Goal: Information Seeking & Learning: Learn about a topic

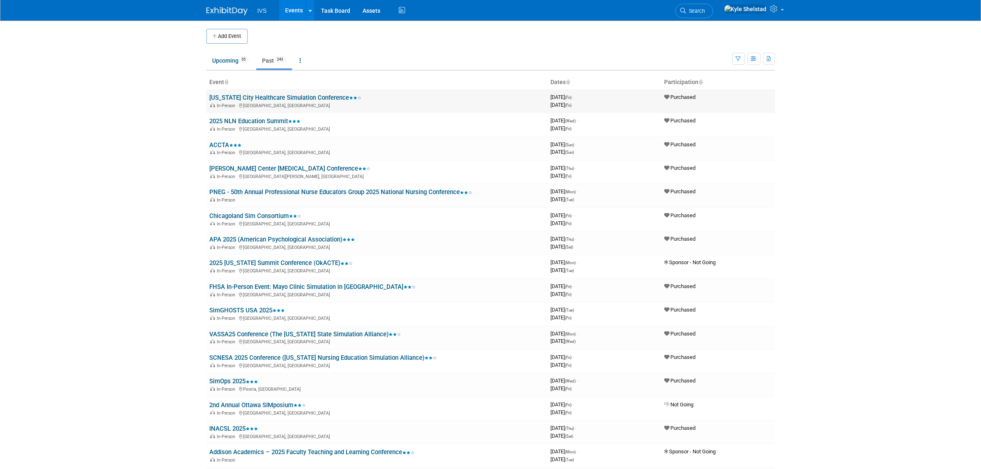
click at [279, 99] on link "[US_STATE] City Healthcare Simulation Conference" at bounding box center [286, 97] width 152 height 7
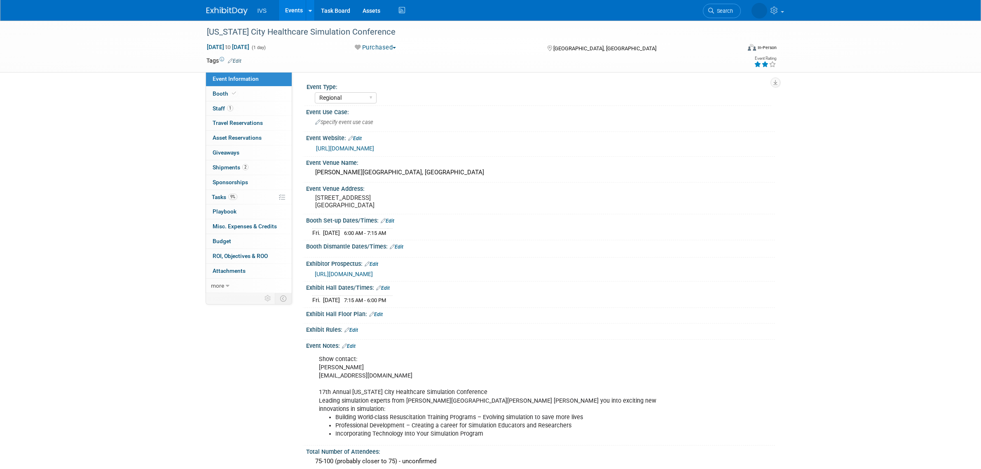
select select "Regional"
drag, startPoint x: 207, startPoint y: 31, endPoint x: 380, endPoint y: 33, distance: 173.5
click at [380, 33] on div "[US_STATE] City Healthcare Simulation Conference" at bounding box center [466, 32] width 525 height 15
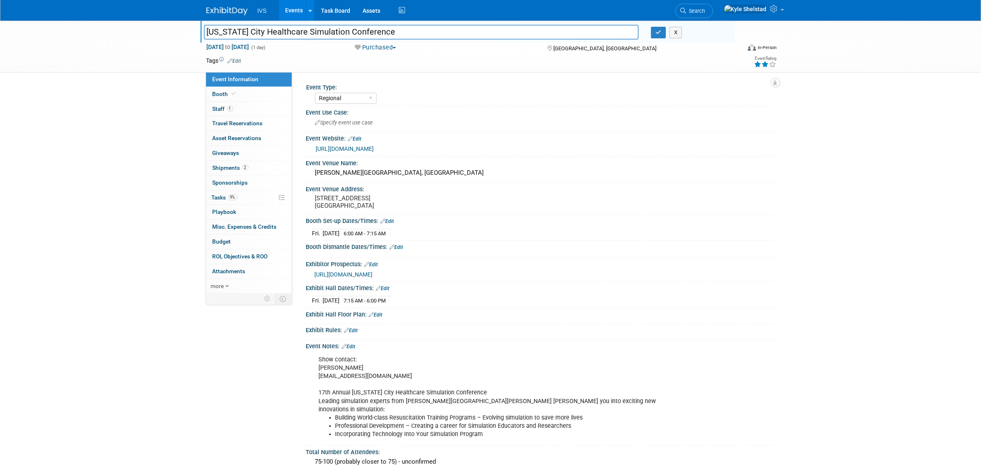
drag, startPoint x: 380, startPoint y: 33, endPoint x: 102, endPoint y: 27, distance: 278.2
click at [102, 27] on div "Kansas City Healthcare Simulation Conference Kansas City Healthcare Simulation …" at bounding box center [490, 47] width 981 height 52
click at [654, 35] on button "button" at bounding box center [658, 33] width 15 height 12
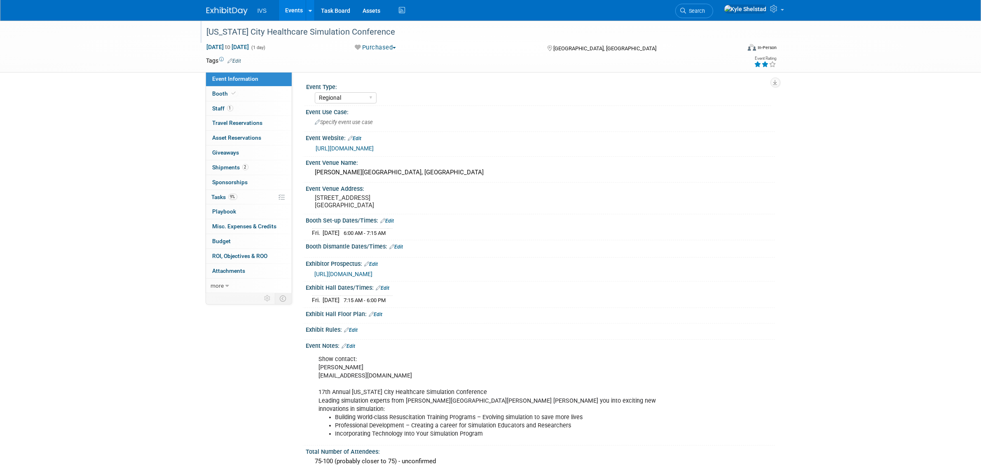
click at [293, 5] on link "Events" at bounding box center [294, 10] width 30 height 21
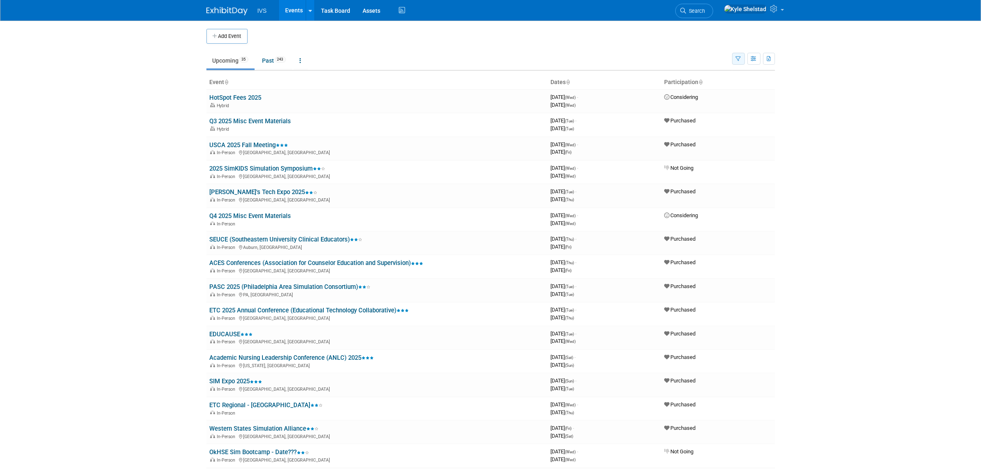
click at [740, 59] on icon "button" at bounding box center [738, 58] width 5 height 5
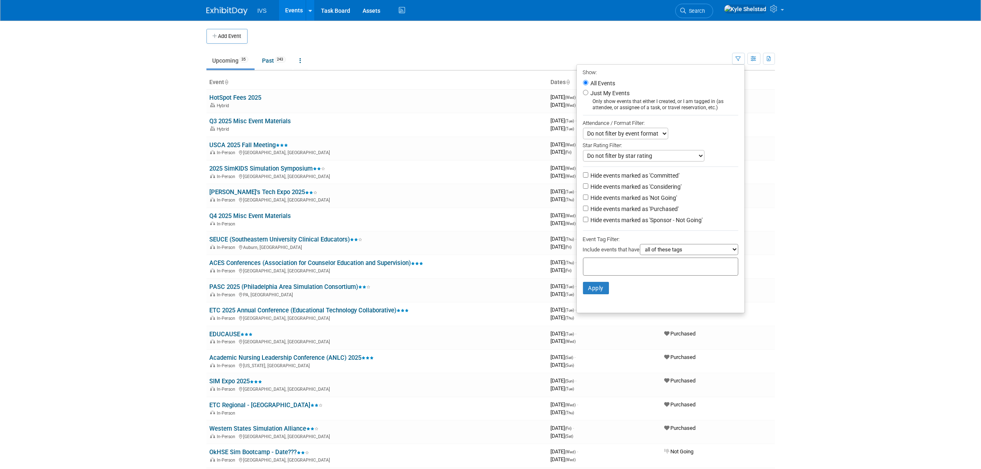
click at [650, 177] on label "Hide events marked as 'Committed'" at bounding box center [634, 175] width 91 height 8
click at [588, 177] on input "Hide events marked as 'Committed'" at bounding box center [585, 174] width 5 height 5
checkbox input "true"
click at [650, 188] on label "Hide events marked as 'Considering'" at bounding box center [635, 187] width 93 height 8
click at [588, 188] on input "Hide events marked as 'Considering'" at bounding box center [585, 185] width 5 height 5
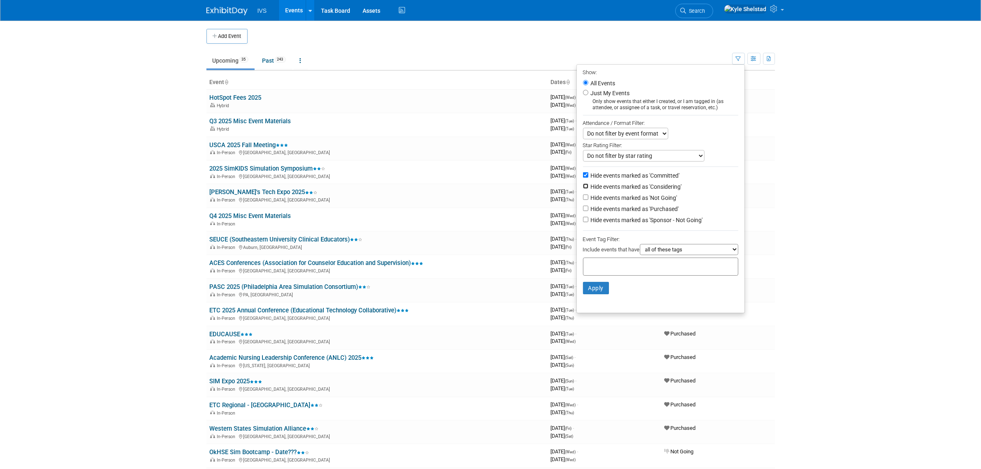
checkbox input "true"
click at [652, 200] on label "Hide events marked as 'Not Going'" at bounding box center [633, 198] width 88 height 8
click at [588, 200] on input "Hide events marked as 'Not Going'" at bounding box center [585, 197] width 5 height 5
checkbox input "true"
click at [656, 222] on label "Hide events marked as 'Sponsor - Not Going'" at bounding box center [646, 220] width 114 height 8
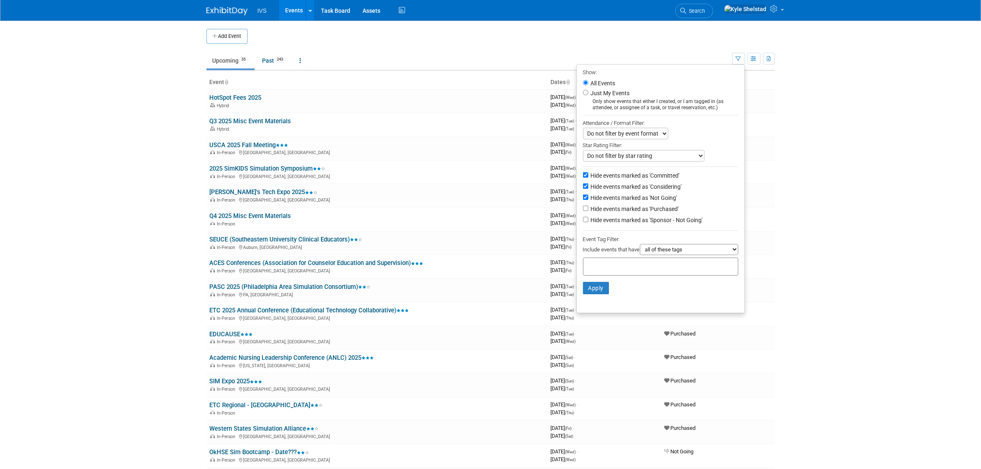
click at [588, 222] on input "Hide events marked as 'Sponsor - Not Going'" at bounding box center [585, 219] width 5 height 5
checkbox input "true"
click at [592, 284] on button "Apply" at bounding box center [596, 288] width 26 height 12
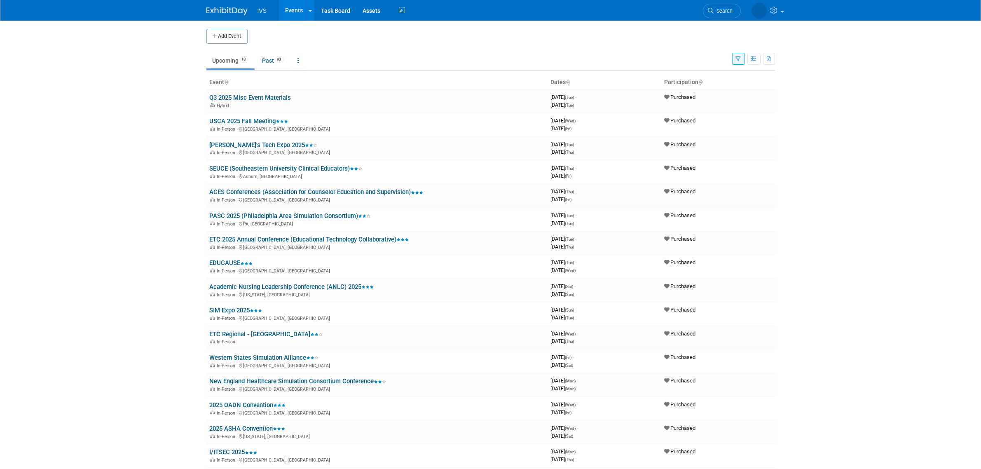
click at [734, 61] on button "button" at bounding box center [738, 59] width 13 height 12
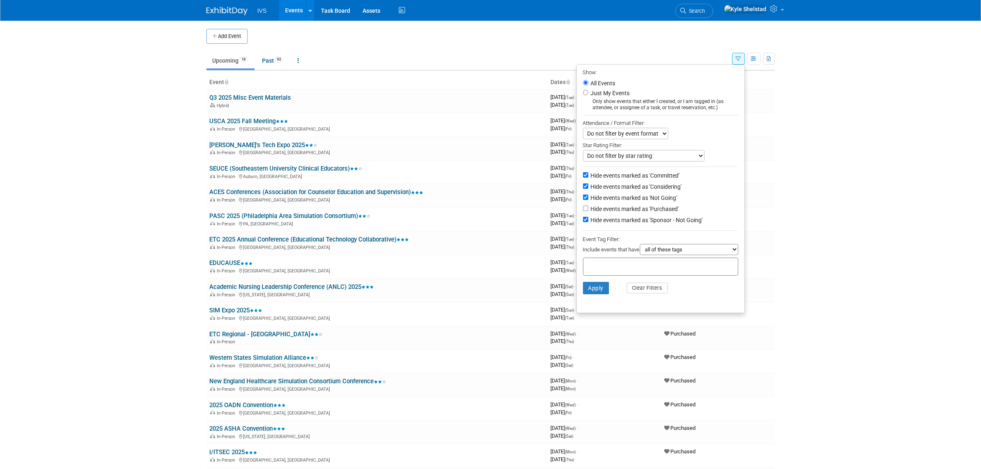
click at [633, 174] on label "Hide events marked as 'Committed'" at bounding box center [634, 175] width 91 height 8
click at [588, 174] on input "Hide events marked as 'Committed'" at bounding box center [585, 174] width 5 height 5
checkbox input "false"
click at [641, 201] on label "Hide events marked as 'Not Going'" at bounding box center [633, 198] width 88 height 8
click at [588, 200] on input "Hide events marked as 'Not Going'" at bounding box center [585, 197] width 5 height 5
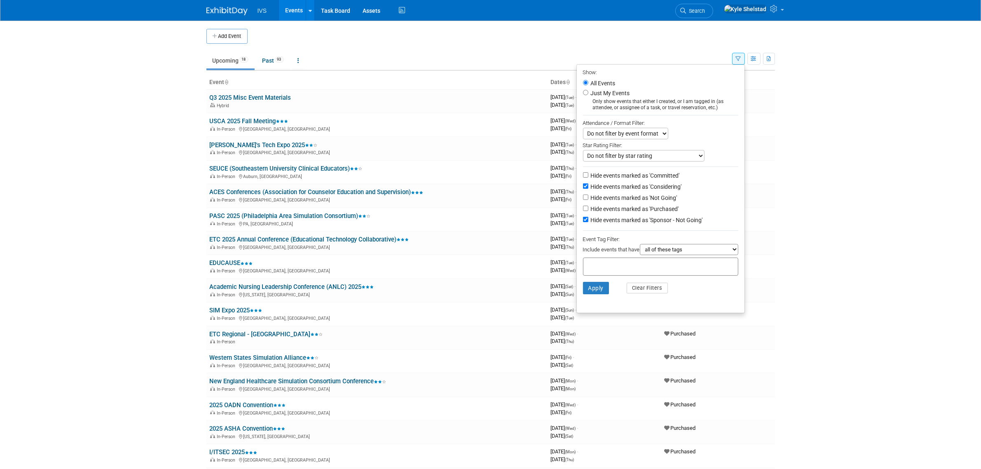
click at [641, 201] on label "Hide events marked as 'Not Going'" at bounding box center [633, 198] width 88 height 8
click at [588, 200] on input "Hide events marked as 'Not Going'" at bounding box center [585, 197] width 5 height 5
checkbox input "true"
click at [639, 209] on label "Hide events marked as 'Purchased'" at bounding box center [634, 209] width 90 height 8
click at [588, 209] on input "Hide events marked as 'Purchased'" at bounding box center [585, 208] width 5 height 5
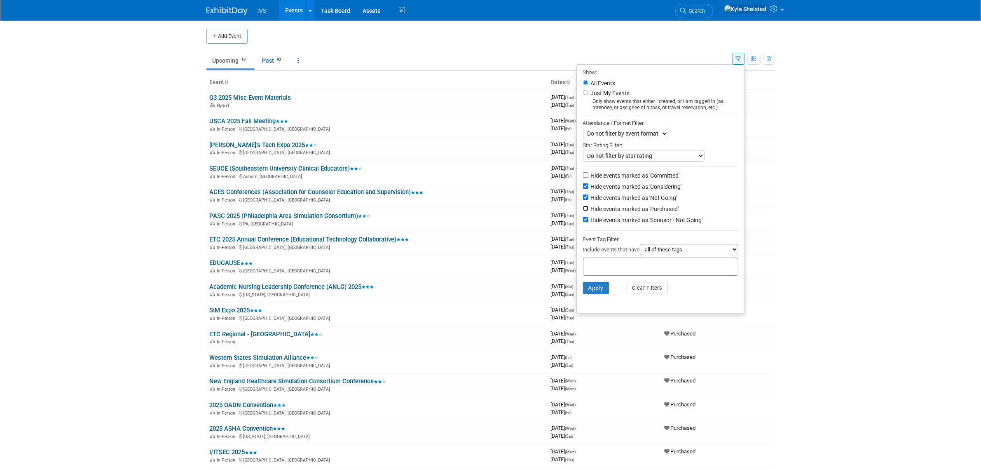
checkbox input "true"
click at [588, 292] on button "Apply" at bounding box center [596, 288] width 26 height 12
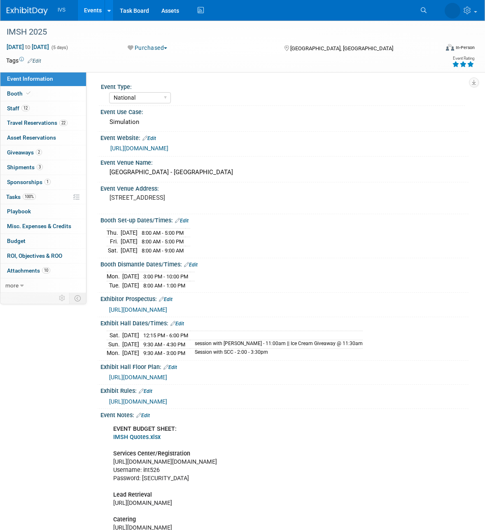
select select "National"
click at [93, 9] on link "Events" at bounding box center [93, 10] width 30 height 21
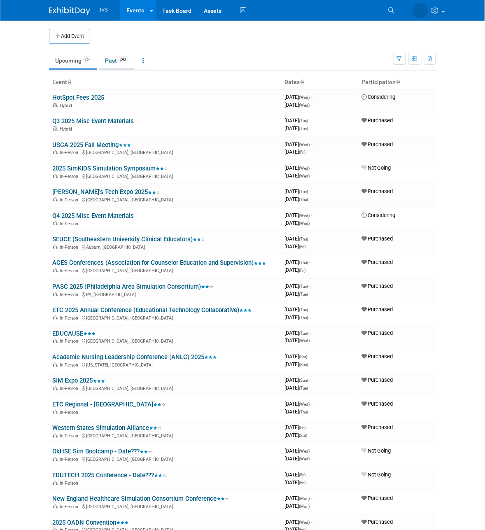
click at [115, 61] on link "Past 243" at bounding box center [117, 61] width 36 height 16
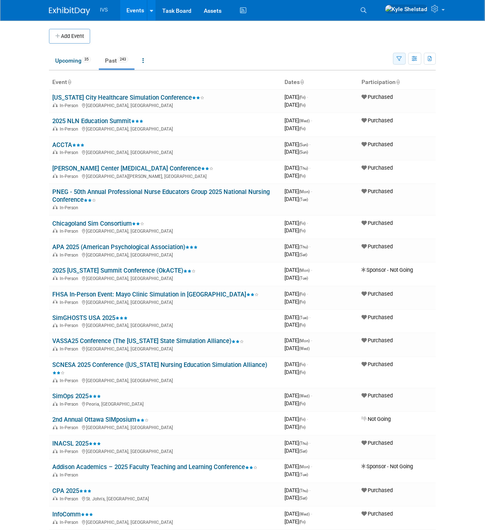
click at [403, 59] on button "button" at bounding box center [400, 59] width 13 height 12
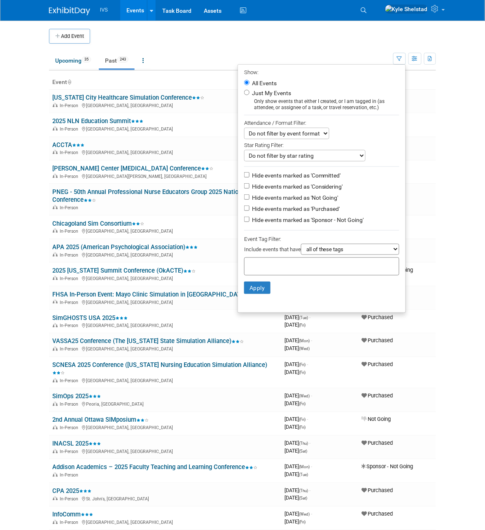
click at [304, 177] on label "Hide events marked as 'Committed'" at bounding box center [296, 175] width 91 height 8
click at [250, 177] on input "Hide events marked as 'Committed'" at bounding box center [246, 174] width 5 height 5
checkbox input "true"
click at [305, 190] on label "Hide events marked as 'Considering'" at bounding box center [297, 187] width 93 height 8
click at [250, 189] on input "Hide events marked as 'Considering'" at bounding box center [246, 185] width 5 height 5
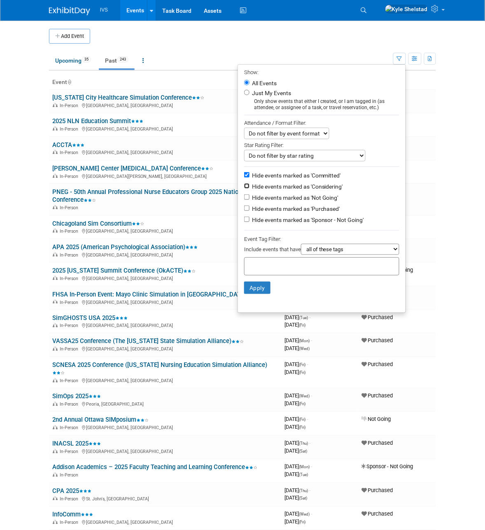
checkbox input "true"
click at [305, 200] on label "Hide events marked as 'Not Going'" at bounding box center [295, 198] width 88 height 8
click at [250, 200] on input "Hide events marked as 'Not Going'" at bounding box center [246, 197] width 5 height 5
checkbox input "true"
click at [306, 228] on ul "Show: All Events Just My Events Only show events that either I created, or I am…" at bounding box center [322, 188] width 169 height 249
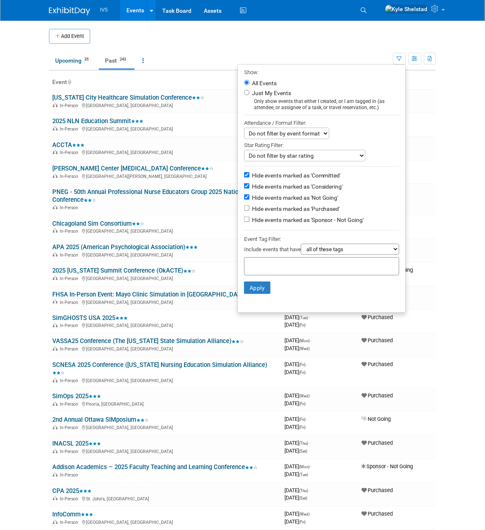
click at [302, 218] on label "Hide events marked as 'Sponsor - Not Going'" at bounding box center [308, 220] width 114 height 8
click at [250, 218] on input "Hide events marked as 'Sponsor - Not Going'" at bounding box center [246, 219] width 5 height 5
checkbox input "true"
click at [255, 285] on button "Apply" at bounding box center [257, 288] width 26 height 12
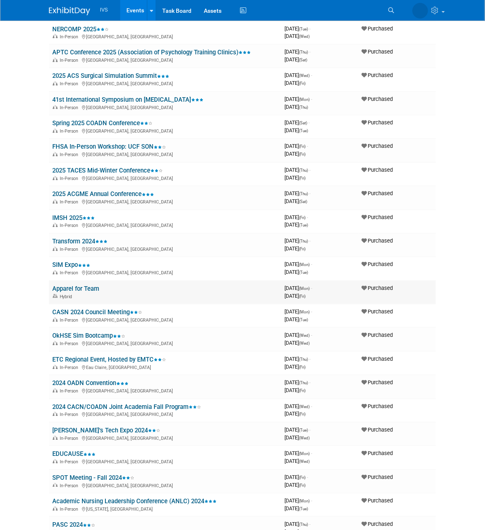
scroll to position [893, 0]
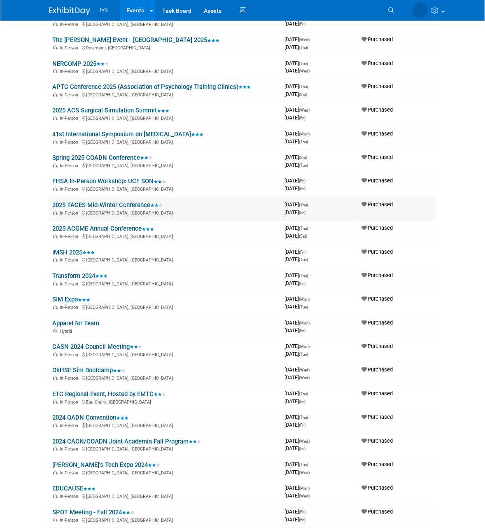
click at [122, 202] on link "2025 TACES Mid-Winter Conference" at bounding box center [107, 205] width 110 height 7
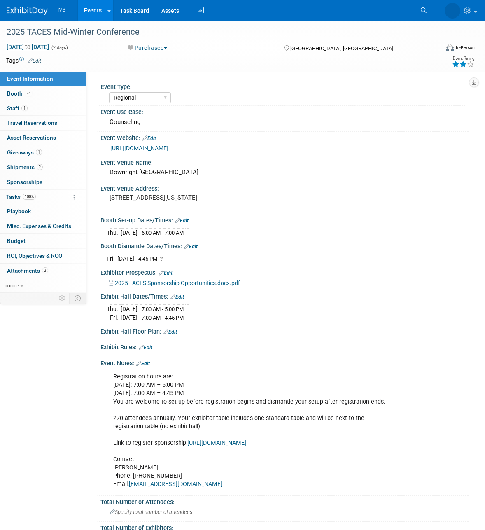
select select "Regional"
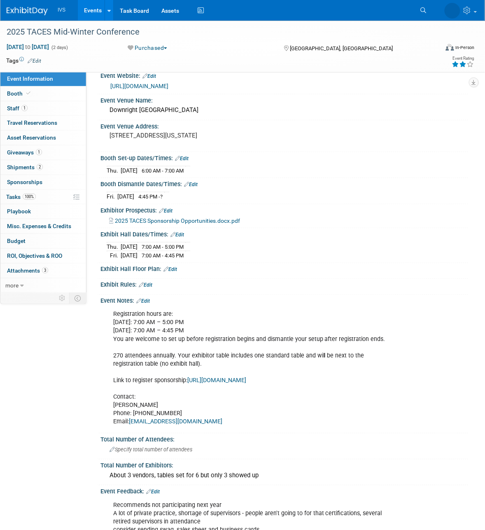
scroll to position [68, 0]
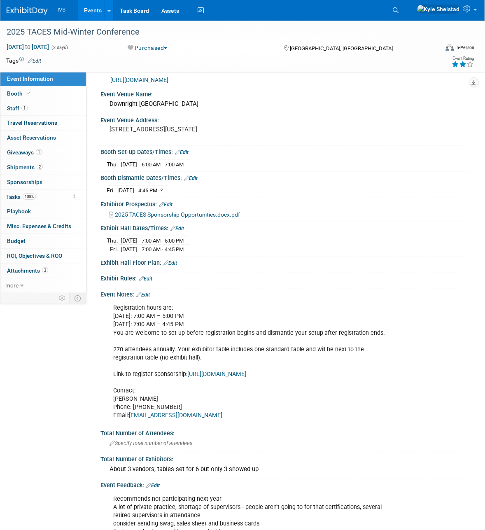
drag, startPoint x: 160, startPoint y: 335, endPoint x: 262, endPoint y: 358, distance: 104.8
click at [256, 356] on div "Registration hours are: Thursday: 7:00 AM – 5:00 PM Friday: 7:00 AM – 4:45 PM Y…" at bounding box center [252, 362] width 288 height 124
click at [265, 358] on div "Registration hours are: Thursday: 7:00 AM – 5:00 PM Friday: 7:00 AM – 4:45 PM Y…" at bounding box center [252, 362] width 288 height 124
drag, startPoint x: 205, startPoint y: 347, endPoint x: 320, endPoint y: 359, distance: 116.0
click at [320, 359] on div "Registration hours are: Thursday: 7:00 AM – 5:00 PM Friday: 7:00 AM – 4:45 PM Y…" at bounding box center [252, 362] width 288 height 124
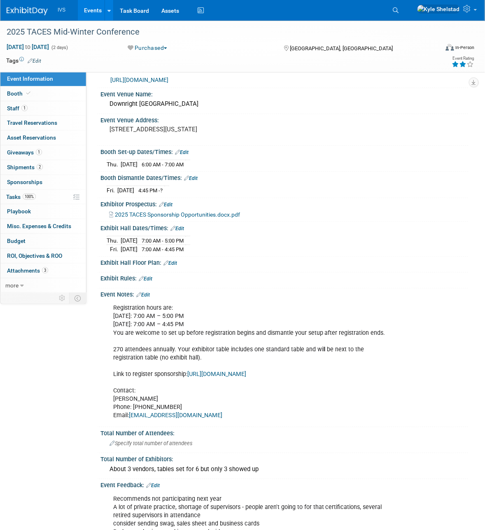
click at [320, 359] on div "Registration hours are: Thursday: 7:00 AM – 5:00 PM Friday: 7:00 AM – 4:45 PM Y…" at bounding box center [252, 362] width 288 height 124
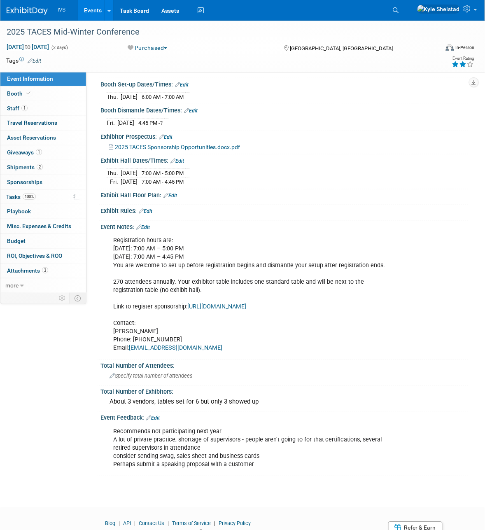
scroll to position [137, 0]
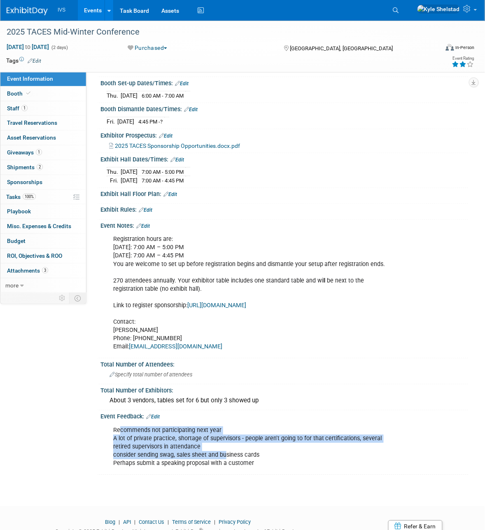
drag, startPoint x: 177, startPoint y: 452, endPoint x: 225, endPoint y: 466, distance: 50.2
click at [225, 466] on div "Recommends not participating next year A lot of private practice, shortage of s…" at bounding box center [252, 447] width 288 height 49
drag, startPoint x: 180, startPoint y: 448, endPoint x: 196, endPoint y: 453, distance: 16.4
click at [195, 452] on div "Recommends not participating next year A lot of private practice, shortage of s…" at bounding box center [252, 447] width 288 height 49
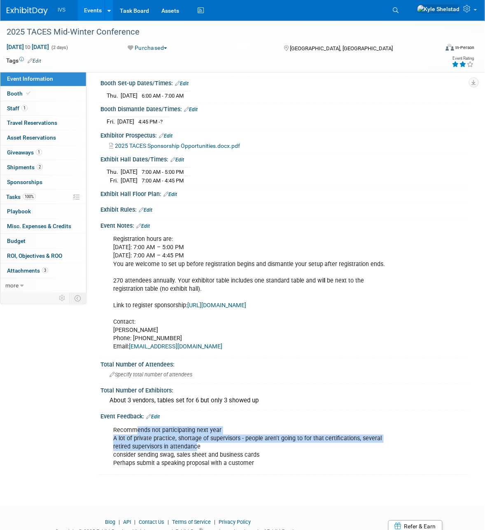
click at [196, 453] on div "Recommends not participating next year A lot of private practice, shortage of s…" at bounding box center [252, 447] width 288 height 49
drag, startPoint x: 122, startPoint y: 435, endPoint x: 204, endPoint y: 452, distance: 84.2
click at [204, 452] on div "Recommends not participating next year A lot of private practice, shortage of s…" at bounding box center [252, 447] width 288 height 49
click at [203, 452] on div "Recommends not participating next year A lot of private practice, shortage of s…" at bounding box center [252, 447] width 288 height 49
click at [121, 433] on div "Recommends not participating next year A lot of private practice, shortage of s…" at bounding box center [252, 447] width 288 height 49
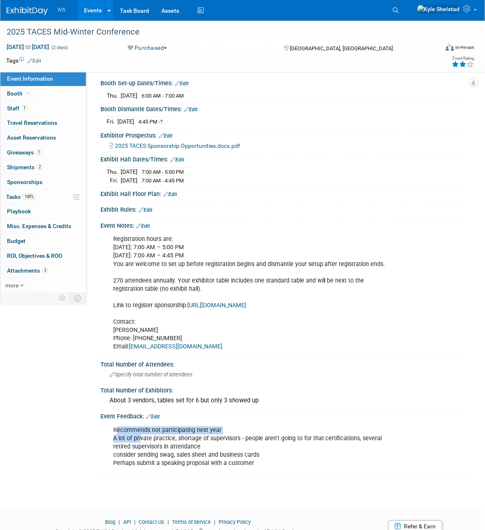
drag, startPoint x: 116, startPoint y: 437, endPoint x: 140, endPoint y: 443, distance: 25.0
click at [140, 443] on div "Recommends not participating next year A lot of private practice, shortage of s…" at bounding box center [252, 447] width 288 height 49
drag, startPoint x: 127, startPoint y: 452, endPoint x: 162, endPoint y: 466, distance: 37.4
click at [162, 466] on div "Recommends not participating next year A lot of private practice, shortage of s…" at bounding box center [252, 447] width 288 height 49
click at [166, 467] on div "Recommends not participating next year A lot of private practice, shortage of s…" at bounding box center [252, 447] width 288 height 49
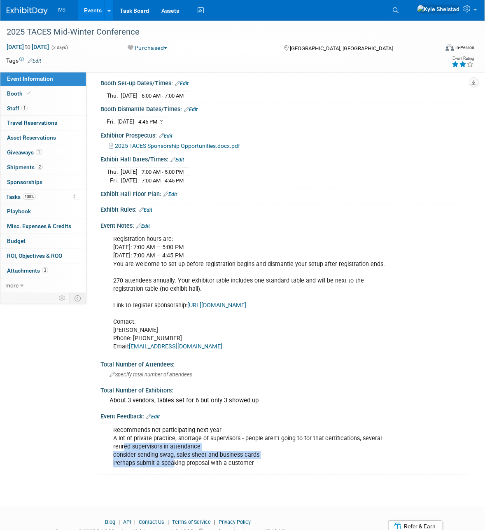
drag, startPoint x: 169, startPoint y: 470, endPoint x: 176, endPoint y: 473, distance: 8.0
click at [176, 472] on div "Recommends not participating next year A lot of private practice, shortage of s…" at bounding box center [252, 447] width 288 height 49
click at [178, 472] on div "Recommends not participating next year A lot of private practice, shortage of s…" at bounding box center [252, 447] width 288 height 49
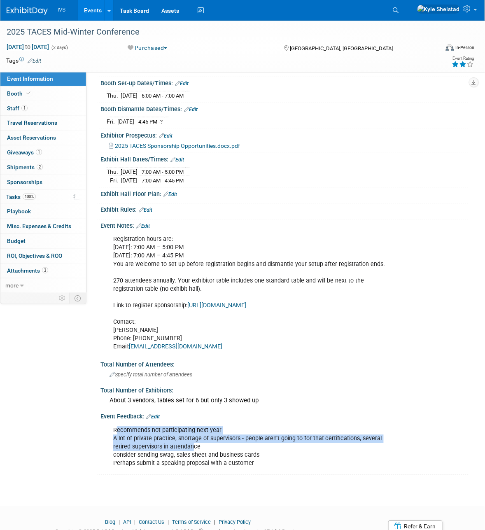
drag, startPoint x: 134, startPoint y: 442, endPoint x: 203, endPoint y: 462, distance: 71.6
click at [203, 462] on div "Recommends not participating next year A lot of private practice, shortage of s…" at bounding box center [252, 447] width 288 height 49
click at [203, 464] on div "Recommends not participating next year A lot of private practice, shortage of s…" at bounding box center [252, 447] width 288 height 49
drag, startPoint x: 250, startPoint y: 463, endPoint x: 277, endPoint y: 464, distance: 27.2
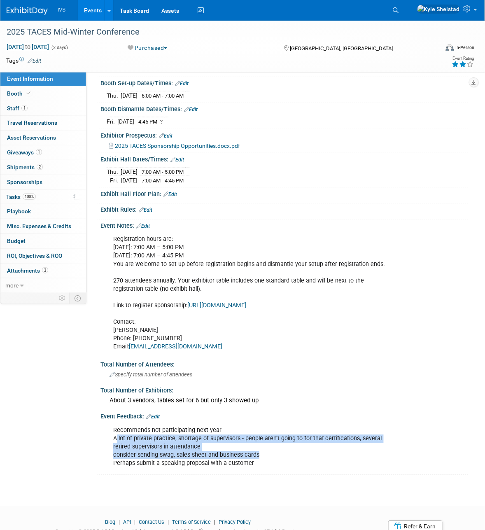
click at [277, 464] on div "Recommends not participating next year A lot of private practice, shortage of s…" at bounding box center [252, 447] width 288 height 49
click at [277, 465] on div "Recommends not participating next year A lot of private practice, shortage of s…" at bounding box center [252, 447] width 288 height 49
click at [157, 446] on div "Recommends not participating next year A lot of private practice, shortage of s…" at bounding box center [252, 447] width 288 height 49
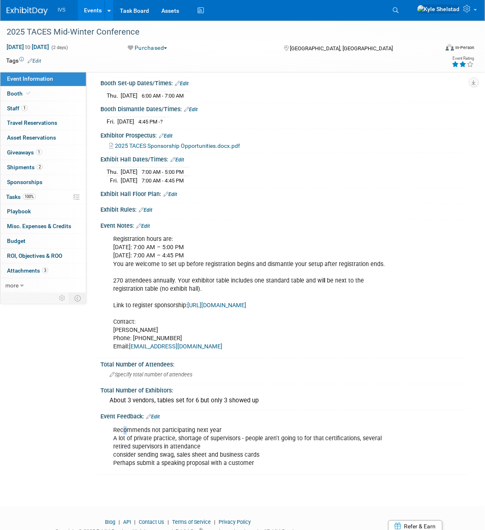
click at [125, 442] on div "Recommends not participating next year A lot of private practice, shortage of s…" at bounding box center [252, 447] width 288 height 49
click at [87, 8] on link "Events" at bounding box center [93, 10] width 30 height 21
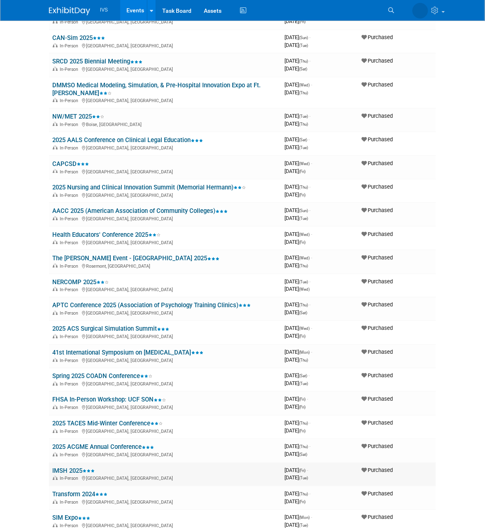
scroll to position [687, 0]
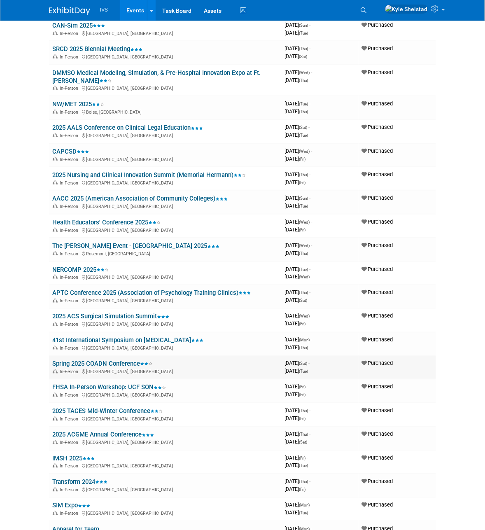
click at [124, 361] on link "Spring 2025 COADN Conference" at bounding box center [102, 364] width 100 height 7
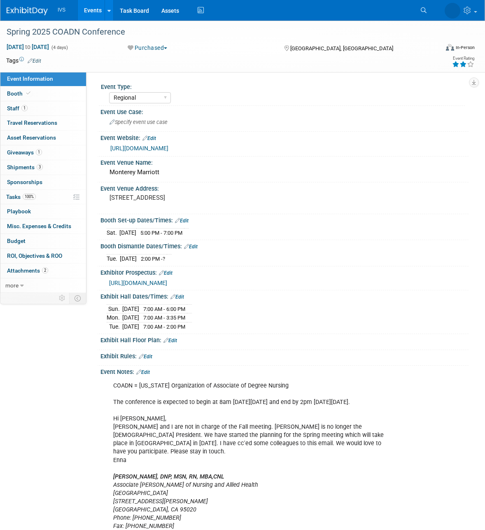
select select "Regional"
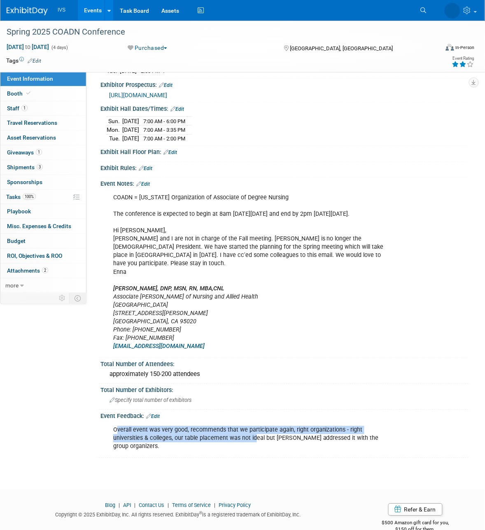
drag, startPoint x: 116, startPoint y: 420, endPoint x: 223, endPoint y: 435, distance: 108.5
click at [223, 435] on div "Overall event was very good, recommends that we participate again, right organi…" at bounding box center [252, 438] width 288 height 33
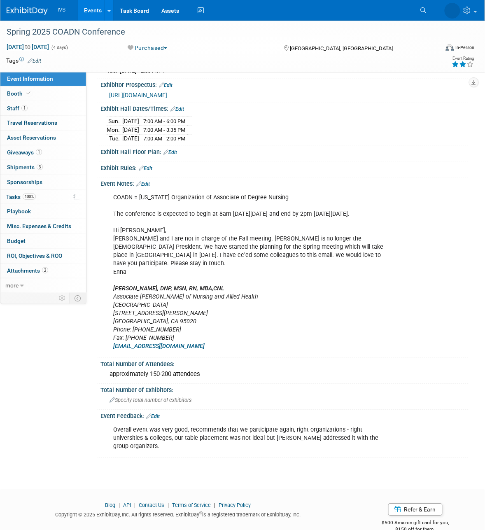
click at [229, 433] on div "Overall event was very good, recommends that we participate again, right organi…" at bounding box center [252, 438] width 288 height 33
drag, startPoint x: 251, startPoint y: 424, endPoint x: 316, endPoint y: 426, distance: 65.1
click at [312, 426] on div "Overall event was very good, recommends that we participate again, right organi…" at bounding box center [252, 438] width 288 height 33
click at [343, 429] on div "Overall event was very good, recommends that we participate again, right organi…" at bounding box center [252, 438] width 288 height 33
drag, startPoint x: 362, startPoint y: 415, endPoint x: 229, endPoint y: 415, distance: 133.1
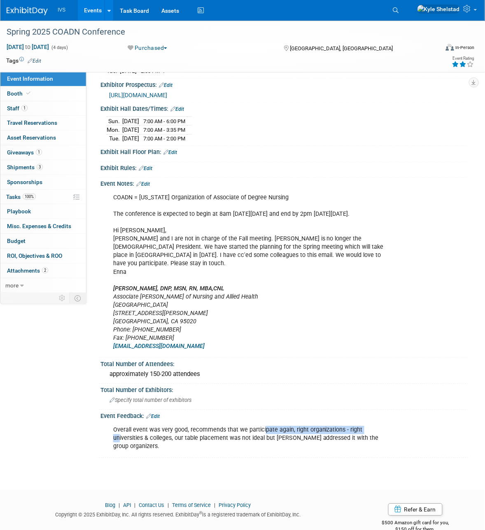
click at [241, 422] on div "Overall event was very good, recommends that we participate again, right organi…" at bounding box center [252, 438] width 288 height 33
drag, startPoint x: 179, startPoint y: 434, endPoint x: 254, endPoint y: 438, distance: 75.1
click at [252, 438] on div "Overall event was very good, recommends that we participate again, right organi…" at bounding box center [252, 438] width 288 height 33
click at [260, 436] on div "Overall event was very good, recommends that we participate again, right organi…" at bounding box center [252, 438] width 288 height 33
drag, startPoint x: 174, startPoint y: 429, endPoint x: 310, endPoint y: 442, distance: 136.6
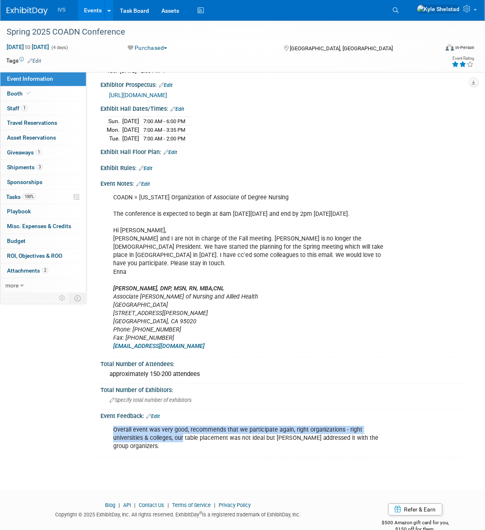
click at [302, 441] on div "Event Feedback: Edit Overall event was very good, recommends that we participat…" at bounding box center [283, 434] width 372 height 48
drag, startPoint x: 246, startPoint y: 430, endPoint x: 343, endPoint y: 441, distance: 98.3
click at [332, 440] on div "Event Feedback: Edit Overall event was very good, recommends that we participat…" at bounding box center [283, 434] width 372 height 48
click at [353, 429] on div "Overall event was very good, recommends that we participate again, right organi…" at bounding box center [252, 438] width 288 height 33
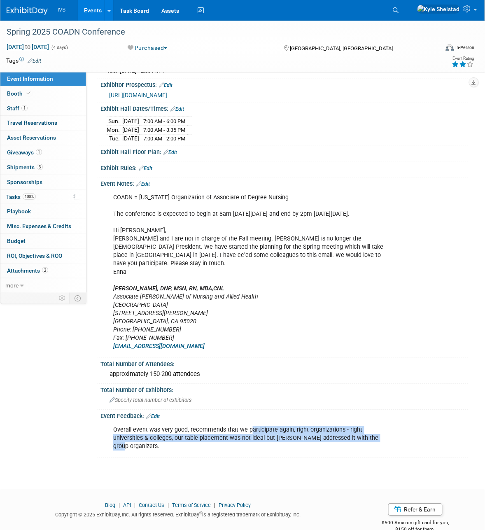
drag, startPoint x: 345, startPoint y: 425, endPoint x: 240, endPoint y: 413, distance: 105.4
click at [240, 422] on div "Overall event was very good, recommends that we participate again, right organi…" at bounding box center [252, 438] width 288 height 33
click at [233, 432] on div "Overall event was very good, recommends that we participate again, right organi…" at bounding box center [252, 438] width 288 height 33
click at [169, 427] on div "Overall event was very good, recommends that we participate again, right organi…" at bounding box center [252, 438] width 288 height 33
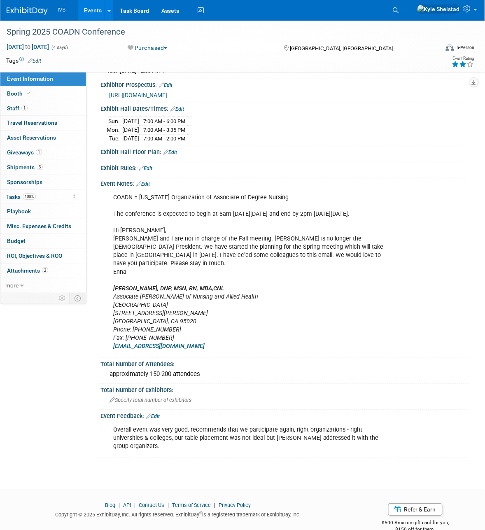
scroll to position [188, 0]
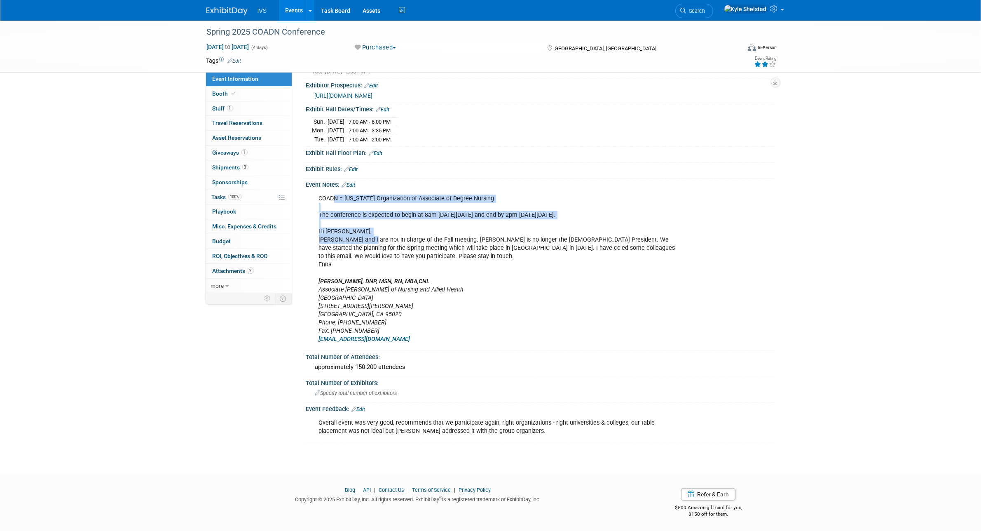
drag, startPoint x: 384, startPoint y: 256, endPoint x: 391, endPoint y: 270, distance: 16.4
click at [389, 264] on div "COADN = California Organization of Associate of Degree Nursing The conference i…" at bounding box center [498, 268] width 371 height 157
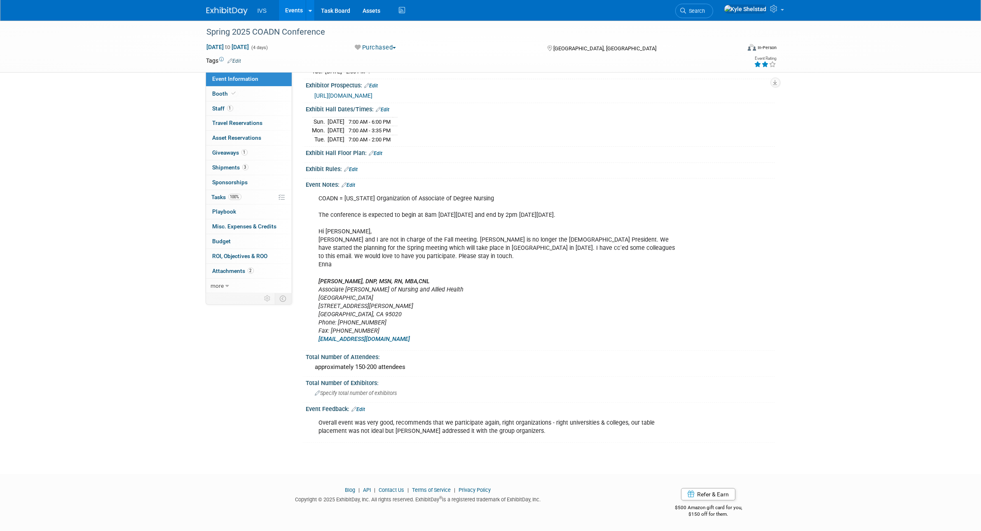
click at [391, 270] on div "COADN = California Organization of Associate of Degree Nursing The conference i…" at bounding box center [498, 268] width 371 height 157
click at [392, 289] on div "COADN = California Organization of Associate of Degree Nursing The conference i…" at bounding box center [498, 268] width 371 height 157
click at [394, 291] on icon "Associate Dean of Nursing and Allied Health" at bounding box center [391, 289] width 145 height 7
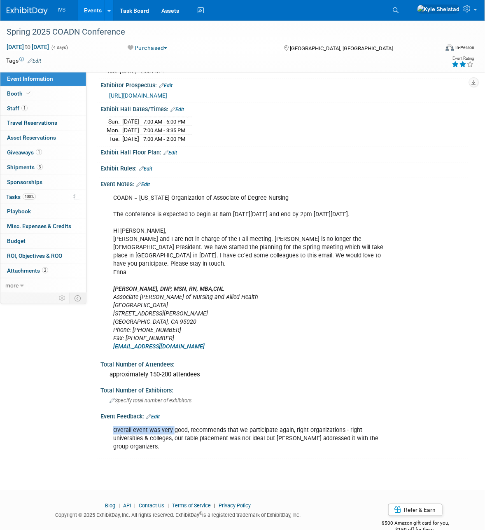
drag, startPoint x: 114, startPoint y: 422, endPoint x: 195, endPoint y: 426, distance: 80.8
click at [192, 426] on div "Overall event was very good, recommends that we participate again, right organi…" at bounding box center [252, 439] width 288 height 33
click at [197, 427] on div "Overall event was very good, recommends that we participate again, right organi…" at bounding box center [252, 439] width 288 height 33
drag, startPoint x: 153, startPoint y: 424, endPoint x: 229, endPoint y: 423, distance: 75.4
click at [221, 423] on div "Overall event was very good, recommends that we participate again, right organi…" at bounding box center [252, 439] width 288 height 33
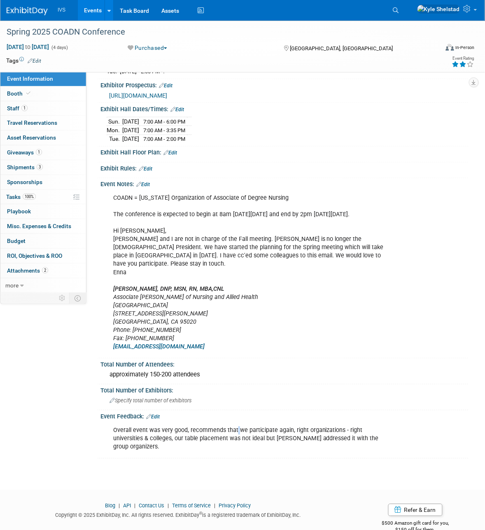
click at [237, 423] on div "Overall event was very good, recommends that we participate again, right organi…" at bounding box center [252, 439] width 288 height 33
drag, startPoint x: 172, startPoint y: 420, endPoint x: 245, endPoint y: 422, distance: 73.4
click at [243, 423] on div "Overall event was very good, recommends that we participate again, right organi…" at bounding box center [252, 439] width 288 height 33
click at [245, 423] on div "Overall event was very good, recommends that we participate again, right organi…" at bounding box center [252, 439] width 288 height 33
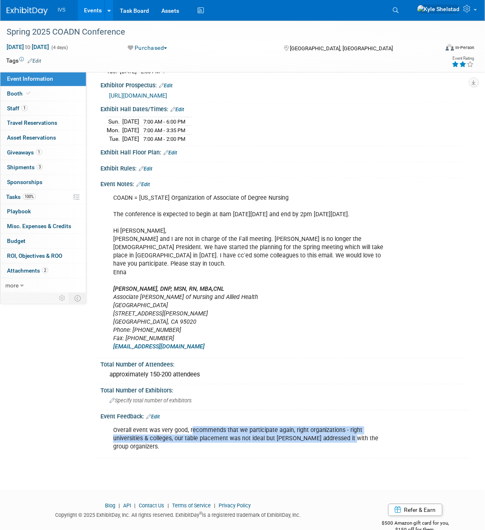
drag, startPoint x: 291, startPoint y: 433, endPoint x: 316, endPoint y: 434, distance: 25.2
click at [314, 434] on div "Overall event was very good, recommends that we participate again, right organi…" at bounding box center [252, 439] width 288 height 33
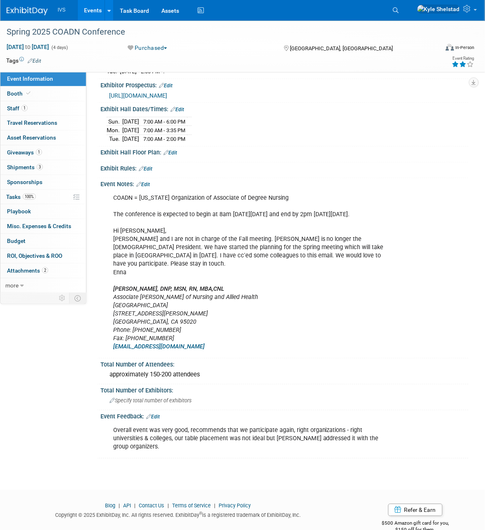
click at [316, 434] on div "Overall event was very good, recommends that we participate again, right organi…" at bounding box center [252, 439] width 288 height 33
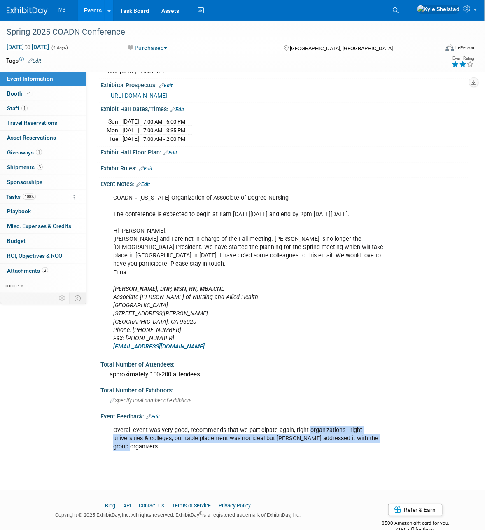
drag, startPoint x: 379, startPoint y: 431, endPoint x: 383, endPoint y: 432, distance: 4.1
click at [382, 432] on div "Overall event was very good, recommends that we participate again, right organi…" at bounding box center [252, 439] width 288 height 33
click at [383, 432] on div "Overall event was very good, recommends that we participate again, right organi…" at bounding box center [252, 439] width 288 height 33
drag, startPoint x: 287, startPoint y: 422, endPoint x: 266, endPoint y: 418, distance: 21.3
click at [266, 423] on div "Overall event was very good, recommends that we participate again, right organi…" at bounding box center [252, 439] width 288 height 33
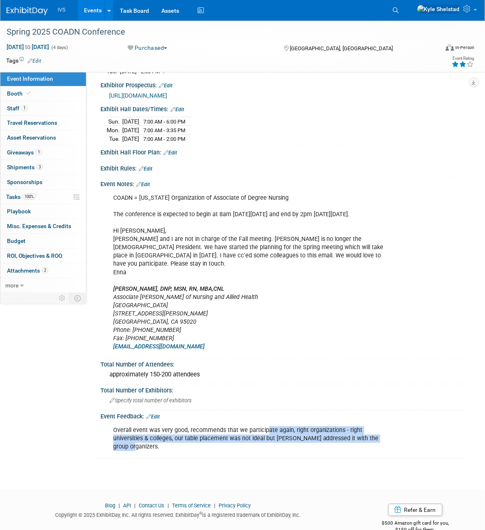
click at [265, 423] on div "Overall event was very good, recommends that we participate again, right organi…" at bounding box center [252, 439] width 288 height 33
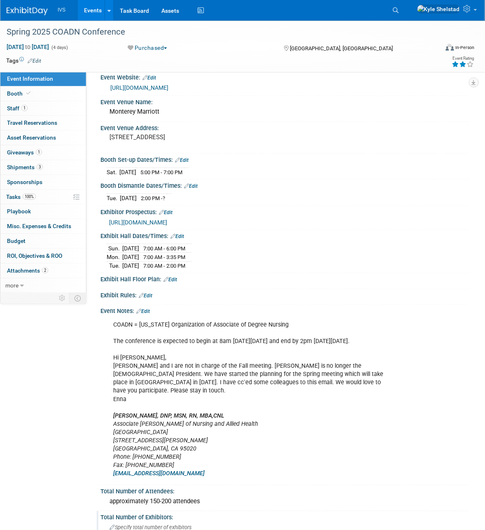
scroll to position [137, 0]
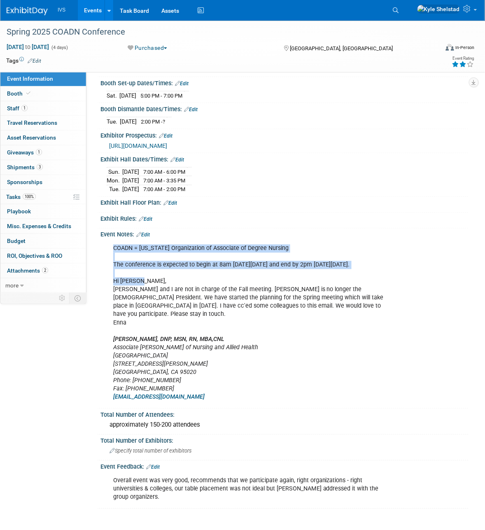
drag, startPoint x: 127, startPoint y: 252, endPoint x: 219, endPoint y: 298, distance: 103.4
click at [219, 298] on div "COADN = California Organization of Associate of Degree Nursing The conference i…" at bounding box center [252, 323] width 288 height 165
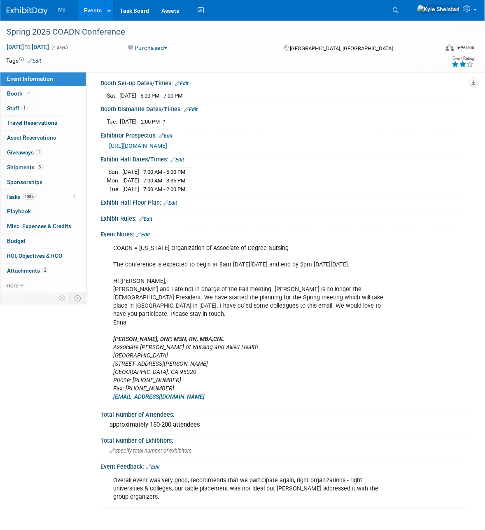
click at [229, 319] on div "COADN = California Organization of Associate of Degree Nursing The conference i…" at bounding box center [252, 323] width 288 height 165
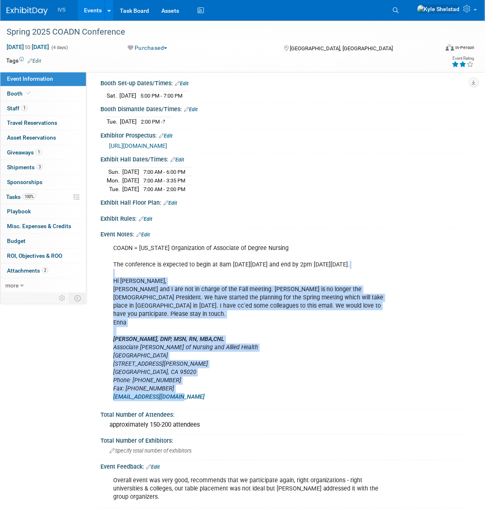
drag, startPoint x: 202, startPoint y: 398, endPoint x: 130, endPoint y: 270, distance: 147.1
click at [130, 270] on div "COADN = California Organization of Associate of Degree Nursing The conference i…" at bounding box center [252, 323] width 288 height 165
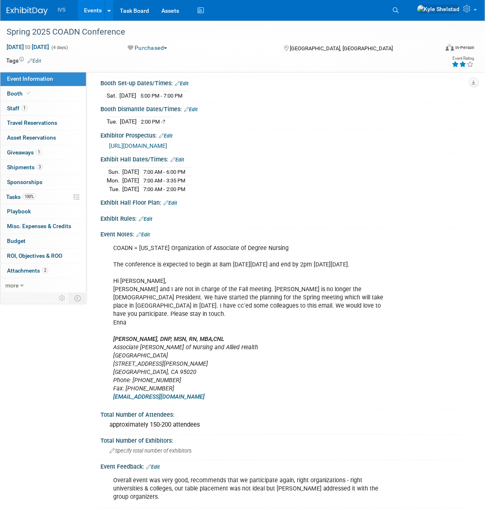
click at [122, 260] on div "COADN = California Organization of Associate of Degree Nursing The conference i…" at bounding box center [252, 323] width 288 height 165
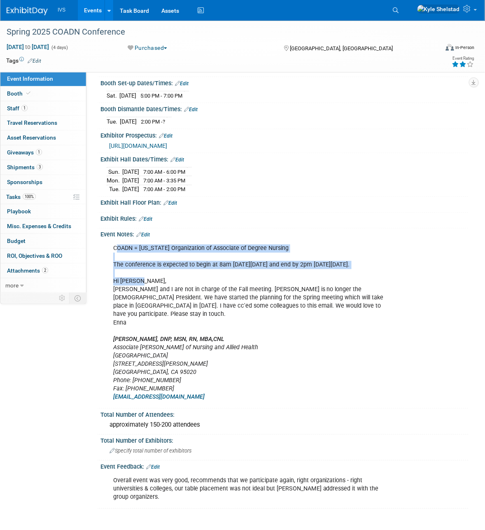
drag, startPoint x: 117, startPoint y: 249, endPoint x: 191, endPoint y: 280, distance: 80.4
click at [190, 279] on div "COADN = California Organization of Associate of Degree Nursing The conference i…" at bounding box center [252, 323] width 288 height 165
click at [193, 281] on div "COADN = California Organization of Associate of Degree Nursing The conference i…" at bounding box center [252, 323] width 288 height 165
click at [130, 255] on div "COADN = California Organization of Associate of Degree Nursing The conference i…" at bounding box center [252, 323] width 288 height 165
drag, startPoint x: 112, startPoint y: 247, endPoint x: 183, endPoint y: 277, distance: 77.4
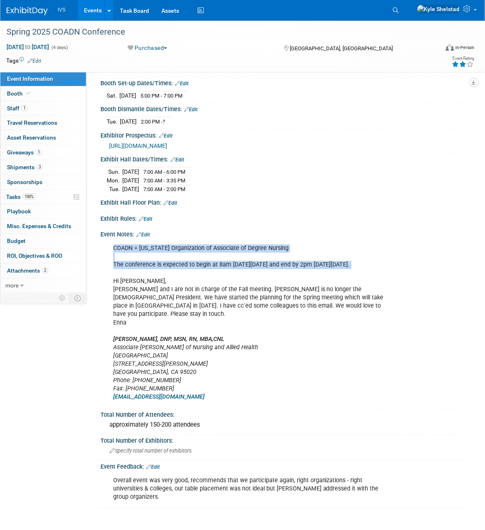
click at [183, 277] on div "COADN = California Organization of Associate of Degree Nursing The conference i…" at bounding box center [252, 323] width 288 height 165
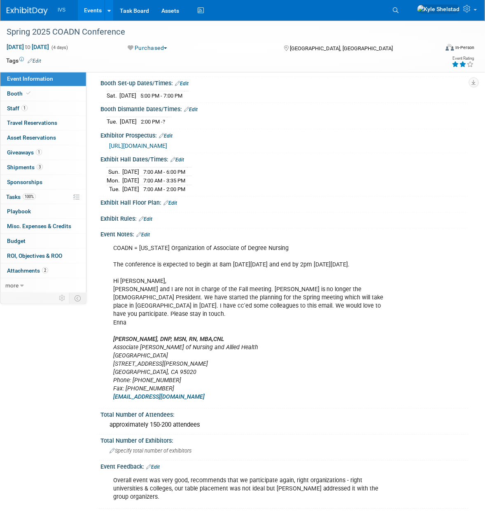
click at [188, 284] on div "COADN = California Organization of Associate of Degree Nursing The conference i…" at bounding box center [252, 323] width 288 height 165
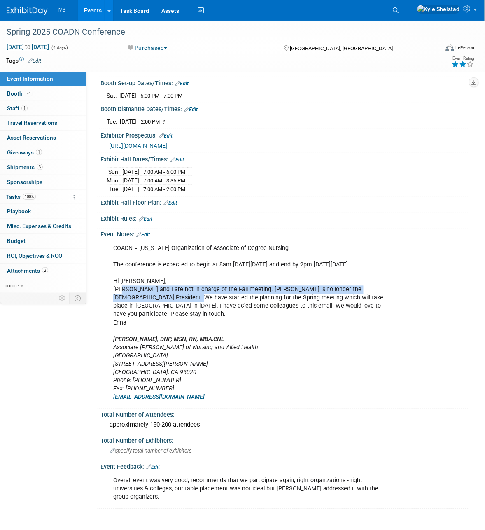
drag, startPoint x: 140, startPoint y: 291, endPoint x: 168, endPoint y: 302, distance: 29.6
click at [167, 301] on div "COADN = California Organization of Associate of Degree Nursing The conference i…" at bounding box center [252, 323] width 288 height 165
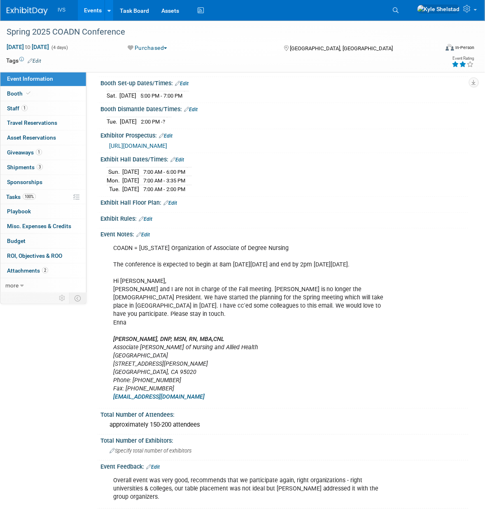
click at [168, 302] on div "COADN = California Organization of Associate of Degree Nursing The conference i…" at bounding box center [252, 323] width 288 height 165
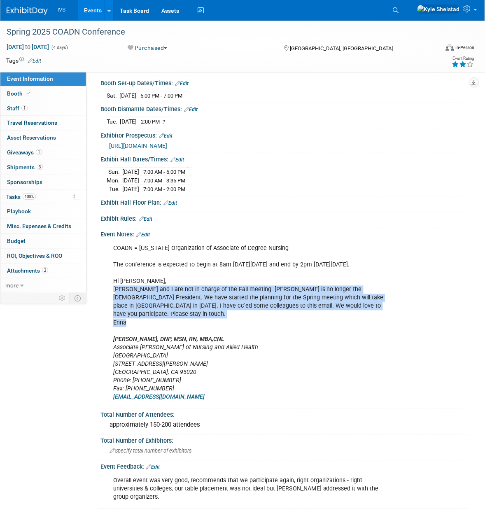
drag, startPoint x: 116, startPoint y: 289, endPoint x: 217, endPoint y: 319, distance: 105.0
click at [216, 319] on div "COADN = California Organization of Associate of Degree Nursing The conference i…" at bounding box center [252, 323] width 288 height 165
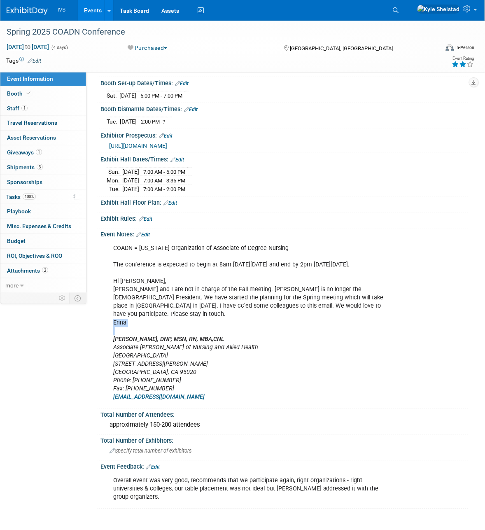
drag, startPoint x: 216, startPoint y: 320, endPoint x: 199, endPoint y: 312, distance: 19.0
click at [216, 319] on div "COADN = California Organization of Associate of Degree Nursing The conference i…" at bounding box center [252, 323] width 288 height 165
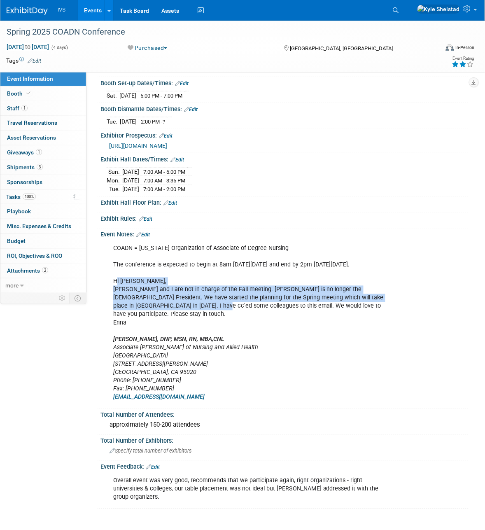
drag, startPoint x: 115, startPoint y: 285, endPoint x: 197, endPoint y: 307, distance: 84.2
click at [197, 307] on div "COADN = California Organization of Associate of Degree Nursing The conference i…" at bounding box center [252, 323] width 288 height 165
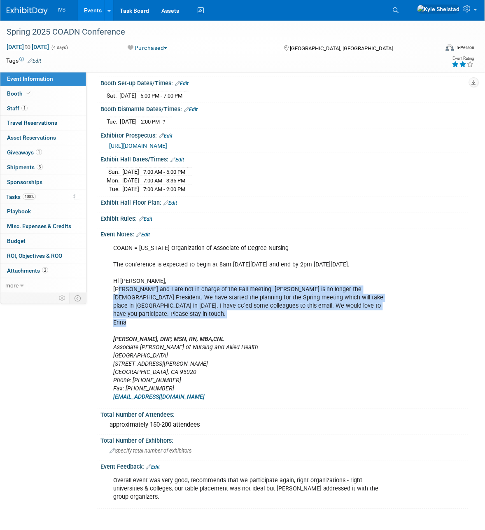
drag, startPoint x: 204, startPoint y: 317, endPoint x: 230, endPoint y: 326, distance: 27.0
click at [230, 326] on div "COADN = California Organization of Associate of Degree Nursing The conference i…" at bounding box center [252, 323] width 288 height 165
click at [229, 326] on div "COADN = California Organization of Associate of Degree Nursing The conference i…" at bounding box center [252, 323] width 288 height 165
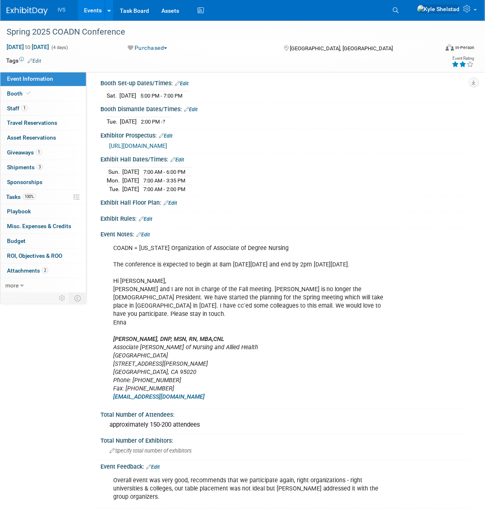
click at [216, 318] on div "COADN = California Organization of Associate of Degree Nursing The conference i…" at bounding box center [252, 323] width 288 height 165
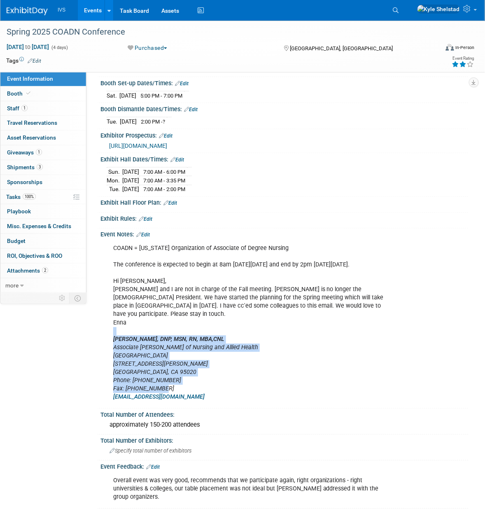
drag, startPoint x: 176, startPoint y: 378, endPoint x: 124, endPoint y: 316, distance: 81.0
click at [125, 319] on div "COADN = California Organization of Associate of Degree Nursing The conference i…" at bounding box center [252, 323] width 288 height 165
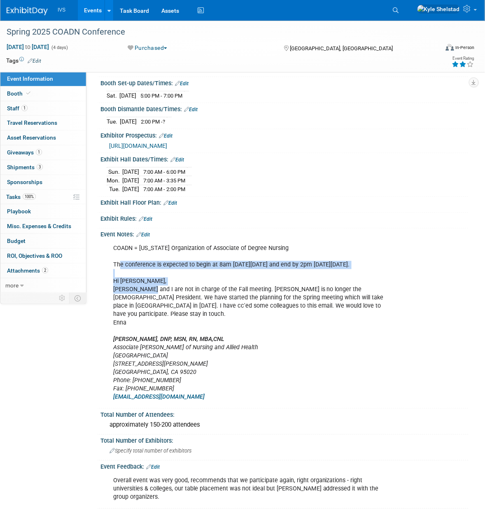
drag, startPoint x: 150, startPoint y: 293, endPoint x: 167, endPoint y: 298, distance: 17.1
click at [159, 297] on div "COADN = California Organization of Associate of Degree Nursing The conference i…" at bounding box center [252, 323] width 288 height 165
click at [167, 298] on div "COADN = California Organization of Associate of Degree Nursing The conference i…" at bounding box center [252, 323] width 288 height 165
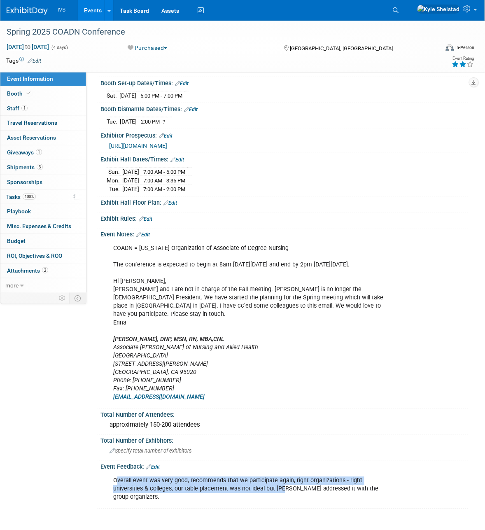
drag, startPoint x: 123, startPoint y: 472, endPoint x: 256, endPoint y: 488, distance: 133.6
click at [254, 488] on div "Overall event was very good, recommends that we participate again, right organi…" at bounding box center [252, 489] width 288 height 33
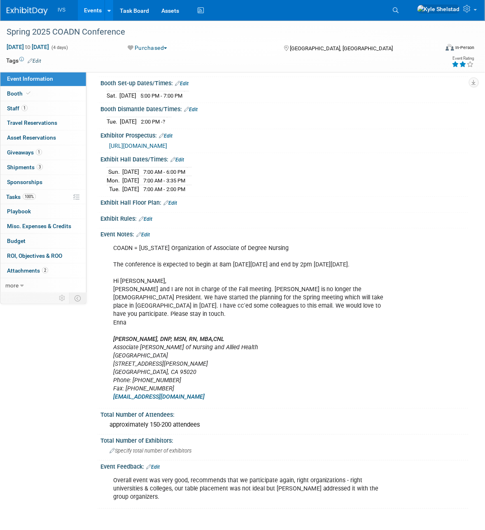
click at [258, 489] on div "Overall event was very good, recommends that we participate again, right organi…" at bounding box center [285, 489] width 368 height 36
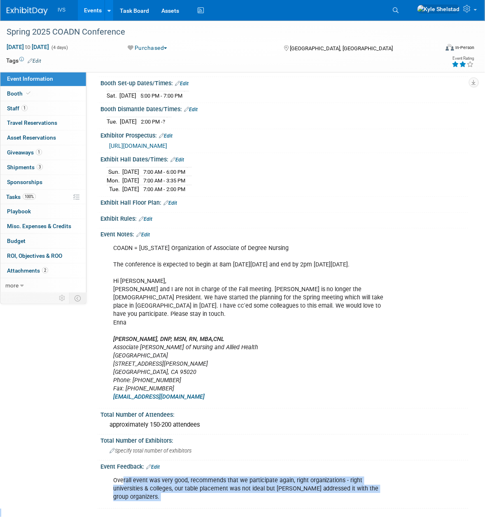
drag, startPoint x: 202, startPoint y: 479, endPoint x: 341, endPoint y: 503, distance: 140.5
click at [339, 503] on div "Spring 2025 COADN Conference Mar 8, 2025 to Mar 11, 2025 (4 days) Mar 8, 2025 t…" at bounding box center [242, 204] width 485 height 642
click at [365, 488] on div "Overall event was very good, recommends that we participate again, right organi…" at bounding box center [252, 489] width 288 height 33
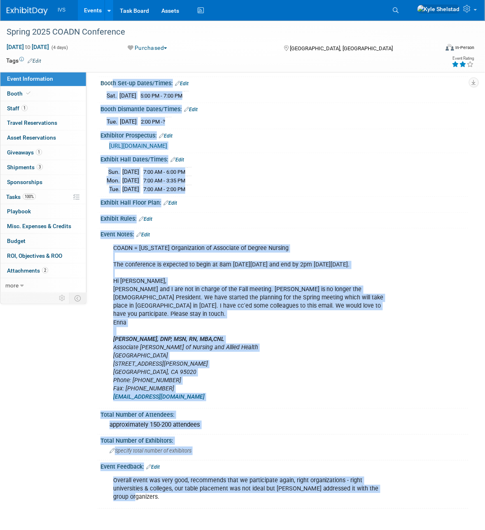
drag, startPoint x: 361, startPoint y: 481, endPoint x: 110, endPoint y: 76, distance: 476.4
click at [110, 76] on div "Event Type: National Regional Sponsorship Event Use Case: Specify event use cas…" at bounding box center [281, 227] width 364 height 566
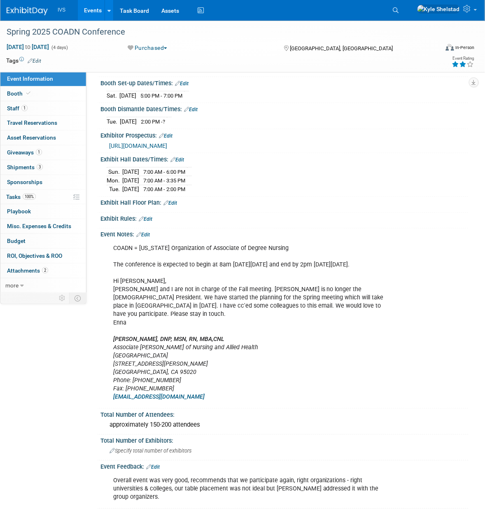
click at [115, 71] on div "Spring 2025 COADN Conference Mar 8, 2025 to Mar 11, 2025 (4 days) Mar 8, 2025 t…" at bounding box center [242, 47] width 485 height 52
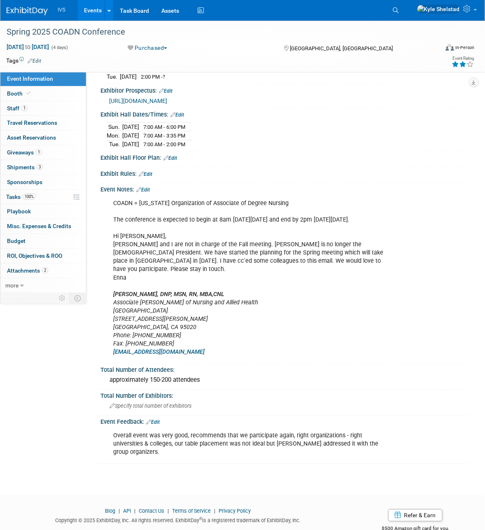
scroll to position [188, 0]
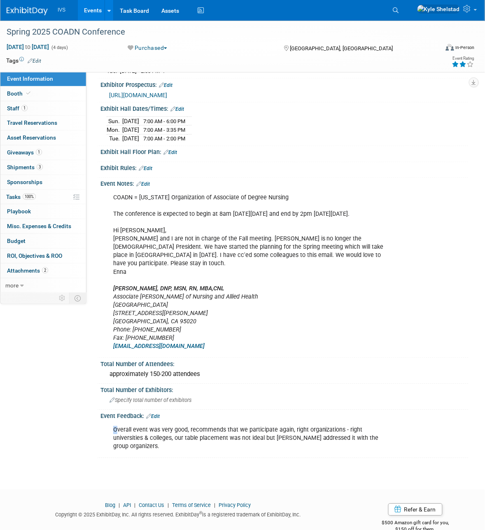
drag, startPoint x: 117, startPoint y: 421, endPoint x: 251, endPoint y: 440, distance: 136.1
click at [246, 440] on div "Event Feedback: Edit Overall event was very good, recommends that we participat…" at bounding box center [283, 434] width 372 height 48
drag, startPoint x: 253, startPoint y: 441, endPoint x: 198, endPoint y: 424, distance: 57.5
click at [252, 441] on div "Event Feedback: Edit Overall event was very good, recommends that we participat…" at bounding box center [283, 434] width 372 height 48
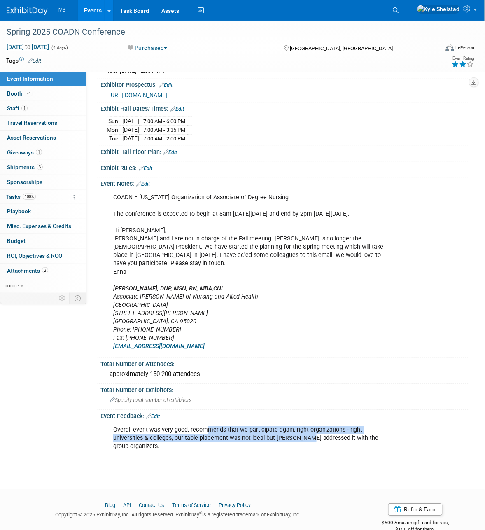
drag, startPoint x: 254, startPoint y: 427, endPoint x: 301, endPoint y: 432, distance: 47.2
click at [280, 430] on div "Overall event was very good, recommends that we participate again, right organi…" at bounding box center [252, 438] width 288 height 33
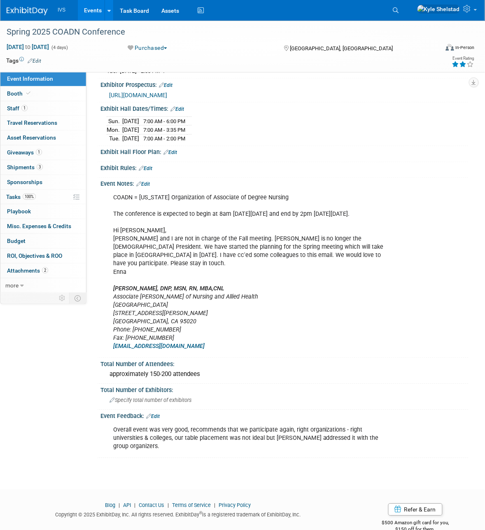
click at [301, 432] on div "Overall event was very good, recommends that we participate again, right organi…" at bounding box center [252, 438] width 288 height 33
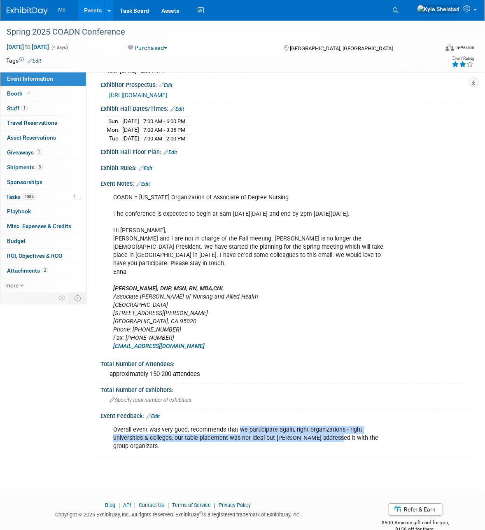
drag, startPoint x: 250, startPoint y: 425, endPoint x: 311, endPoint y: 431, distance: 61.3
click at [303, 429] on div "Overall event was very good, recommends that we participate again, right organi…" at bounding box center [252, 438] width 288 height 33
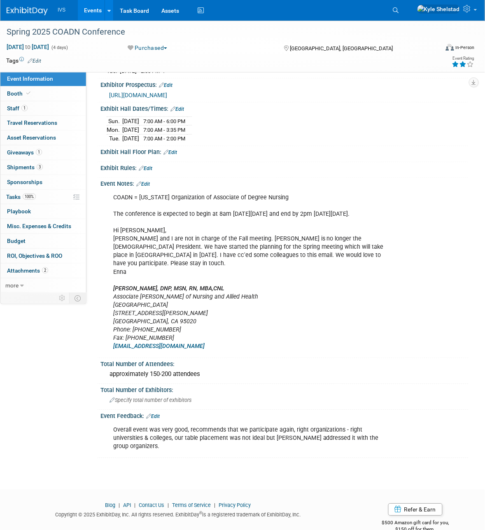
click at [312, 431] on div "Overall event was very good, recommends that we participate again, right organi…" at bounding box center [252, 438] width 288 height 33
click at [303, 432] on div "Overall event was very good, recommends that we participate again, right organi…" at bounding box center [252, 438] width 288 height 33
click at [311, 434] on div "Overall event was very good, recommends that we participate again, right organi…" at bounding box center [252, 438] width 288 height 33
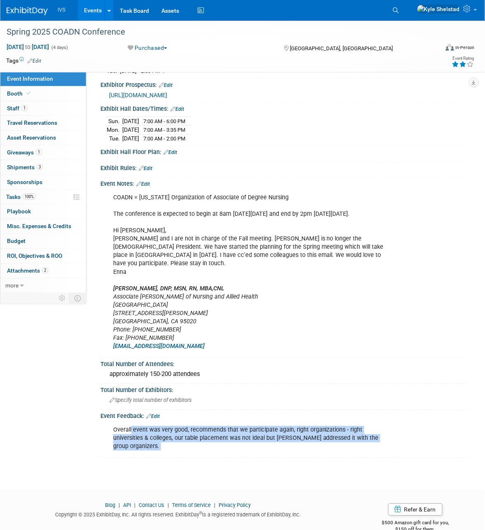
drag, startPoint x: 239, startPoint y: 439, endPoint x: 297, endPoint y: 442, distance: 57.7
click at [289, 442] on div "Spring 2025 COADN Conference Mar 8, 2025 to Mar 11, 2025 (4 days) Mar 8, 2025 t…" at bounding box center [242, 154] width 485 height 642
drag, startPoint x: 297, startPoint y: 442, endPoint x: 288, endPoint y: 440, distance: 9.7
click at [295, 442] on div "Spring 2025 COADN Conference Mar 8, 2025 to Mar 11, 2025 (4 days) Mar 8, 2025 t…" at bounding box center [242, 154] width 485 height 642
click at [224, 425] on div "Overall event was very good, recommends that we participate again, right organi…" at bounding box center [252, 438] width 288 height 33
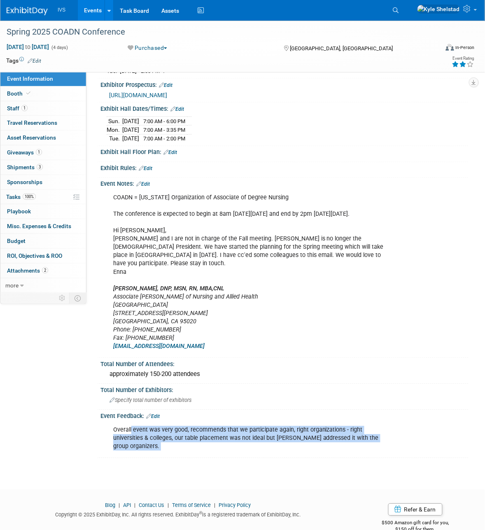
drag, startPoint x: 155, startPoint y: 417, endPoint x: 125, endPoint y: 420, distance: 29.8
click at [155, 422] on div "Overall event was very good, recommends that we participate again, right organi…" at bounding box center [252, 438] width 288 height 33
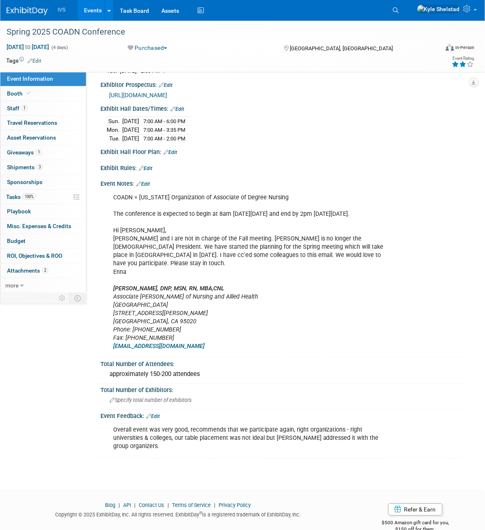
click at [106, 420] on div "Overall event was very good, recommends that we participate again, right organi…" at bounding box center [285, 438] width 368 height 36
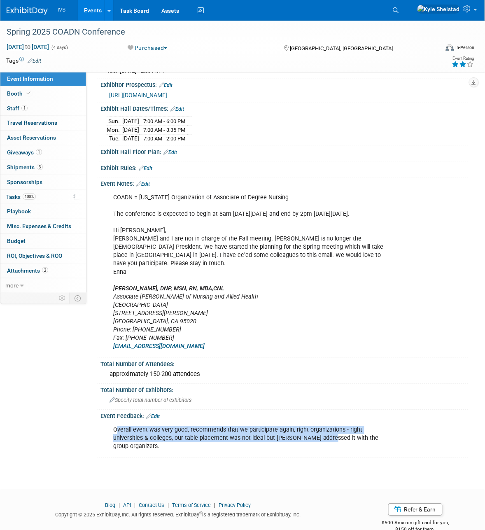
drag, startPoint x: 134, startPoint y: 422, endPoint x: 294, endPoint y: 435, distance: 160.0
click at [294, 435] on div "Overall event was very good, recommends that we participate again, right organi…" at bounding box center [252, 438] width 288 height 33
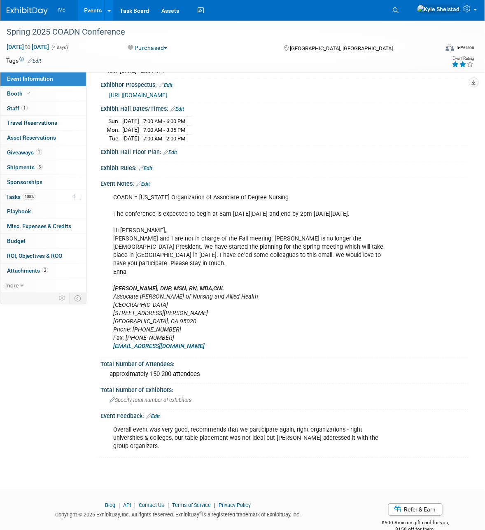
click at [114, 422] on div "Overall event was very good, recommends that we participate again, right organi…" at bounding box center [252, 438] width 288 height 33
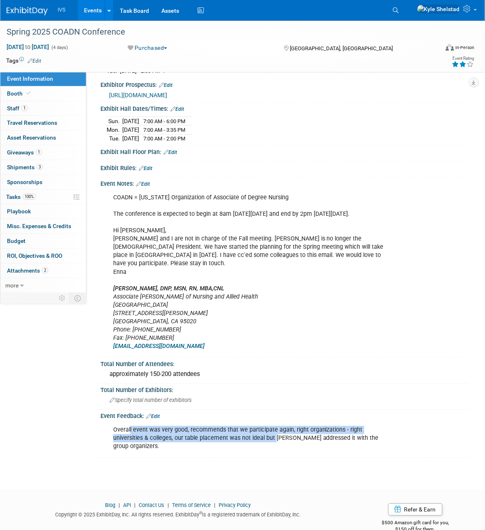
drag, startPoint x: 130, startPoint y: 423, endPoint x: 247, endPoint y: 438, distance: 118.4
click at [246, 438] on div "Overall event was very good, recommends that we participate again, right organi…" at bounding box center [252, 438] width 288 height 33
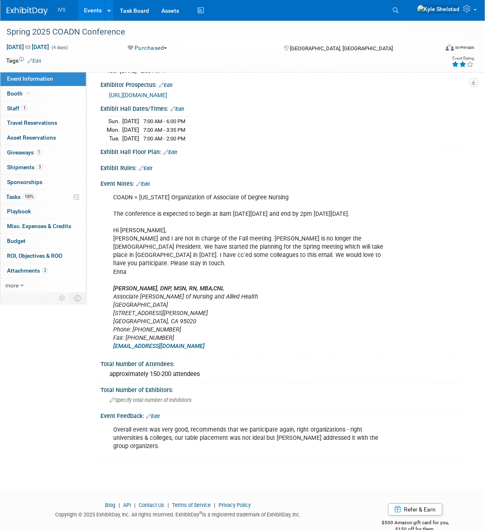
click at [248, 438] on div "Overall event was very good, recommends that we participate again, right organi…" at bounding box center [285, 438] width 368 height 36
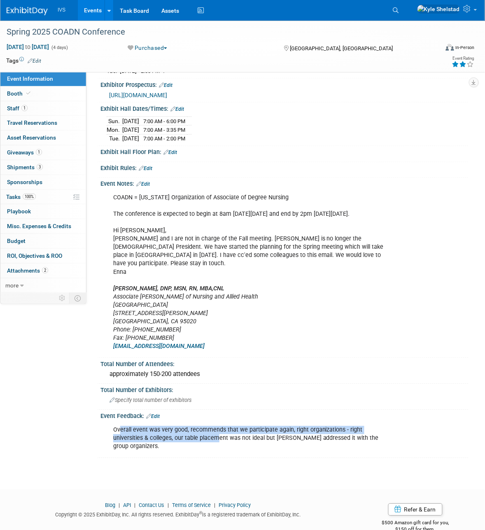
drag, startPoint x: 119, startPoint y: 424, endPoint x: 188, endPoint y: 431, distance: 69.5
click at [188, 431] on div "Overall event was very good, recommends that we participate again, right organi…" at bounding box center [252, 438] width 288 height 33
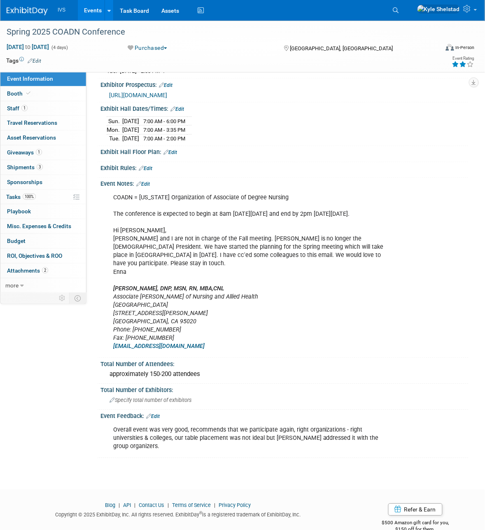
click at [199, 431] on div "Overall event was very good, recommends that we participate again, right organi…" at bounding box center [252, 438] width 288 height 33
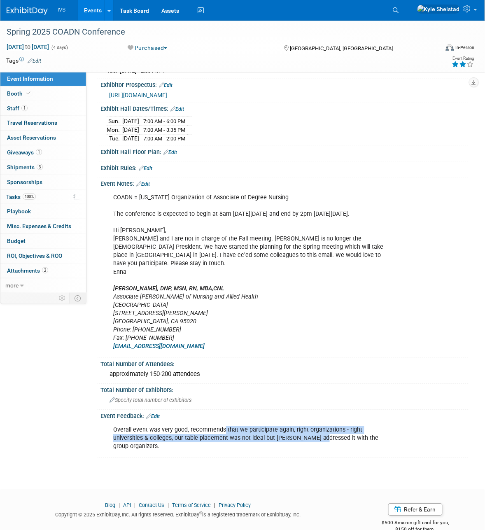
drag, startPoint x: 237, startPoint y: 424, endPoint x: 298, endPoint y: 432, distance: 61.0
click at [290, 431] on div "Overall event was very good, recommends that we participate again, right organi…" at bounding box center [252, 438] width 288 height 33
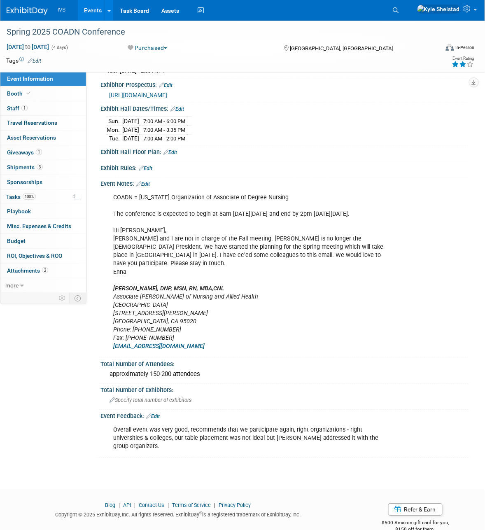
click at [309, 431] on div "Overall event was very good, recommends that we participate again, right organi…" at bounding box center [252, 438] width 288 height 33
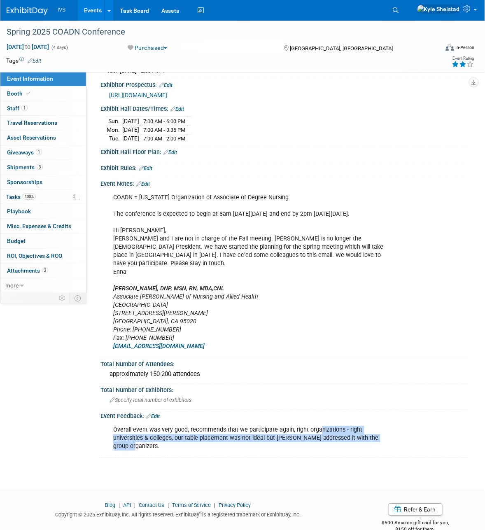
click at [366, 427] on div "Overall event was very good, recommends that we participate again, right organi…" at bounding box center [252, 438] width 288 height 33
click at [368, 429] on div "Overall event was very good, recommends that we participate again, right organi…" at bounding box center [252, 438] width 288 height 33
click at [349, 429] on div "Overall event was very good, recommends that we participate again, right organi…" at bounding box center [252, 438] width 288 height 33
drag, startPoint x: 165, startPoint y: 431, endPoint x: 240, endPoint y: 436, distance: 75.1
click at [238, 436] on div "Overall event was very good, recommends that we participate again, right organi…" at bounding box center [252, 438] width 288 height 33
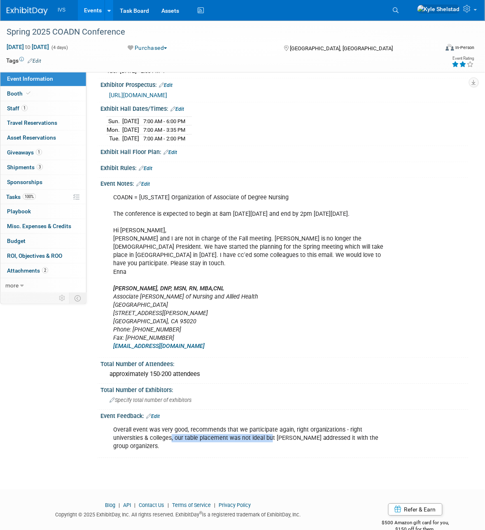
drag, startPoint x: 240, startPoint y: 436, endPoint x: 204, endPoint y: 432, distance: 36.1
click at [240, 436] on div "Overall event was very good, recommends that we participate again, right organi…" at bounding box center [252, 438] width 288 height 33
click at [159, 427] on div "Overall event was very good, recommends that we participate again, right organi…" at bounding box center [252, 438] width 288 height 33
drag, startPoint x: 130, startPoint y: 429, endPoint x: 279, endPoint y: 448, distance: 149.9
click at [279, 447] on div "Spring 2025 COADN Conference Mar 8, 2025 to Mar 11, 2025 (4 days) Mar 8, 2025 t…" at bounding box center [242, 154] width 485 height 642
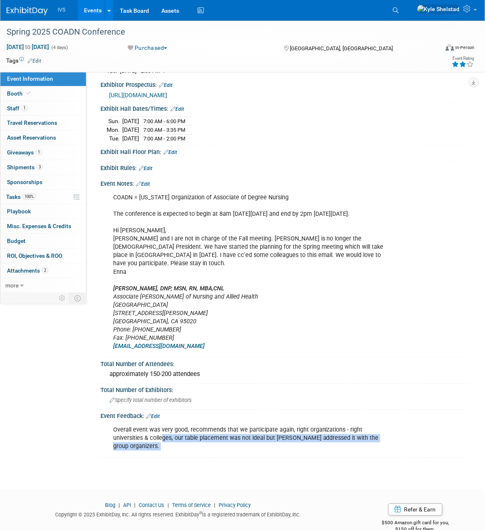
click at [266, 431] on div "Overall event was very good, recommends that we participate again, right organi…" at bounding box center [252, 438] width 288 height 33
drag, startPoint x: 176, startPoint y: 429, endPoint x: 302, endPoint y: 429, distance: 126.1
click at [291, 429] on div "Overall event was very good, recommends that we participate again, right organi…" at bounding box center [252, 438] width 288 height 33
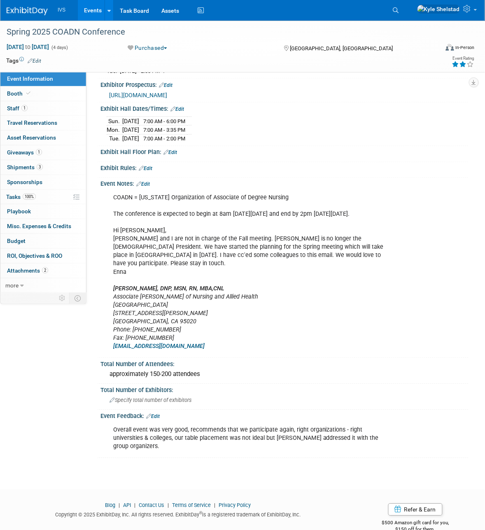
drag, startPoint x: 303, startPoint y: 429, endPoint x: 340, endPoint y: 431, distance: 36.7
click at [304, 429] on div "Overall event was very good, recommends that we participate again, right organi…" at bounding box center [252, 438] width 288 height 33
click at [349, 431] on div "Overall event was very good, recommends that we participate again, right organi…" at bounding box center [252, 438] width 288 height 33
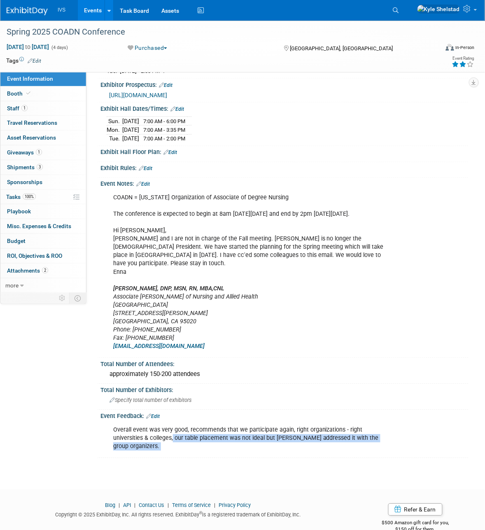
drag, startPoint x: 274, startPoint y: 443, endPoint x: 327, endPoint y: 443, distance: 52.8
click at [324, 446] on div "Spring 2025 COADN Conference Mar 8, 2025 to Mar 11, 2025 (4 days) Mar 8, 2025 t…" at bounding box center [242, 154] width 485 height 642
click at [323, 431] on div "Overall event was very good, recommends that we participate again, right organi…" at bounding box center [252, 438] width 288 height 33
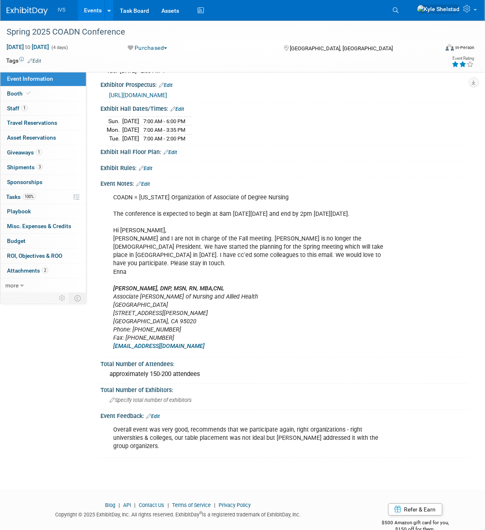
click at [293, 422] on div "Overall event was very good, recommends that we participate again, right organi…" at bounding box center [252, 438] width 288 height 33
click at [40, 106] on link "1 Staff 1" at bounding box center [43, 108] width 86 height 14
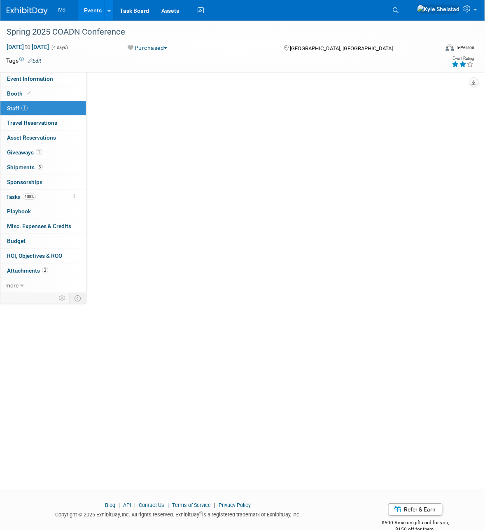
scroll to position [0, 0]
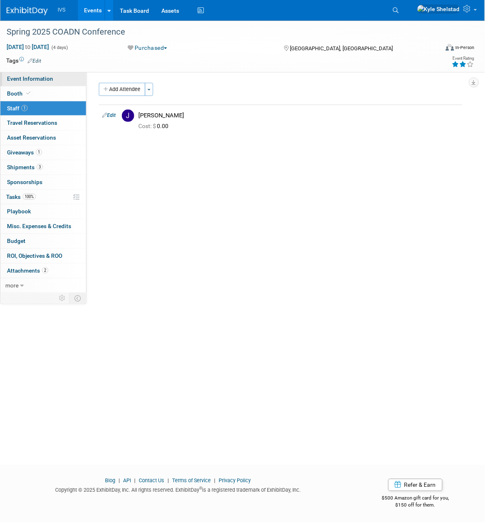
click at [47, 75] on span "Event Information" at bounding box center [30, 78] width 46 height 7
select select "Regional"
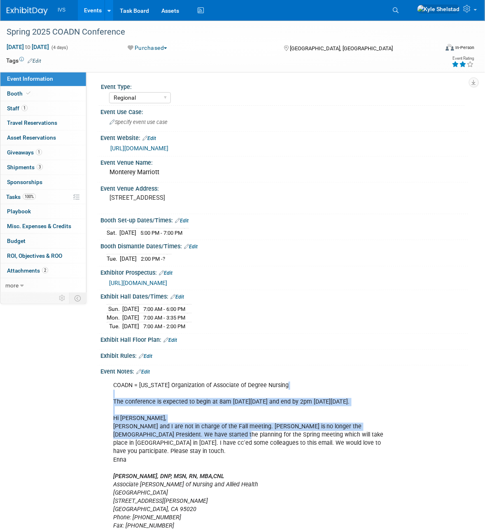
drag, startPoint x: 161, startPoint y: 398, endPoint x: 211, endPoint y: 435, distance: 61.9
click at [211, 435] on div "COADN = California Organization of Associate of Degree Nursing The conference i…" at bounding box center [252, 460] width 288 height 165
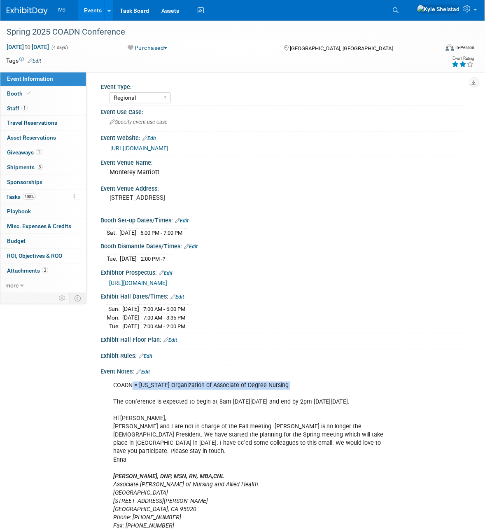
drag, startPoint x: 143, startPoint y: 394, endPoint x: 197, endPoint y: 414, distance: 56.9
click at [186, 410] on div "COADN = California Organization of Associate of Degree Nursing The conference i…" at bounding box center [252, 460] width 288 height 165
click at [197, 417] on div "COADN = California Organization of Associate of Degree Nursing The conference i…" at bounding box center [252, 460] width 288 height 165
click at [94, 7] on link "Events" at bounding box center [93, 10] width 30 height 21
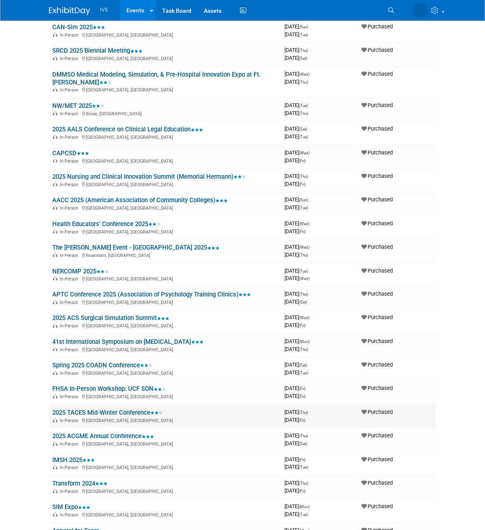
scroll to position [687, 0]
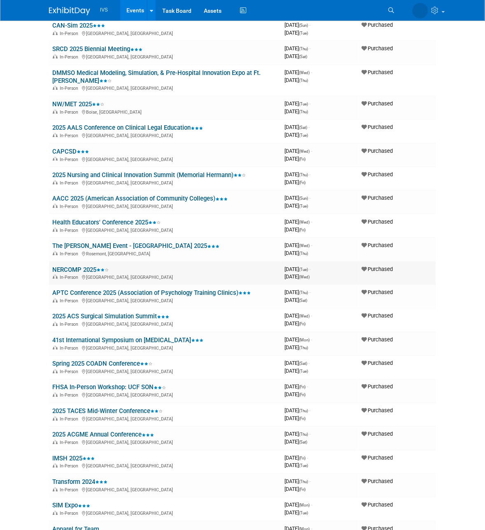
drag, startPoint x: 80, startPoint y: 254, endPoint x: 82, endPoint y: 260, distance: 5.9
click at [80, 262] on td "NERCOMP 2025 In-Person [GEOGRAPHIC_DATA], [GEOGRAPHIC_DATA]" at bounding box center [165, 273] width 232 height 23
click at [83, 263] on td "NERCOMP 2025 In-Person [GEOGRAPHIC_DATA], [GEOGRAPHIC_DATA]" at bounding box center [165, 273] width 232 height 23
click at [84, 266] on link "NERCOMP 2025" at bounding box center [80, 269] width 56 height 7
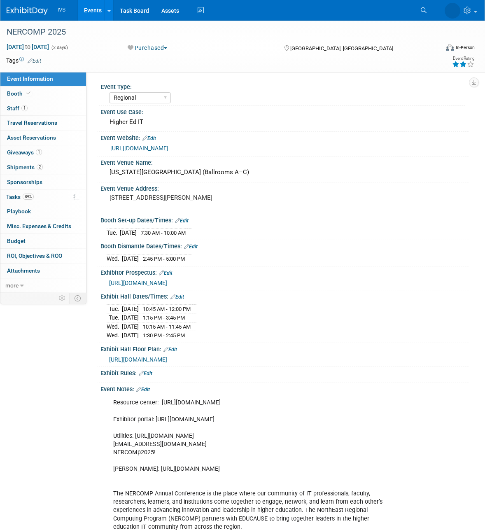
select select "Regional"
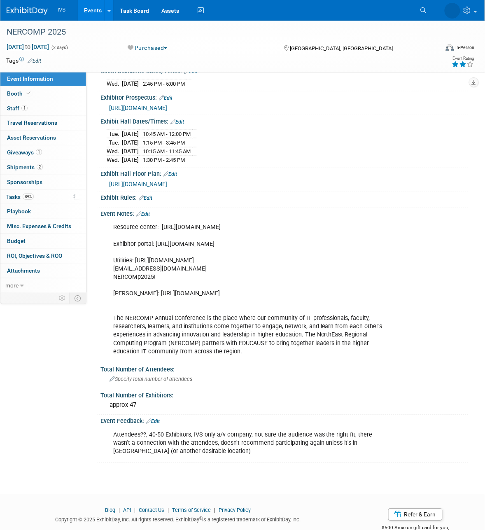
scroll to position [205, 0]
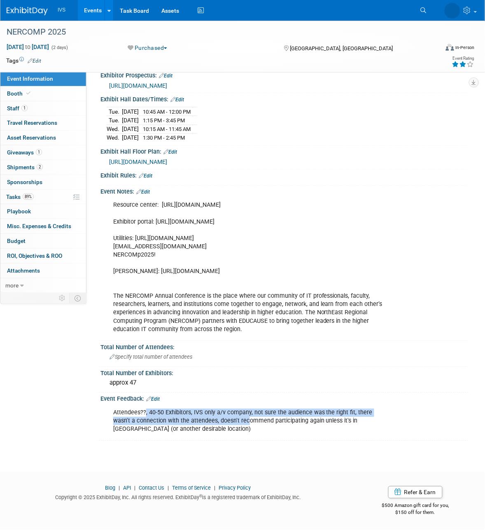
drag, startPoint x: 147, startPoint y: 413, endPoint x: 230, endPoint y: 424, distance: 84.0
click at [225, 424] on div "Attendees??, 40-50 Exhibitors, IVS only a/v company, not sure the audience was …" at bounding box center [252, 421] width 288 height 33
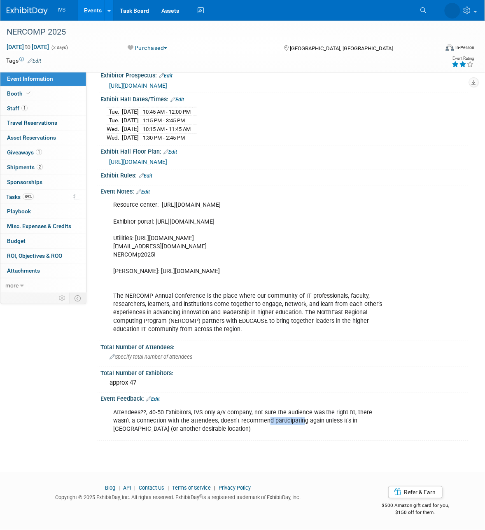
drag, startPoint x: 266, startPoint y: 424, endPoint x: 289, endPoint y: 425, distance: 23.1
click at [282, 425] on div "Attendees??, 40-50 Exhibitors, IVS only a/v company, not sure the audience was …" at bounding box center [252, 421] width 288 height 33
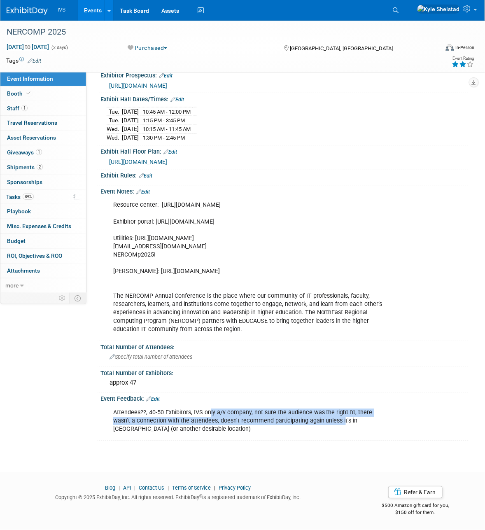
drag, startPoint x: 251, startPoint y: 412, endPoint x: 328, endPoint y: 427, distance: 79.3
click at [327, 427] on div "Attendees??, 40-50 Exhibitors, IVS only a/v company, not sure the audience was …" at bounding box center [252, 421] width 288 height 33
click at [328, 427] on div "Attendees??, 40-50 Exhibitors, IVS only a/v company, not sure the audience was …" at bounding box center [252, 421] width 288 height 33
drag, startPoint x: 287, startPoint y: 413, endPoint x: 363, endPoint y: 427, distance: 77.0
click at [359, 427] on div "Attendees??, 40-50 Exhibitors, IVS only a/v company, not sure the audience was …" at bounding box center [252, 421] width 288 height 33
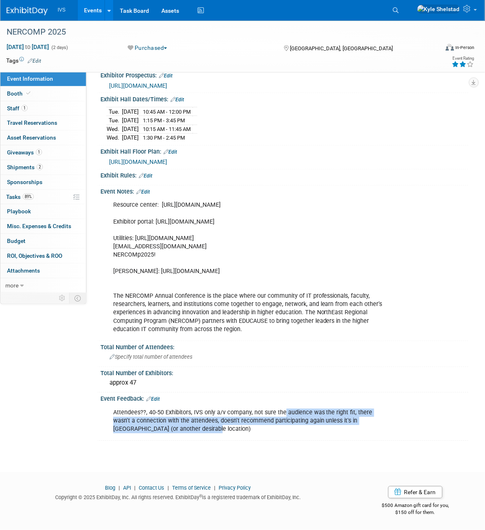
click at [363, 427] on div "Attendees??, 40-50 Exhibitors, IVS only a/v company, not sure the audience was …" at bounding box center [252, 421] width 288 height 33
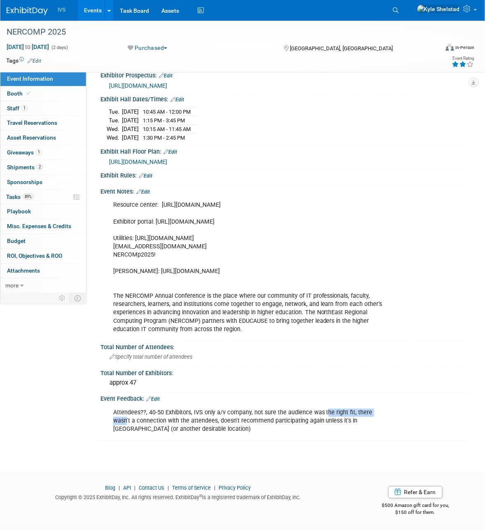
drag, startPoint x: 359, startPoint y: 412, endPoint x: 323, endPoint y: 410, distance: 36.7
click at [324, 410] on div "Attendees??, 40-50 Exhibitors, IVS only a/v company, not sure the audience was …" at bounding box center [252, 421] width 288 height 33
drag, startPoint x: 322, startPoint y: 410, endPoint x: 307, endPoint y: 410, distance: 14.8
click at [321, 410] on div "Attendees??, 40-50 Exhibitors, IVS only a/v company, not sure the audience was …" at bounding box center [252, 421] width 288 height 33
drag, startPoint x: 159, startPoint y: 421, endPoint x: 260, endPoint y: 426, distance: 101.5
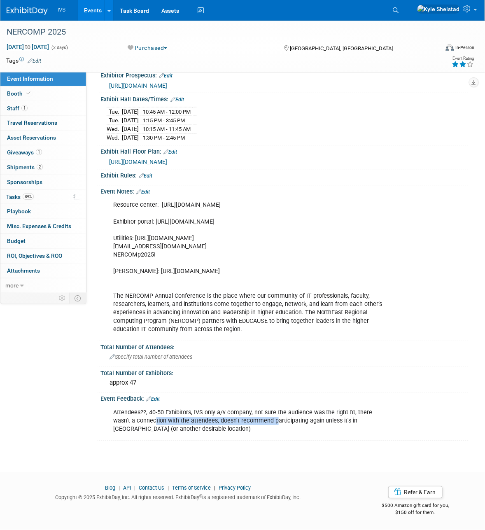
click at [255, 425] on div "Attendees??, 40-50 Exhibitors, IVS only a/v company, not sure the audience was …" at bounding box center [252, 421] width 288 height 33
click at [260, 426] on div "Attendees??, 40-50 Exhibitors, IVS only a/v company, not sure the audience was …" at bounding box center [252, 421] width 288 height 33
drag, startPoint x: 244, startPoint y: 421, endPoint x: 328, endPoint y: 429, distance: 84.4
click at [325, 429] on div "Attendees??, 40-50 Exhibitors, IVS only a/v company, not sure the audience was …" at bounding box center [252, 421] width 288 height 33
click at [328, 429] on div "Attendees??, 40-50 Exhibitors, IVS only a/v company, not sure the audience was …" at bounding box center [252, 421] width 288 height 33
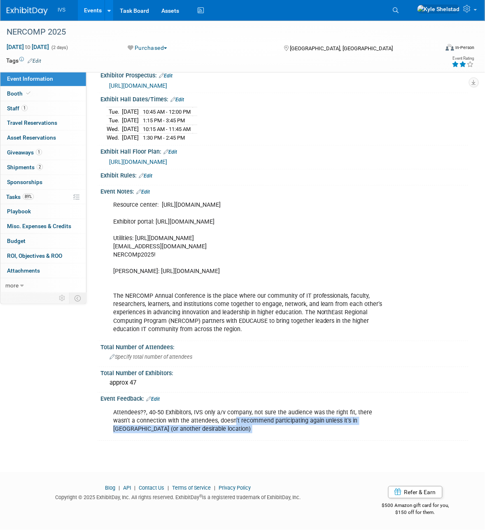
drag, startPoint x: 219, startPoint y: 421, endPoint x: 343, endPoint y: 442, distance: 125.8
click at [342, 442] on div "NERCOMP 2025 [DATE] to [DATE] (2 days) [DATE] to [DATE] Purchased Committed Con…" at bounding box center [242, 140] width 485 height 635
click at [336, 423] on div "Attendees??, 40-50 Exhibitors, IVS only a/v company, not sure the audience was …" at bounding box center [252, 421] width 288 height 33
drag, startPoint x: 256, startPoint y: 419, endPoint x: 345, endPoint y: 422, distance: 88.7
click at [344, 422] on div "Attendees??, 40-50 Exhibitors, IVS only a/v company, not sure the audience was …" at bounding box center [252, 421] width 288 height 33
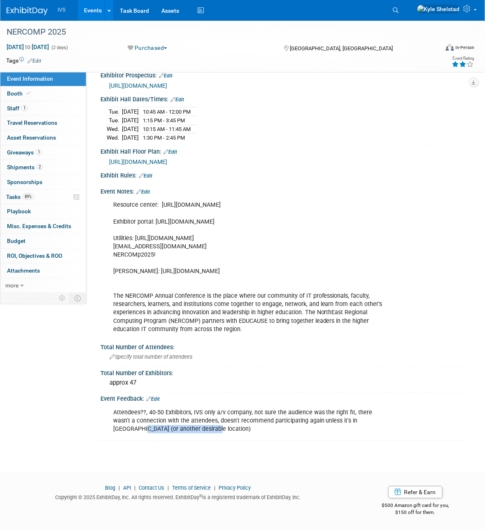
drag, startPoint x: 365, startPoint y: 426, endPoint x: 391, endPoint y: 429, distance: 25.8
click at [390, 429] on div "Attendees??, 40-50 Exhibitors, IVS only a/v company, not sure the audience was …" at bounding box center [252, 421] width 288 height 33
click at [176, 427] on div "Attendees??, 40-50 Exhibitors, IVS only a/v company, not sure the audience was …" at bounding box center [252, 421] width 288 height 33
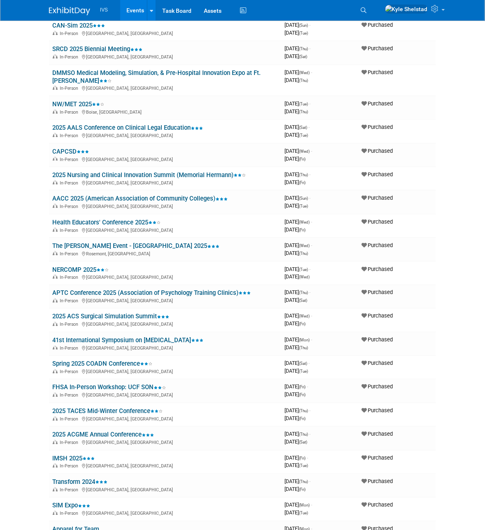
click at [118, 219] on link "Health Educators' Conference 2025" at bounding box center [106, 222] width 108 height 7
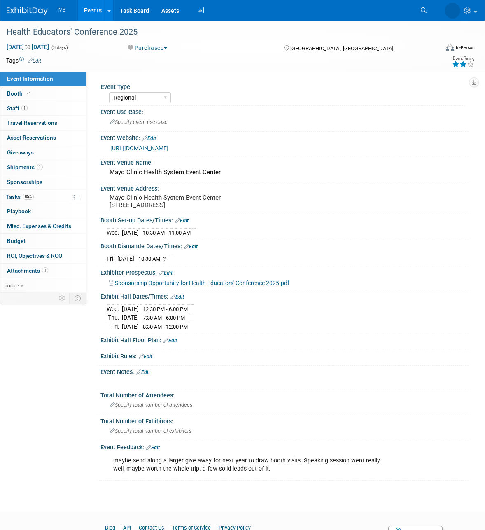
select select "Regional"
drag, startPoint x: 150, startPoint y: 471, endPoint x: 234, endPoint y: 485, distance: 84.8
click at [234, 478] on div "maybe send along a larger give away for next year to draw booth visits. Speakin…" at bounding box center [285, 465] width 368 height 28
click at [230, 472] on div "maybe send along a larger give away for next year to draw booth visits. Speakin…" at bounding box center [252, 465] width 288 height 25
drag, startPoint x: 225, startPoint y: 471, endPoint x: 272, endPoint y: 474, distance: 47.5
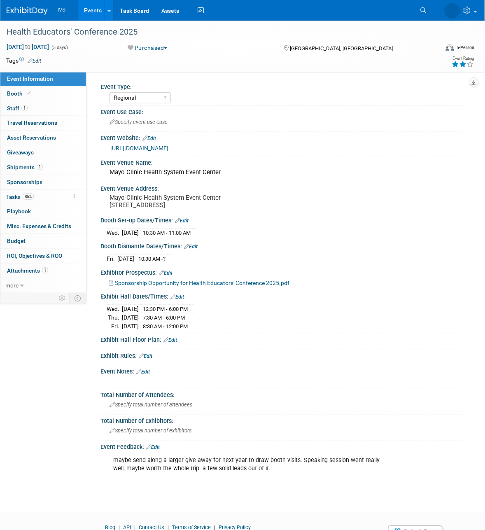
click at [270, 474] on div "maybe send along a larger give away for next year to draw booth visits. Speakin…" at bounding box center [252, 465] width 288 height 25
click at [272, 474] on div "maybe send along a larger give away for next year to draw booth visits. Speakin…" at bounding box center [252, 465] width 288 height 25
drag, startPoint x: 287, startPoint y: 468, endPoint x: 326, endPoint y: 472, distance: 39.7
click at [326, 472] on div "maybe send along a larger give away for next year to draw booth visits. Speakin…" at bounding box center [252, 465] width 288 height 25
click at [335, 471] on div "maybe send along a larger give away for next year to draw booth visits. Speakin…" at bounding box center [252, 465] width 288 height 25
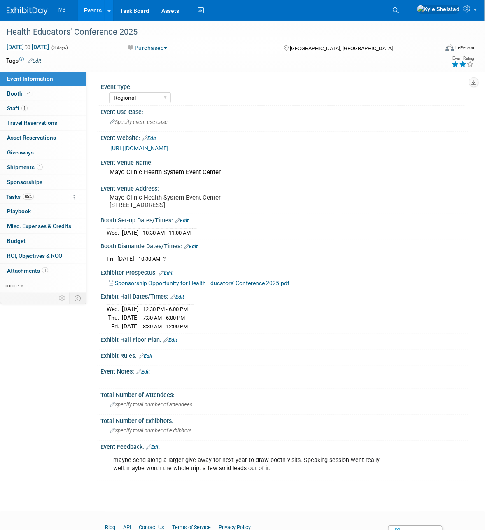
click at [380, 474] on div "maybe send along a larger give away for next year to draw booth visits. Speakin…" at bounding box center [252, 465] width 288 height 25
click at [385, 476] on div "maybe send along a larger give away for next year to draw booth visits. Speakin…" at bounding box center [252, 465] width 288 height 25
drag, startPoint x: 333, startPoint y: 476, endPoint x: 172, endPoint y: 464, distance: 161.1
click at [173, 464] on div "maybe send along a larger give away for next year to draw booth visits. Speakin…" at bounding box center [252, 465] width 288 height 25
drag, startPoint x: 141, startPoint y: 469, endPoint x: 313, endPoint y: 488, distance: 173.0
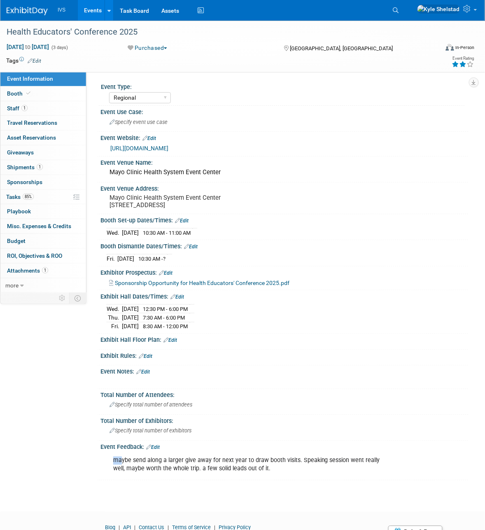
click at [303, 488] on div "Health Educators' Conference 2025 [DATE] to [DATE] (3 days) [DATE] to [DATE] Pu…" at bounding box center [242, 259] width 485 height 477
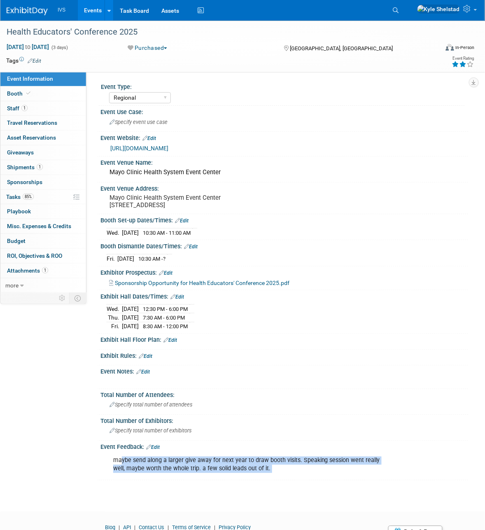
click at [258, 477] on div "maybe send along a larger give away for next year to draw booth visits. Speakin…" at bounding box center [252, 465] width 288 height 25
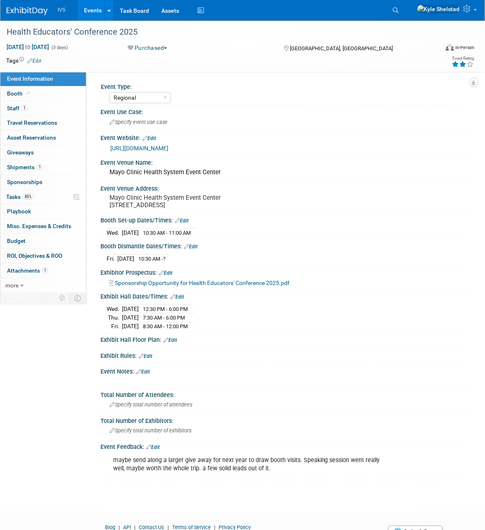
drag, startPoint x: 260, startPoint y: 475, endPoint x: 305, endPoint y: 467, distance: 46.1
click at [305, 466] on div "maybe send along a larger give away for next year to draw booth visits. Speakin…" at bounding box center [252, 465] width 288 height 25
click at [309, 475] on div "maybe send along a larger give away for next year to draw booth visits. Speakin…" at bounding box center [252, 465] width 288 height 25
drag, startPoint x: 234, startPoint y: 476, endPoint x: 202, endPoint y: 475, distance: 31.3
click at [203, 475] on div "maybe send along a larger give away for next year to draw booth visits. Speakin…" at bounding box center [252, 465] width 288 height 25
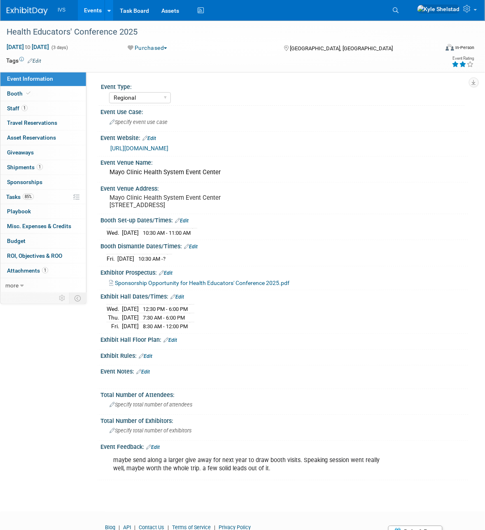
click at [198, 476] on div "maybe send along a larger give away for next year to draw booth visits. Speakin…" at bounding box center [252, 465] width 288 height 25
drag, startPoint x: 224, startPoint y: 477, endPoint x: 229, endPoint y: 477, distance: 5.0
click at [227, 477] on div "maybe send along a larger give away for next year to draw booth visits. Speakin…" at bounding box center [252, 465] width 288 height 25
click at [238, 478] on div "maybe send along a larger give away for next year to draw booth visits. Speakin…" at bounding box center [252, 465] width 288 height 25
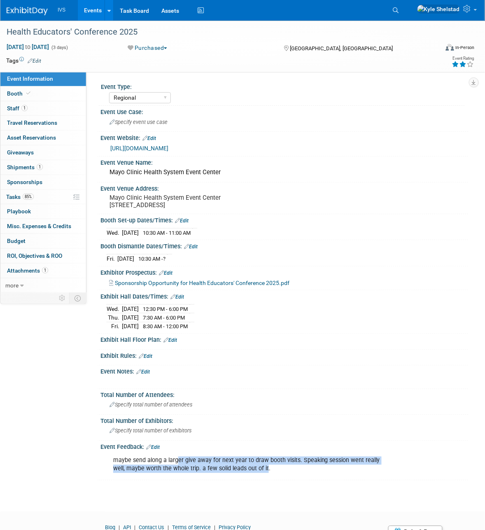
drag, startPoint x: 180, startPoint y: 465, endPoint x: 266, endPoint y: 481, distance: 86.8
click at [258, 478] on div "maybe send along a larger give away for next year to draw booth visits. Speakin…" at bounding box center [252, 465] width 288 height 25
click at [266, 478] on div "maybe send along a larger give away for next year to draw booth visits. Speakin…" at bounding box center [252, 465] width 288 height 25
drag, startPoint x: 171, startPoint y: 473, endPoint x: 215, endPoint y: 479, distance: 44.5
click at [214, 478] on div "maybe send along a larger give away for next year to draw booth visits. Speakin…" at bounding box center [252, 465] width 288 height 25
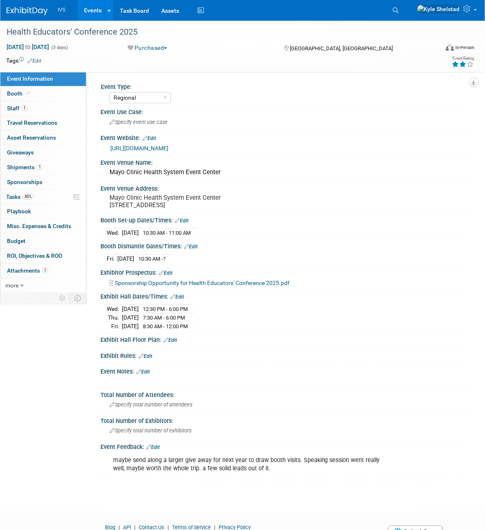
click at [221, 478] on div "maybe send along a larger give away for next year to draw booth visits. Speakin…" at bounding box center [252, 465] width 288 height 25
drag, startPoint x: 246, startPoint y: 468, endPoint x: 306, endPoint y: 475, distance: 61.0
click at [287, 476] on div "maybe send along a larger give away for next year to draw booth visits. Speakin…" at bounding box center [252, 465] width 288 height 25
click at [306, 475] on div "maybe send along a larger give away for next year to draw booth visits. Speakin…" at bounding box center [252, 465] width 288 height 25
click at [314, 472] on div "maybe send along a larger give away for next year to draw booth visits. Speakin…" at bounding box center [252, 465] width 288 height 25
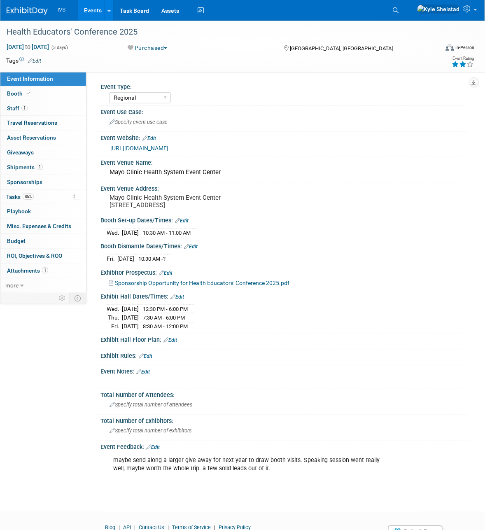
click at [321, 472] on div "maybe send along a larger give away for next year to draw booth visits. Speakin…" at bounding box center [252, 465] width 288 height 25
click at [99, 9] on link "Events" at bounding box center [93, 10] width 30 height 21
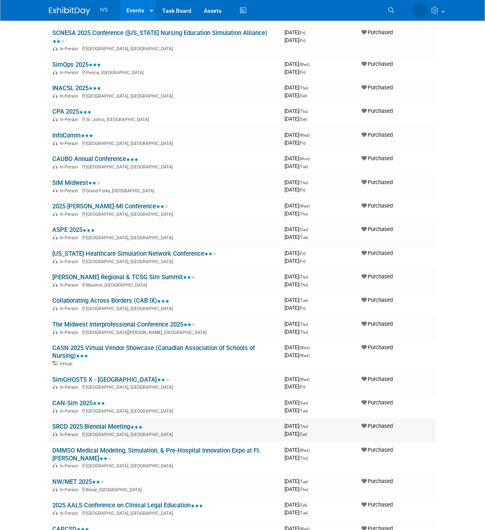
scroll to position [309, 0]
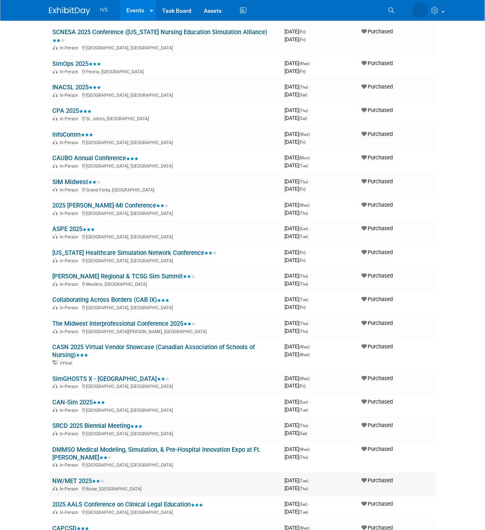
click at [87, 478] on link "NW/MET 2025" at bounding box center [78, 481] width 52 height 7
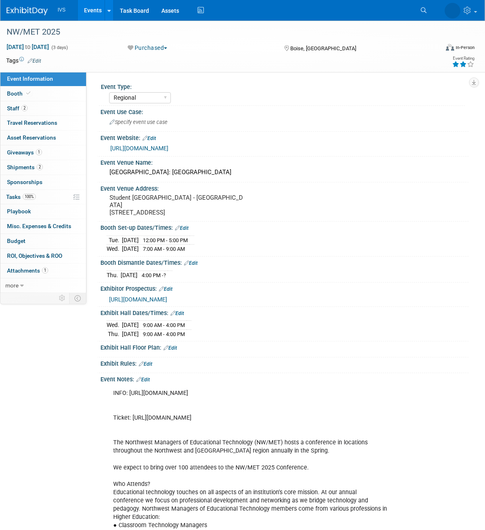
select select "Regional"
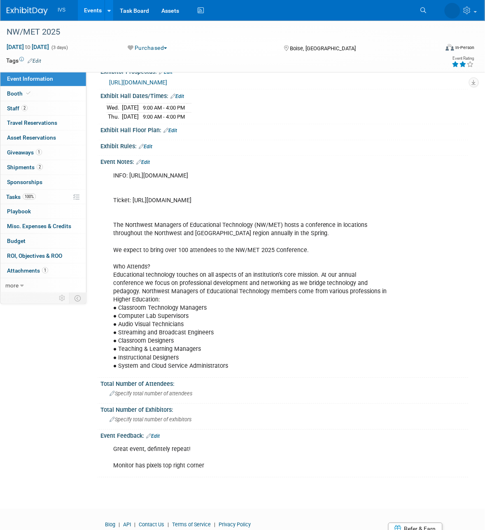
scroll to position [310, 0]
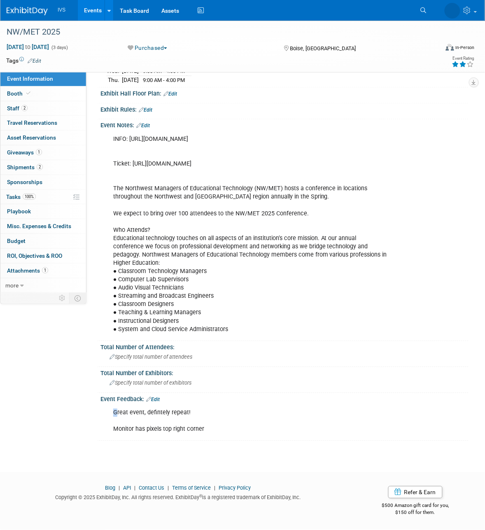
drag, startPoint x: 116, startPoint y: 411, endPoint x: 201, endPoint y: 442, distance: 90.9
click at [201, 442] on div "NW/MET 2025 [DATE] to [DATE] (3 days) [DATE] to [DATE] Purchased Committed Cons…" at bounding box center [242, 112] width 485 height 691
click at [206, 436] on div "Great event, defintely repeat! Monitor has pixels top right corner" at bounding box center [252, 421] width 288 height 33
click at [207, 429] on div "Great event, defintely repeat! Monitor has pixels top right corner" at bounding box center [252, 421] width 288 height 33
drag, startPoint x: 205, startPoint y: 430, endPoint x: 125, endPoint y: 403, distance: 84.4
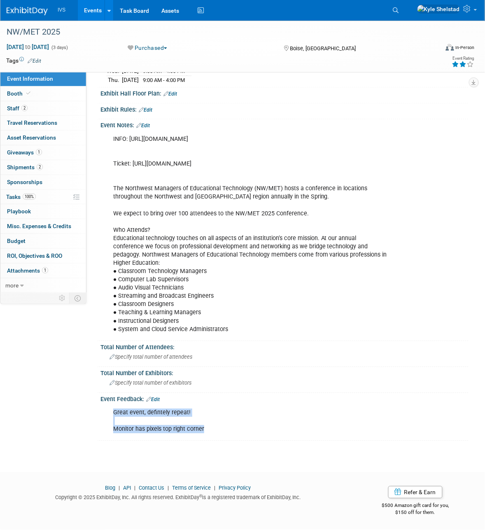
click at [125, 403] on div "Great event, defintely repeat! Monitor has pixels top right corner X" at bounding box center [284, 405] width 358 height 4
click at [121, 413] on div "Great event, defintely repeat! Monitor has pixels top right corner" at bounding box center [252, 421] width 288 height 33
drag, startPoint x: 205, startPoint y: 431, endPoint x: 120, endPoint y: 415, distance: 85.9
click at [120, 415] on div "Great event, defintely repeat! Monitor has pixels top right corner" at bounding box center [252, 421] width 288 height 33
click at [126, 421] on div "Great event, defintely repeat! Monitor has pixels top right corner" at bounding box center [252, 421] width 288 height 33
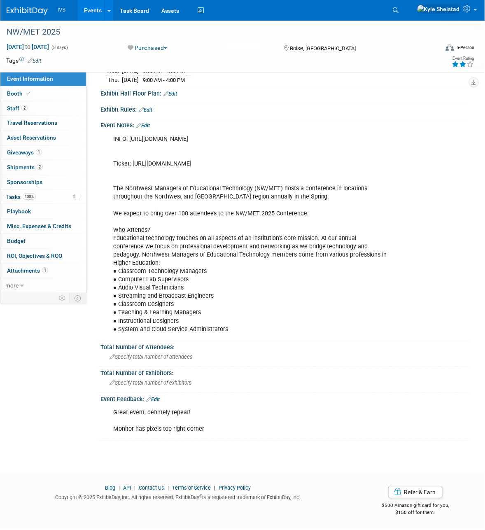
click at [114, 417] on div "Great event, defintely repeat! Monitor has pixels top right corner" at bounding box center [252, 421] width 288 height 33
drag, startPoint x: 137, startPoint y: 418, endPoint x: 190, endPoint y: 438, distance: 56.3
click at [189, 438] on div "Great event, defintely repeat! Monitor has pixels top right corner X" at bounding box center [285, 421] width 368 height 36
click at [190, 438] on div "Great event, defintely repeat! Monitor has pixels top right corner X" at bounding box center [285, 421] width 368 height 36
click at [33, 108] on link "2 Staff 2" at bounding box center [43, 108] width 86 height 14
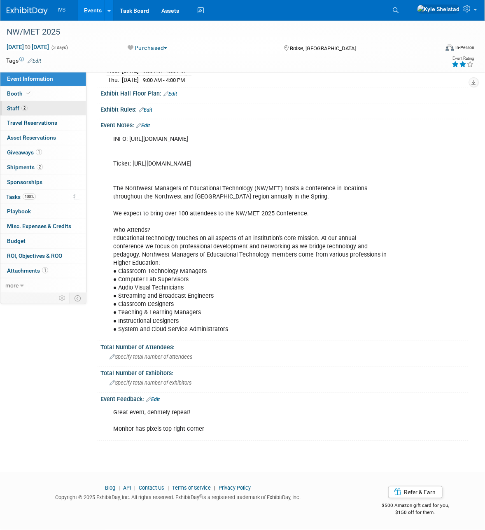
scroll to position [0, 0]
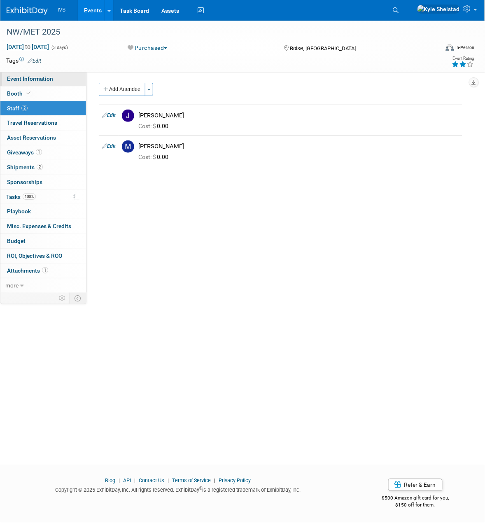
click at [60, 75] on link "Event Information" at bounding box center [43, 79] width 86 height 14
select select "Regional"
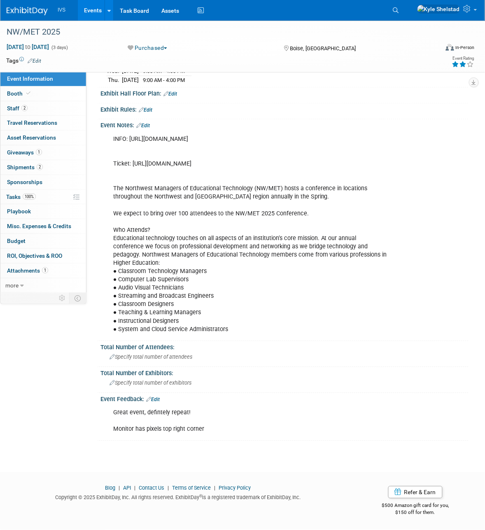
scroll to position [310, 0]
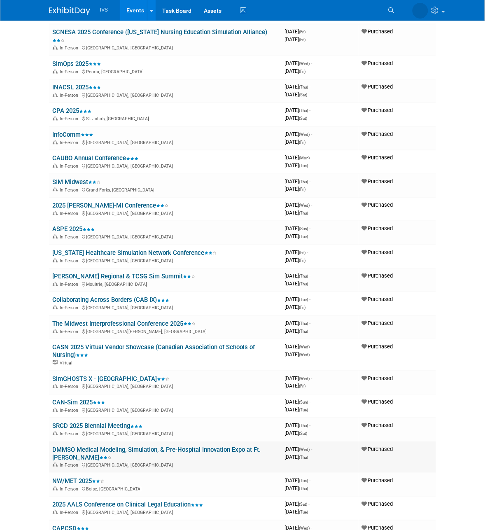
click at [114, 447] on link "DMMSO Medical Modeling, Simulation, & Pre-Hospital Innovation Expo at Ft. [PERS…" at bounding box center [156, 454] width 209 height 15
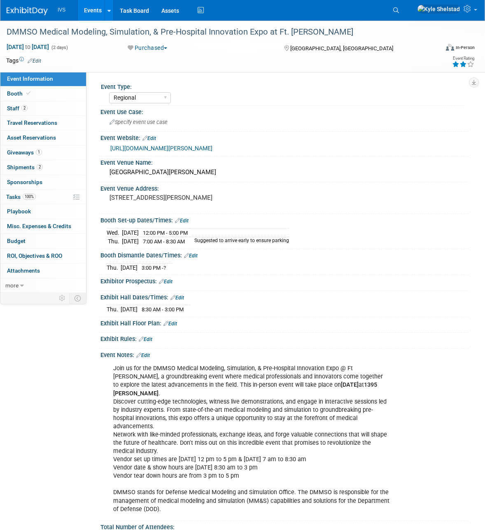
select select "Regional"
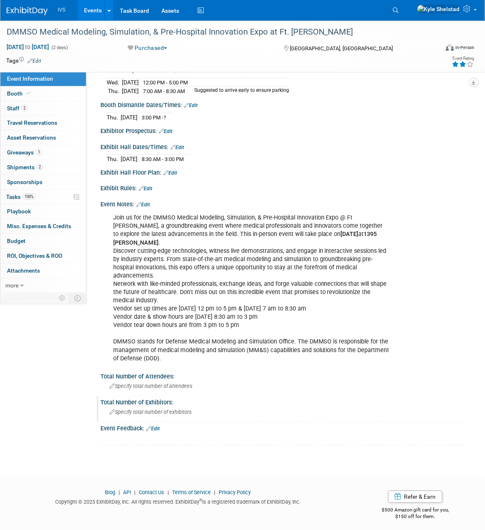
scroll to position [154, 0]
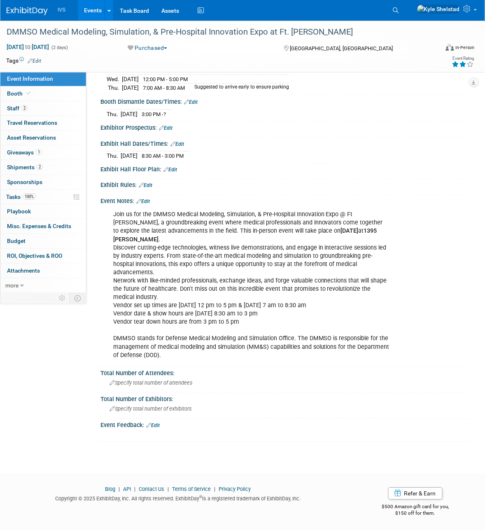
click at [90, 7] on link "Events" at bounding box center [93, 10] width 30 height 21
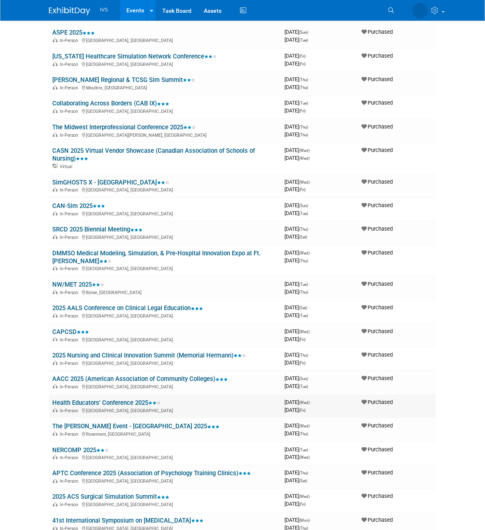
scroll to position [515, 0]
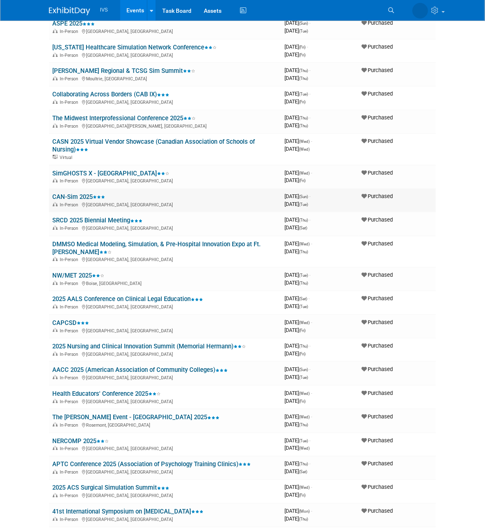
click at [77, 193] on link "CAN-Sim 2025" at bounding box center [78, 196] width 53 height 7
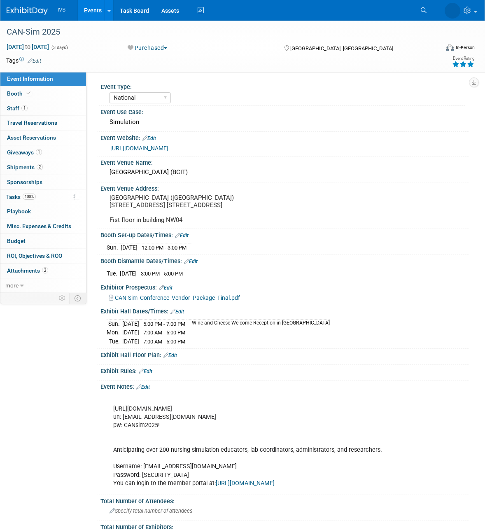
select select "National"
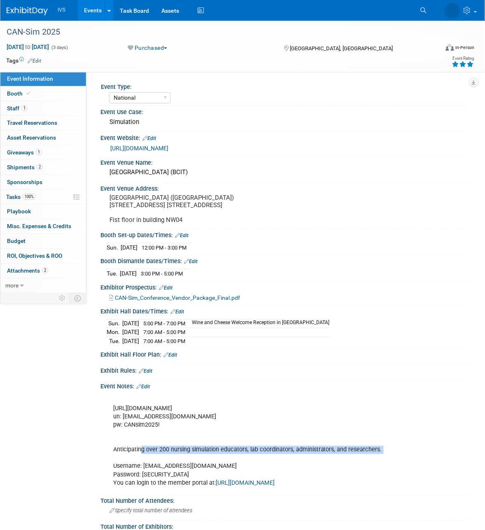
drag, startPoint x: 144, startPoint y: 450, endPoint x: 213, endPoint y: 460, distance: 69.5
click at [208, 460] on div "https://arataexpo.boomerecommerce.com/Pages/Event/EventHome.aspx?E=2749 un: ksh…" at bounding box center [252, 442] width 288 height 99
click at [223, 453] on div "https://arataexpo.boomerecommerce.com/Pages/Event/EventHome.aspx?E=2749 un: ksh…" at bounding box center [252, 442] width 288 height 99
click at [94, 10] on link "Events" at bounding box center [93, 10] width 30 height 21
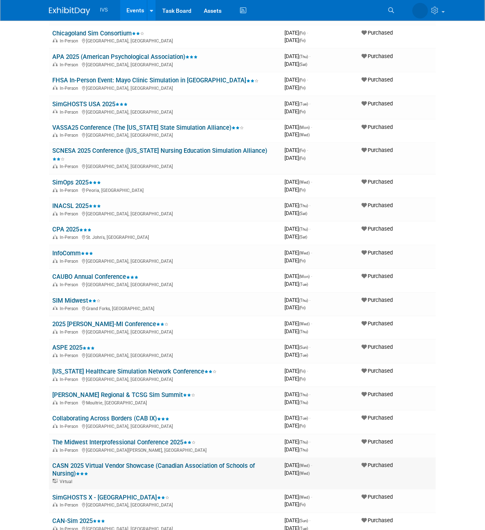
scroll to position [206, 0]
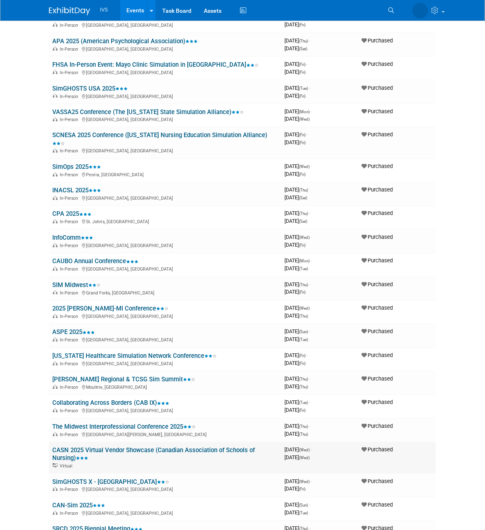
click at [96, 447] on link "CASN 2025 Virtual Vendor Showcase (Canadian Association of Schools of Nursing)" at bounding box center [153, 454] width 203 height 15
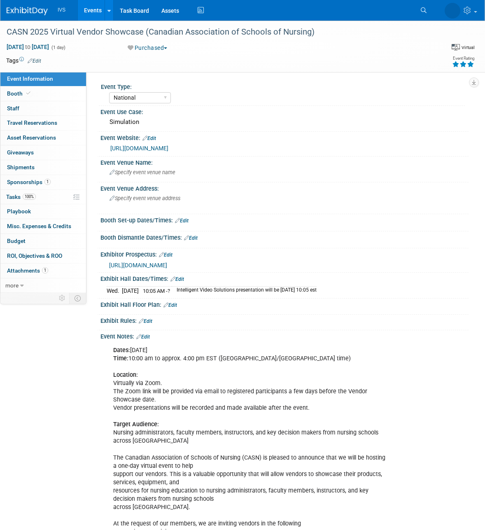
select select "National"
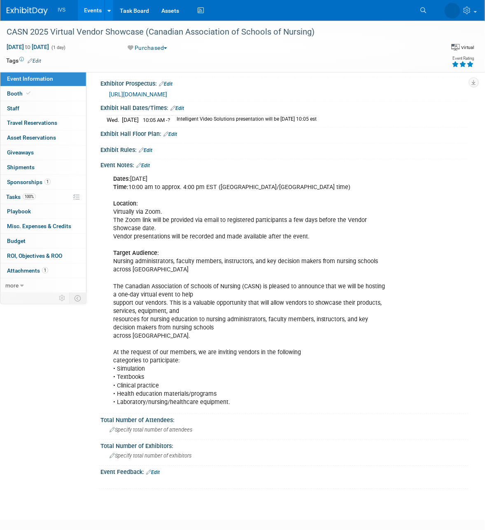
scroll to position [171, 0]
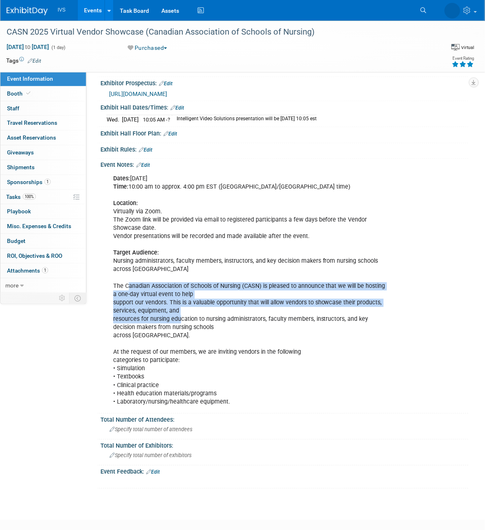
drag, startPoint x: 128, startPoint y: 284, endPoint x: 209, endPoint y: 344, distance: 101.0
click at [209, 343] on div "Dates: Wednesday, May 14, 2025 Time: 10:00 am to approx. 4:00 pm EST (Ontario/Q…" at bounding box center [252, 291] width 288 height 240
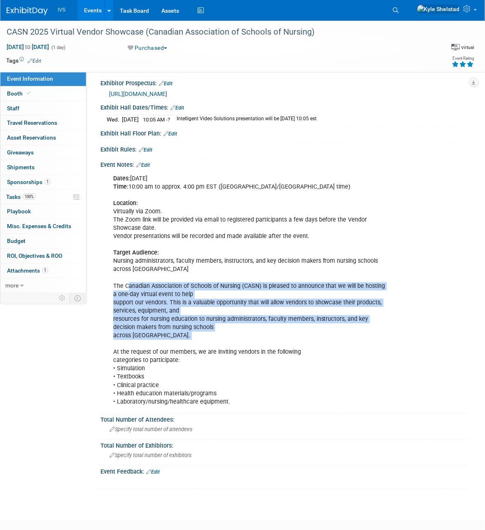
click at [211, 348] on div "Dates: Wednesday, May 14, 2025 Time: 10:00 am to approx. 4:00 pm EST (Ontario/Q…" at bounding box center [252, 291] width 288 height 240
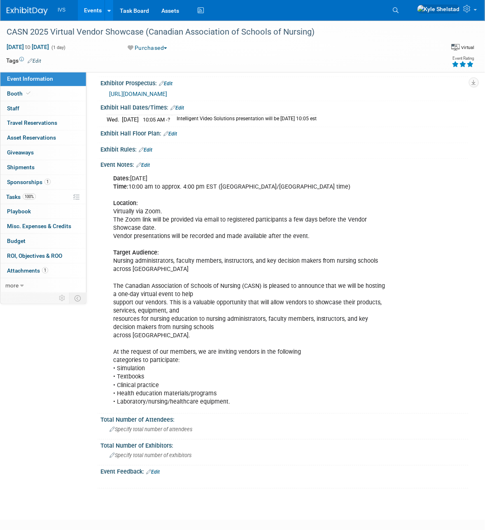
click at [150, 364] on div "Dates: Wednesday, May 14, 2025 Time: 10:00 am to approx. 4:00 pm EST (Ontario/Q…" at bounding box center [252, 291] width 288 height 240
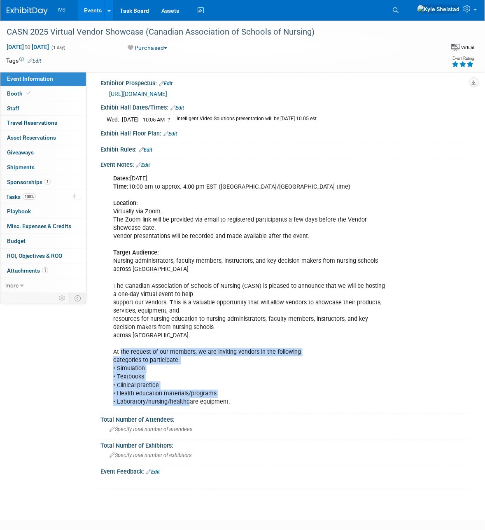
drag, startPoint x: 122, startPoint y: 355, endPoint x: 191, endPoint y: 402, distance: 83.3
click at [191, 402] on div "Dates: Wednesday, May 14, 2025 Time: 10:00 am to approx. 4:00 pm EST (Ontario/Q…" at bounding box center [252, 291] width 288 height 240
click at [192, 403] on div "Dates: Wednesday, May 14, 2025 Time: 10:00 am to approx. 4:00 pm EST (Ontario/Q…" at bounding box center [252, 291] width 288 height 240
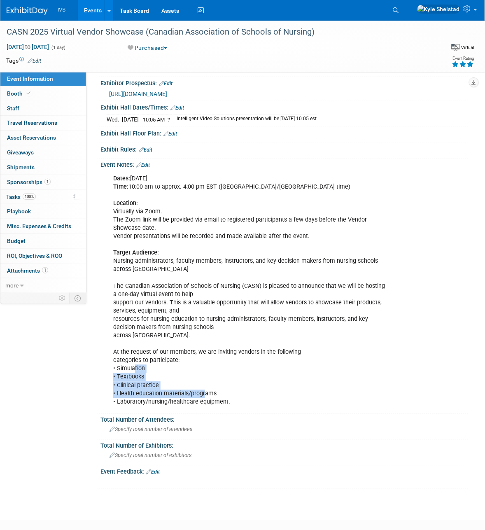
drag, startPoint x: 135, startPoint y: 365, endPoint x: 131, endPoint y: 361, distance: 5.5
click at [130, 363] on div "Dates: Wednesday, May 14, 2025 Time: 10:00 am to approx. 4:00 pm EST (Ontario/Q…" at bounding box center [252, 291] width 288 height 240
click at [131, 350] on div "Dates: Wednesday, May 14, 2025 Time: 10:00 am to approx. 4:00 pm EST (Ontario/Q…" at bounding box center [252, 291] width 288 height 240
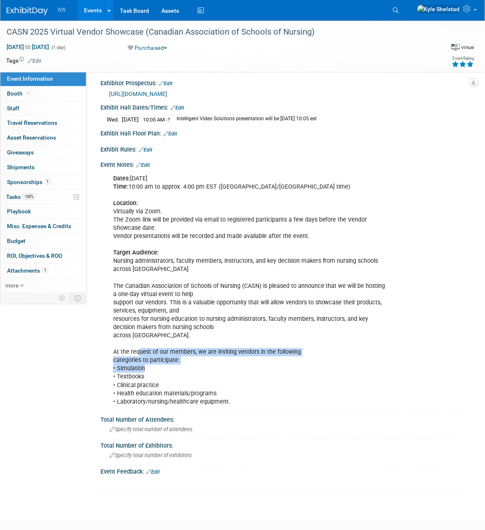
drag, startPoint x: 192, startPoint y: 366, endPoint x: 209, endPoint y: 373, distance: 18.5
click at [206, 372] on div "Dates: Wednesday, May 14, 2025 Time: 10:00 am to approx. 4:00 pm EST (Ontario/Q…" at bounding box center [252, 291] width 288 height 240
click at [209, 373] on div "Dates: Wednesday, May 14, 2025 Time: 10:00 am to approx. 4:00 pm EST (Ontario/Q…" at bounding box center [252, 291] width 288 height 240
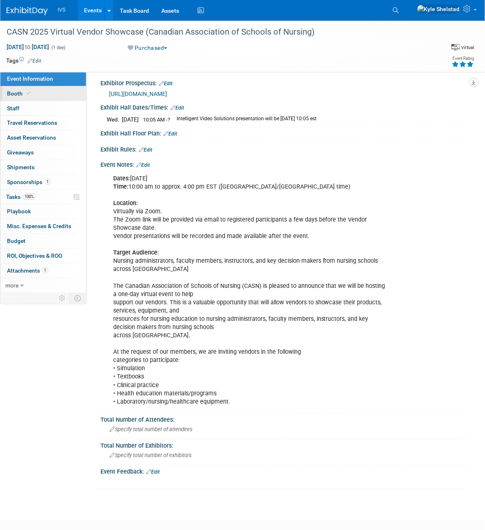
click at [46, 93] on link "Booth" at bounding box center [43, 94] width 86 height 14
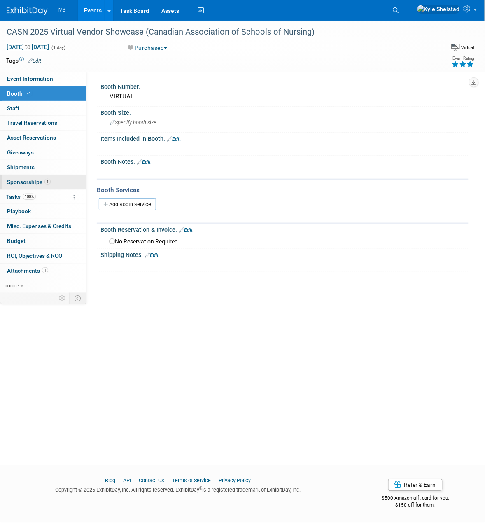
click at [67, 189] on link "1 Sponsorships 1" at bounding box center [43, 182] width 86 height 14
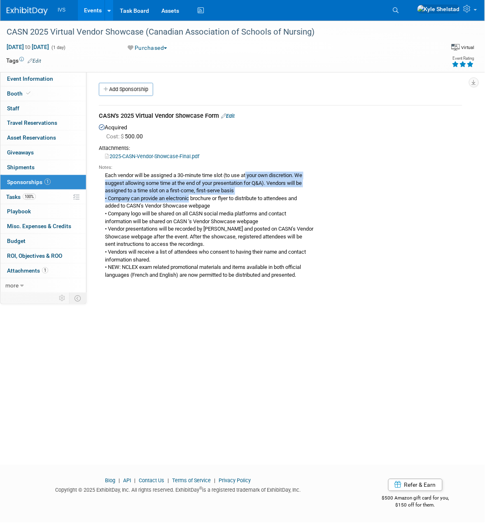
drag, startPoint x: 117, startPoint y: 176, endPoint x: 199, endPoint y: 207, distance: 86.7
click at [198, 204] on div "Each vendor will be assigned a 30-minute time slot (to use at your own discreti…" at bounding box center [281, 225] width 364 height 108
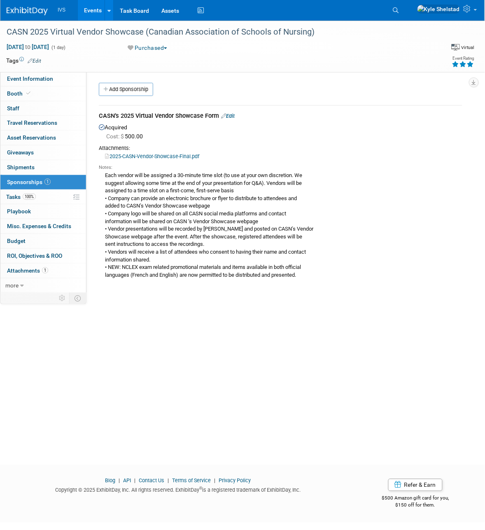
click at [199, 207] on div "Each vendor will be assigned a 30-minute time slot (to use at your own discreti…" at bounding box center [281, 225] width 364 height 108
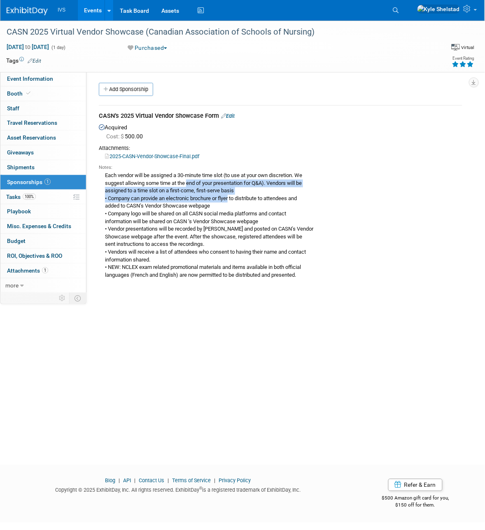
drag, startPoint x: 227, startPoint y: 190, endPoint x: 246, endPoint y: 209, distance: 26.8
click at [241, 205] on div "Each vendor will be assigned a 30-minute time slot (to use at your own discreti…" at bounding box center [281, 225] width 364 height 108
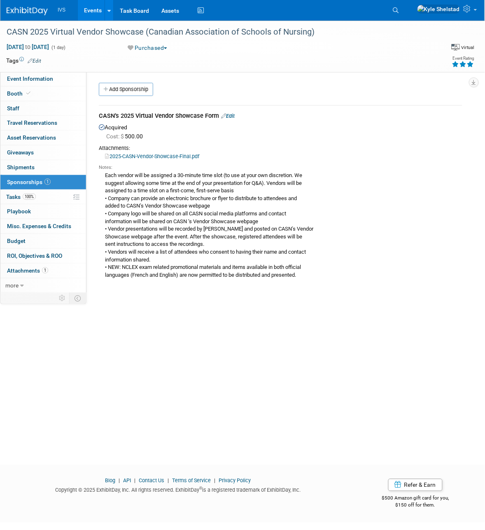
click at [248, 211] on div "Each vendor will be assigned a 30-minute time slot (to use at your own discreti…" at bounding box center [281, 225] width 364 height 108
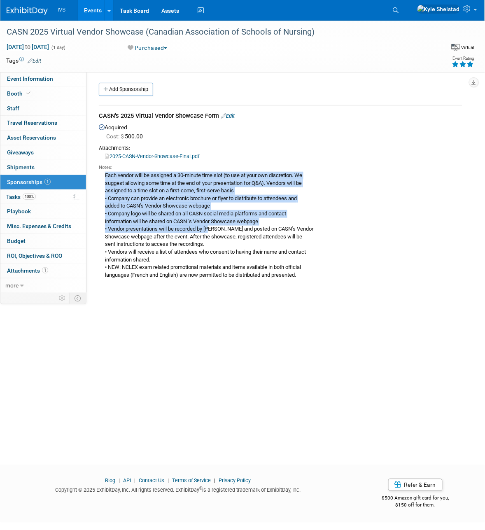
click at [216, 233] on div "Notes: Each vendor will be assigned a 30-minute time slot (to use at your own d…" at bounding box center [281, 220] width 364 height 121
drag, startPoint x: 216, startPoint y: 233, endPoint x: 206, endPoint y: 230, distance: 10.0
click at [215, 233] on div "Each vendor will be assigned a 30-minute time slot (to use at your own discreti…" at bounding box center [281, 225] width 364 height 108
click at [158, 222] on div "Each vendor will be assigned a 30-minute time slot (to use at your own discreti…" at bounding box center [281, 225] width 364 height 108
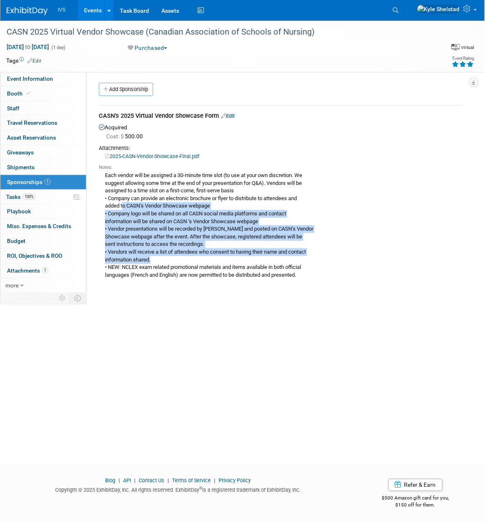
drag, startPoint x: 134, startPoint y: 211, endPoint x: 226, endPoint y: 260, distance: 104.6
click at [226, 260] on div "Each vendor will be assigned a 30-minute time slot (to use at your own discreti…" at bounding box center [281, 225] width 364 height 108
click at [225, 260] on div "Each vendor will be assigned a 30-minute time slot (to use at your own discreti…" at bounding box center [281, 225] width 364 height 108
click at [151, 220] on div "Each vendor will be assigned a 30-minute time slot (to use at your own discreti…" at bounding box center [281, 225] width 364 height 108
click at [114, 218] on div "Each vendor will be assigned a 30-minute time slot (to use at your own discreti…" at bounding box center [281, 225] width 364 height 108
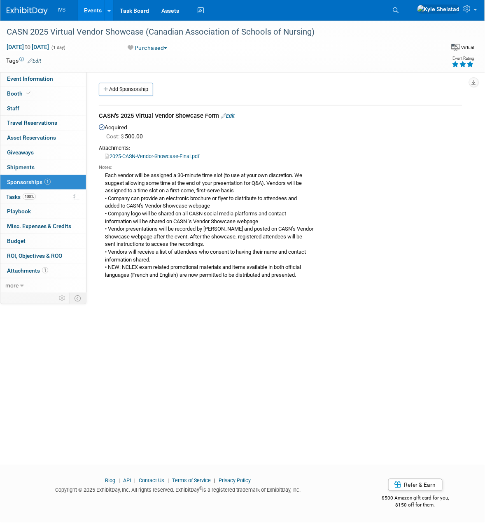
click at [118, 208] on div "Each vendor will be assigned a 30-minute time slot (to use at your own discreti…" at bounding box center [281, 225] width 364 height 108
click at [94, 12] on link "Events" at bounding box center [93, 10] width 30 height 21
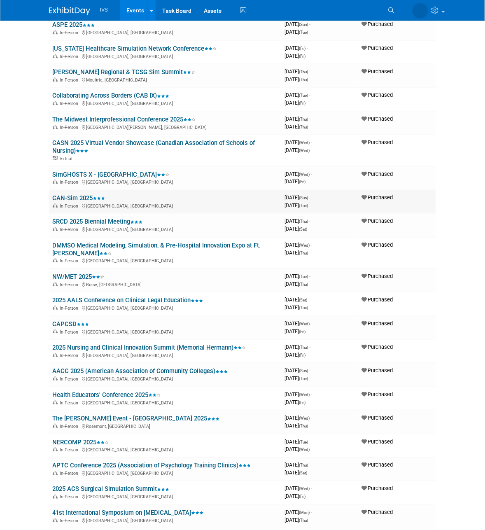
scroll to position [515, 0]
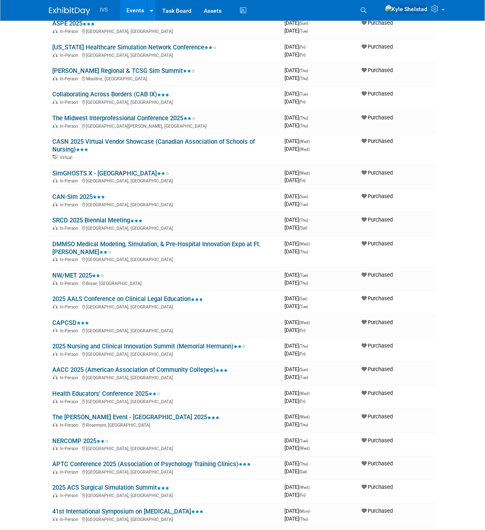
click at [108, 115] on link "The Midwest Interprofessional Conference 2025" at bounding box center [123, 118] width 143 height 7
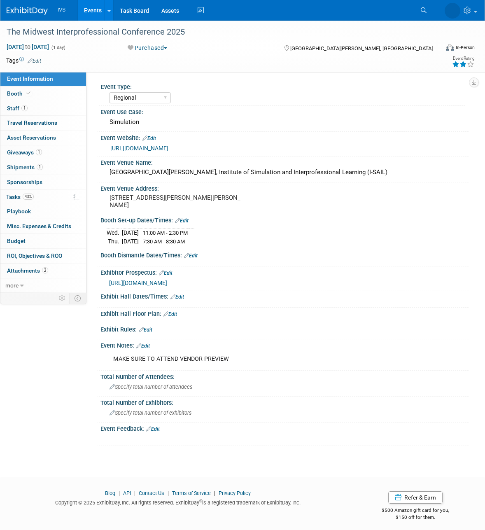
select select "Regional"
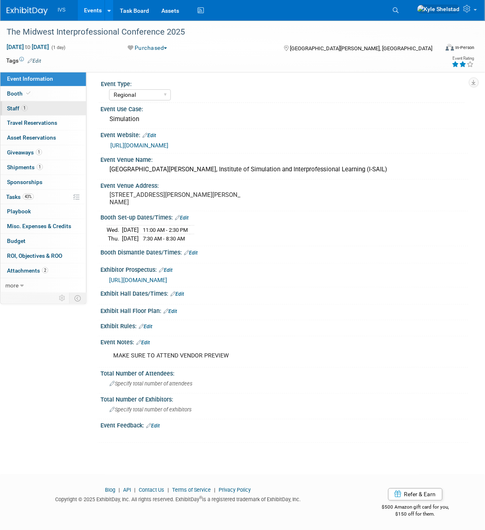
click at [28, 102] on link "1 Staff 1" at bounding box center [43, 108] width 86 height 14
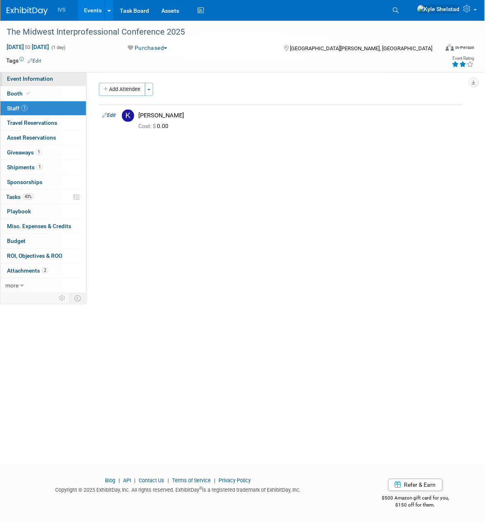
click at [48, 82] on span "Event Information" at bounding box center [30, 78] width 46 height 7
select select "Regional"
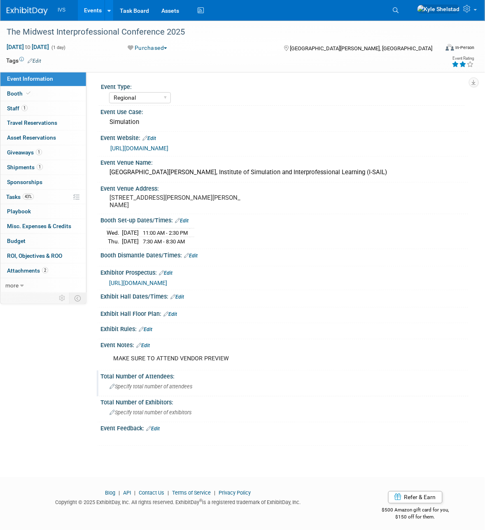
drag, startPoint x: 168, startPoint y: 369, endPoint x: 218, endPoint y: 374, distance: 50.1
click at [218, 374] on div "Event Type: National Regional Sponsorship Event Use Case:" at bounding box center [281, 264] width 364 height 366
click at [218, 373] on div "Total Number of Attendees:" at bounding box center [285, 376] width 368 height 10
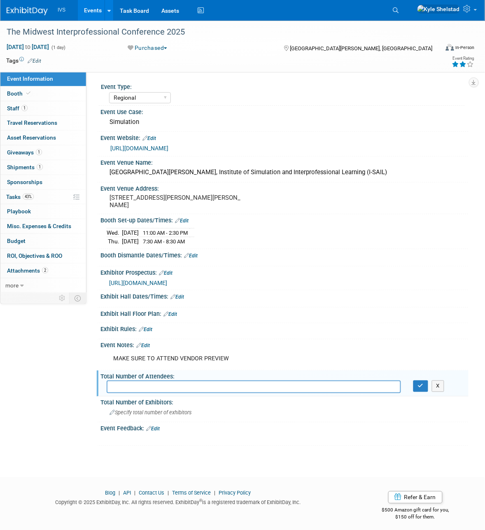
click at [234, 359] on div "MAKE SURE TO ATTEND VENDOR PREVIEW" at bounding box center [252, 359] width 288 height 16
drag, startPoint x: 185, startPoint y: 354, endPoint x: 124, endPoint y: 355, distance: 60.2
click at [124, 355] on div "MAKE SURE TO ATTEND VENDOR PREVIEW" at bounding box center [252, 359] width 288 height 16
click at [120, 355] on div "MAKE SURE TO ATTEND VENDOR PREVIEW" at bounding box center [252, 359] width 288 height 16
drag, startPoint x: 121, startPoint y: 357, endPoint x: 211, endPoint y: 366, distance: 90.3
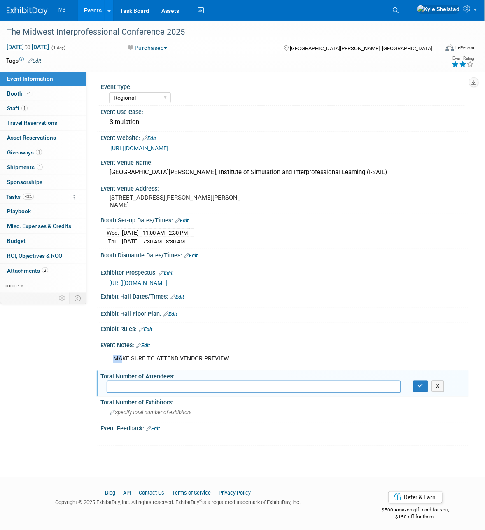
click at [198, 368] on div "MAKE SURE TO ATTEND VENDOR PREVIEW X" at bounding box center [285, 358] width 368 height 19
click at [217, 363] on div "MAKE SURE TO ATTEND VENDOR PREVIEW" at bounding box center [252, 359] width 288 height 16
click at [437, 389] on button "X" at bounding box center [438, 387] width 13 height 12
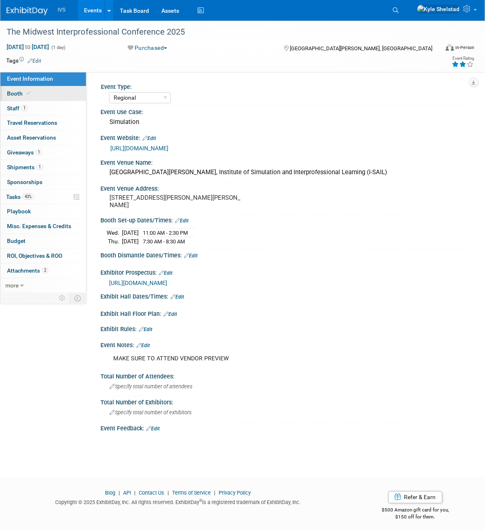
click at [52, 94] on link "Booth" at bounding box center [43, 94] width 86 height 14
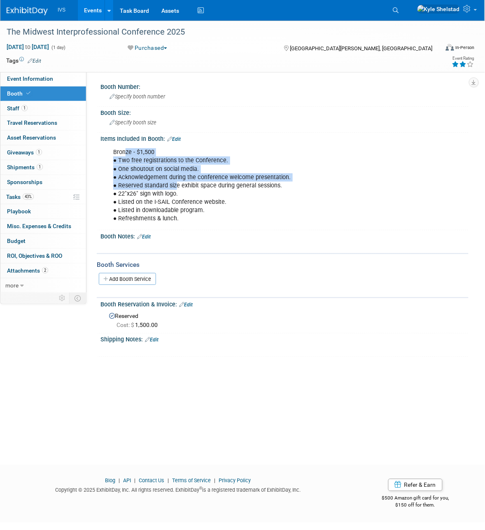
drag, startPoint x: 128, startPoint y: 149, endPoint x: 178, endPoint y: 188, distance: 63.2
click at [178, 187] on div "Bronze - $1,500 ● Two free registrations to the Conference. ● One shoutout on s…" at bounding box center [252, 185] width 288 height 83
click at [179, 188] on div "Bronze - $1,500 ● Two free registrations to the Conference. ● One shoutout on s…" at bounding box center [252, 185] width 288 height 83
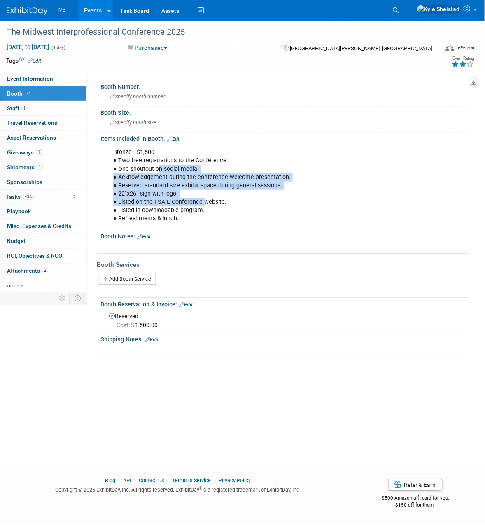
click at [203, 205] on div "Bronze - $1,500 ● Two free registrations to the Conference. ● One shoutout on s…" at bounding box center [252, 185] width 288 height 83
click at [192, 201] on div "Bronze - $1,500 ● Two free registrations to the Conference. ● One shoutout on s…" at bounding box center [252, 185] width 288 height 83
click at [193, 201] on div "Bronze - $1,500 ● Two free registrations to the Conference. ● One shoutout on s…" at bounding box center [252, 185] width 288 height 83
click at [209, 236] on div "Booth Number: Specify booth number Booth Size: Specify booth size Edit Bronze -…" at bounding box center [281, 219] width 364 height 277
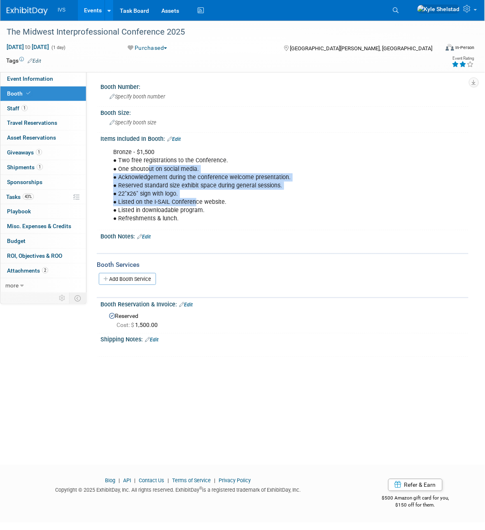
click at [201, 217] on div "Bronze - $1,500 ● Two free registrations to the Conference. ● One shoutout on s…" at bounding box center [252, 185] width 288 height 83
click at [198, 214] on div "Bronze - $1,500 ● Two free registrations to the Conference. ● One shoutout on s…" at bounding box center [252, 185] width 288 height 83
click at [183, 204] on div "Bronze - $1,500 ● Two free registrations to the Conference. ● One shoutout on s…" at bounding box center [252, 185] width 288 height 83
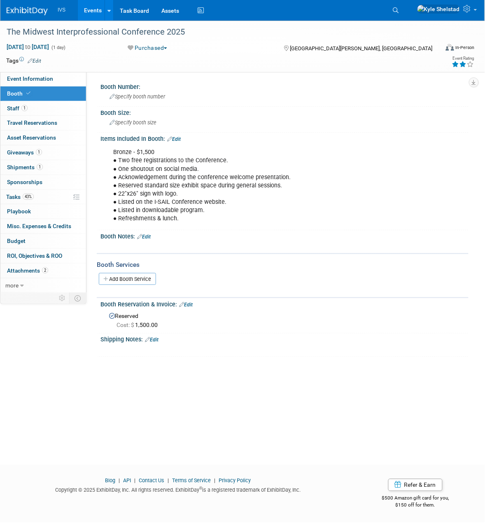
click at [164, 178] on div "Bronze - $1,500 ● Two free registrations to the Conference. ● One shoutout on s…" at bounding box center [252, 185] width 288 height 83
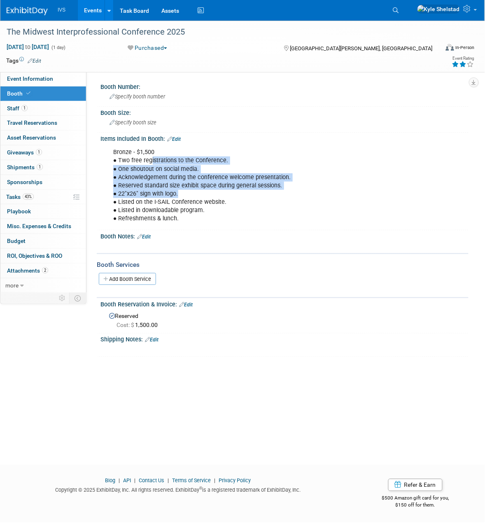
click at [182, 190] on div "Bronze - $1,500 ● Two free registrations to the Conference. ● One shoutout on s…" at bounding box center [252, 185] width 288 height 83
click at [186, 192] on div "Bronze - $1,500 ● Two free registrations to the Conference. ● One shoutout on s…" at bounding box center [252, 185] width 288 height 83
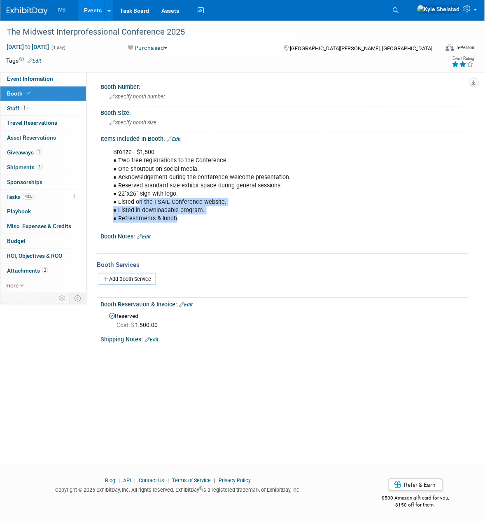
drag, startPoint x: 171, startPoint y: 213, endPoint x: 139, endPoint y: 197, distance: 36.7
click at [138, 197] on div "Bronze - $1,500 ● Two free registrations to the Conference. ● One shoutout on s…" at bounding box center [252, 185] width 288 height 83
click at [145, 193] on div "Bronze - $1,500 ● Two free registrations to the Conference. ● One shoutout on s…" at bounding box center [252, 185] width 288 height 83
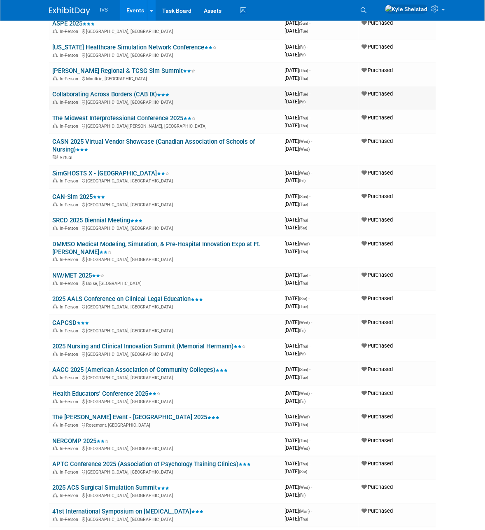
click at [130, 91] on link "Collaborating Across Borders (CAB IX)" at bounding box center [110, 94] width 117 height 7
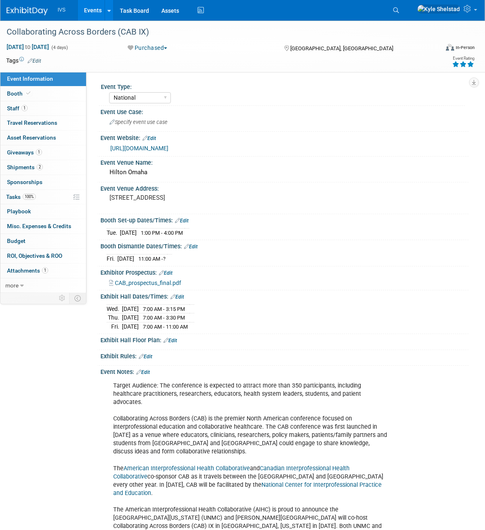
select select "National"
click at [53, 108] on link "1 Staff 1" at bounding box center [43, 108] width 86 height 14
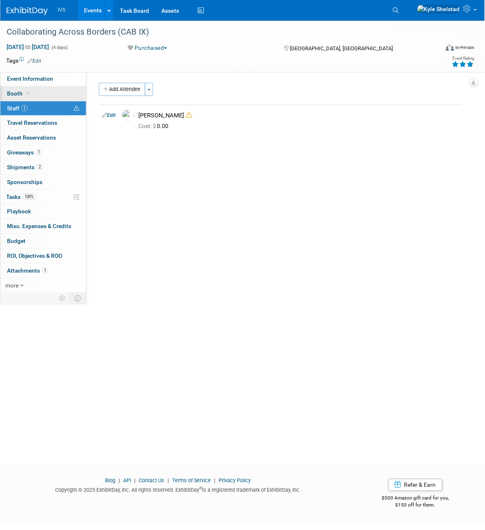
click at [55, 97] on link "Booth" at bounding box center [43, 94] width 86 height 14
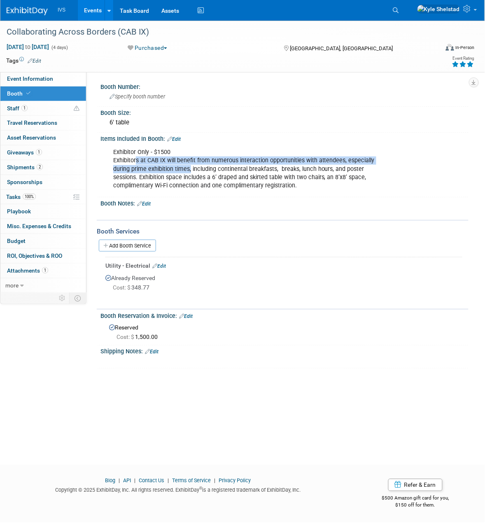
drag, startPoint x: 174, startPoint y: 167, endPoint x: 180, endPoint y: 170, distance: 6.3
click at [178, 169] on div "Exhibitor Only - $1500 Exhibitors at CAB IX will benefit from numerous interact…" at bounding box center [252, 168] width 288 height 49
click at [180, 170] on div "Exhibitor Only - $1500 Exhibitors at CAB IX will benefit from numerous interact…" at bounding box center [252, 168] width 288 height 49
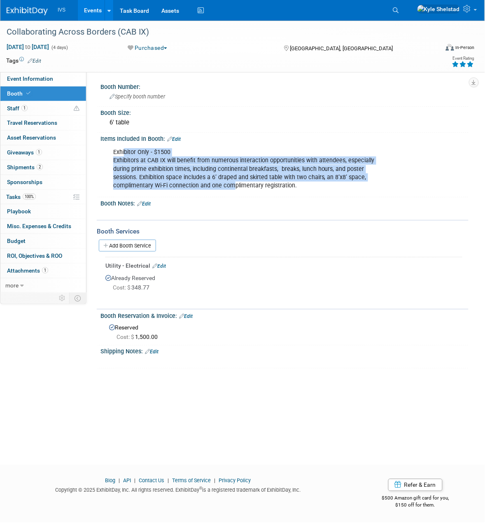
drag, startPoint x: 155, startPoint y: 168, endPoint x: 183, endPoint y: 185, distance: 31.8
click at [182, 185] on div "Exhibitor Only - $1500 Exhibitors at CAB IX will benefit from numerous interact…" at bounding box center [252, 168] width 288 height 49
click at [180, 185] on div "Exhibitor Only - $1500 Exhibitors at CAB IX will benefit from numerous interact…" at bounding box center [252, 168] width 288 height 49
click at [138, 155] on div "Exhibitor Only - $1500 Exhibitors at CAB IX will benefit from numerous interact…" at bounding box center [252, 168] width 288 height 49
drag, startPoint x: 175, startPoint y: 173, endPoint x: 196, endPoint y: 178, distance: 21.1
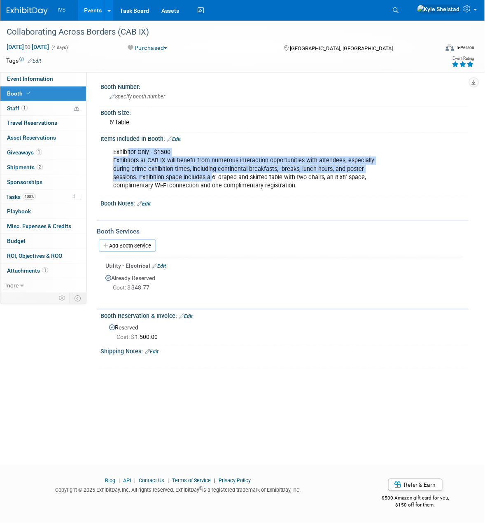
click at [191, 176] on div "Exhibitor Only - $1500 Exhibitors at CAB IX will benefit from numerous interact…" at bounding box center [252, 168] width 288 height 49
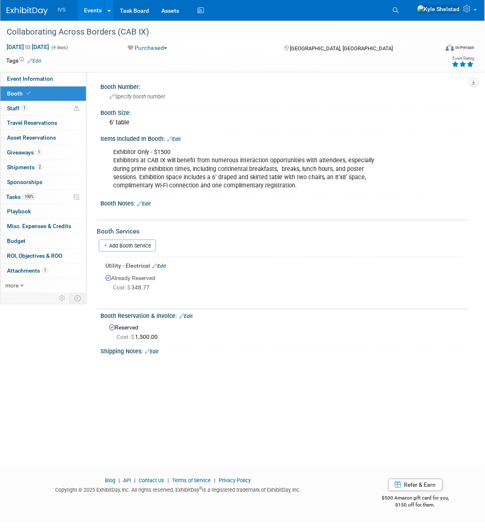
click at [197, 176] on div "Exhibitor Only - $1500 Exhibitors at CAB IX will benefit from numerous interact…" at bounding box center [252, 168] width 288 height 49
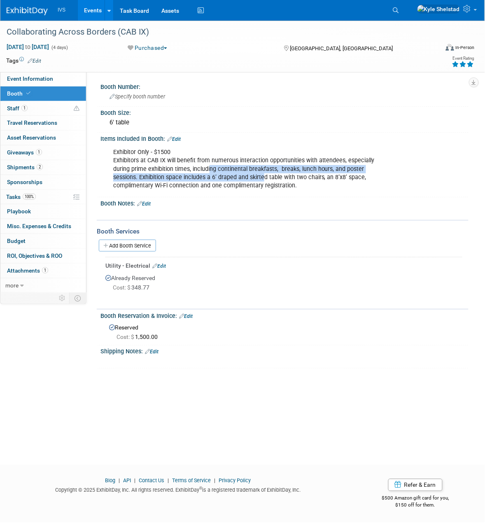
drag, startPoint x: 234, startPoint y: 178, endPoint x: 244, endPoint y: 182, distance: 10.4
click at [243, 180] on div "Exhibitor Only - $1500 Exhibitors at CAB IX will benefit from numerous interact…" at bounding box center [252, 168] width 288 height 49
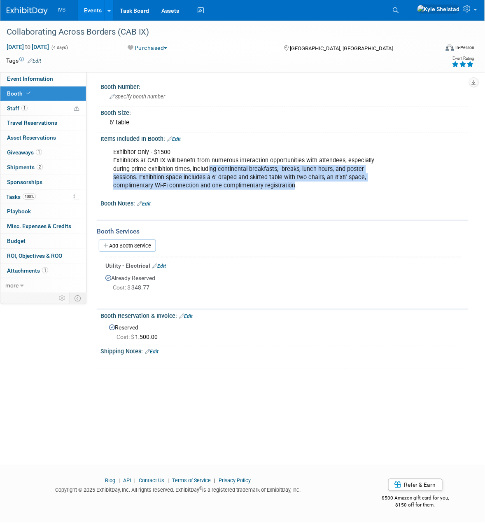
click at [244, 182] on div "Exhibitor Only - $1500 Exhibitors at CAB IX will benefit from numerous interact…" at bounding box center [252, 168] width 288 height 49
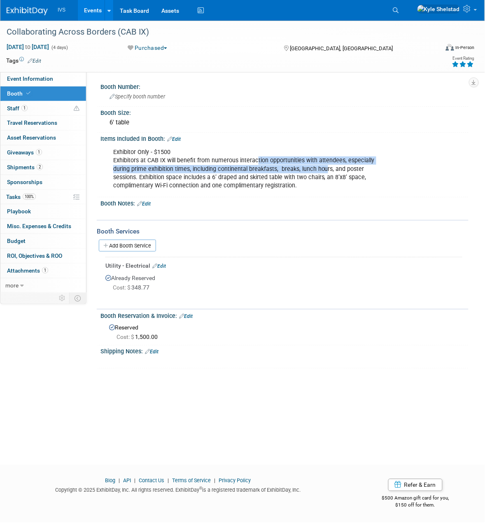
drag, startPoint x: 287, startPoint y: 166, endPoint x: 313, endPoint y: 168, distance: 26.0
click at [309, 168] on div "Exhibitor Only - $1500 Exhibitors at CAB IX will benefit from numerous interact…" at bounding box center [252, 168] width 288 height 49
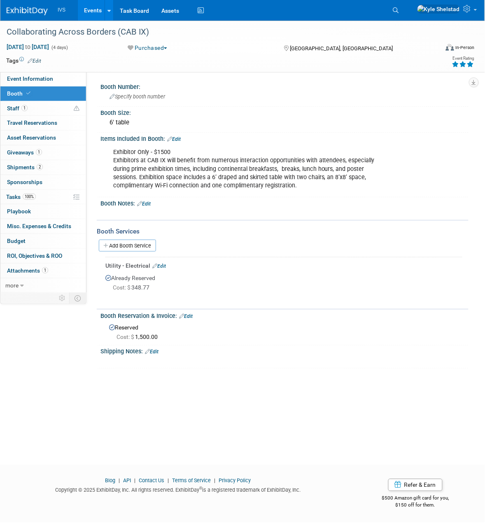
click at [314, 168] on div "Exhibitor Only - $1500 Exhibitors at CAB IX will benefit from numerous interact…" at bounding box center [252, 168] width 288 height 49
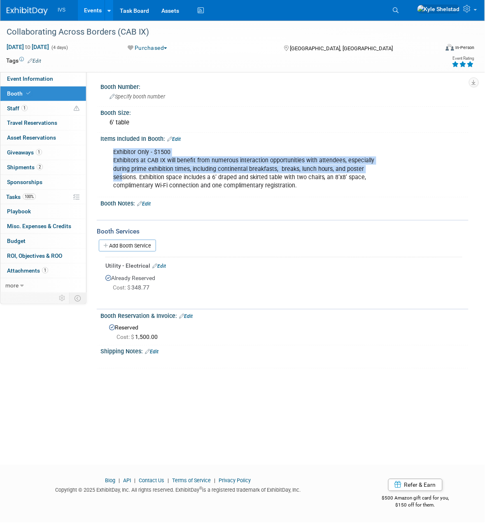
drag, startPoint x: 296, startPoint y: 155, endPoint x: 246, endPoint y: 156, distance: 50.3
click at [253, 155] on div "Exhibitor Only - $1500 Exhibitors at CAB IX will benefit from numerous interact…" at bounding box center [252, 168] width 288 height 49
click at [238, 157] on div "Exhibitor Only - $1500 Exhibitors at CAB IX will benefit from numerous interact…" at bounding box center [252, 168] width 288 height 49
click at [164, 160] on div "Exhibitor Only - $1500 Exhibitors at CAB IX will benefit from numerous interact…" at bounding box center [252, 168] width 288 height 49
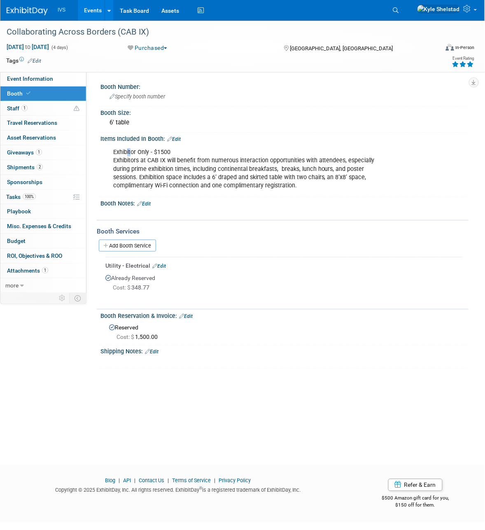
click at [130, 150] on div "Exhibitor Only - $1500 Exhibitors at CAB IX will benefit from numerous interact…" at bounding box center [252, 168] width 288 height 49
drag, startPoint x: 188, startPoint y: 168, endPoint x: 134, endPoint y: 151, distance: 56.2
click at [186, 169] on div "Exhibitor Only - $1500 Exhibitors at CAB IX will benefit from numerous interact…" at bounding box center [252, 168] width 288 height 49
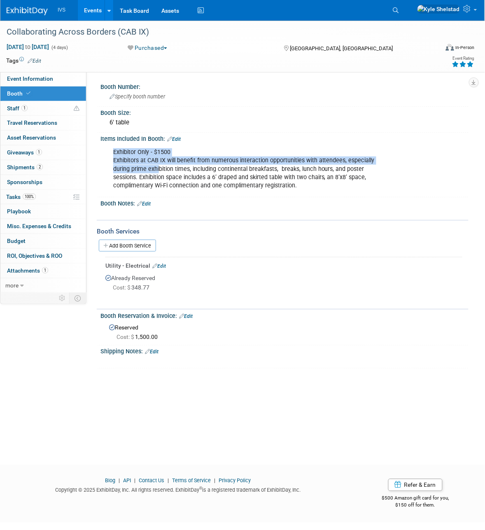
drag, startPoint x: 164, startPoint y: 180, endPoint x: 242, endPoint y: 199, distance: 80.6
click at [233, 197] on div "Booth Number: Specify booth number Booth Size: 6' table Edit Exhibitor Only - $…" at bounding box center [281, 225] width 364 height 288
click at [231, 177] on div "Exhibitor Only - $1500 Exhibitors at CAB IX will benefit from numerous interact…" at bounding box center [252, 168] width 288 height 49
click at [207, 171] on div "Exhibitor Only - $1500 Exhibitors at CAB IX will benefit from numerous interact…" at bounding box center [252, 168] width 288 height 49
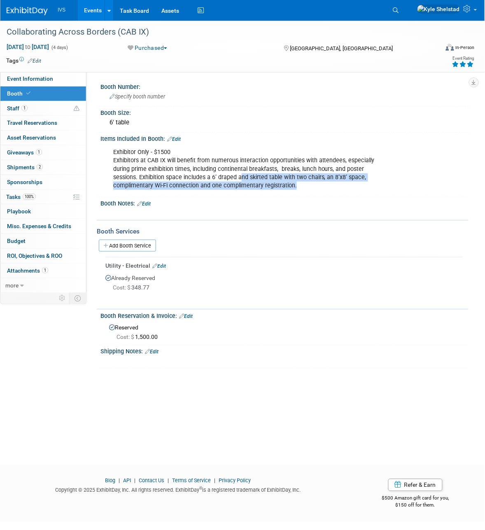
drag, startPoint x: 225, startPoint y: 176, endPoint x: 285, endPoint y: 184, distance: 60.7
click at [285, 184] on div "Exhibitor Only - $1500 Exhibitors at CAB IX will benefit from numerous interact…" at bounding box center [252, 168] width 288 height 49
click at [283, 180] on div "Exhibitor Only - $1500 Exhibitors at CAB IX will benefit from numerous interact…" at bounding box center [252, 168] width 288 height 49
click at [283, 173] on div "Exhibitor Only - $1500 Exhibitors at CAB IX will benefit from numerous interact…" at bounding box center [252, 168] width 288 height 49
click at [95, 13] on link "Events" at bounding box center [93, 10] width 30 height 21
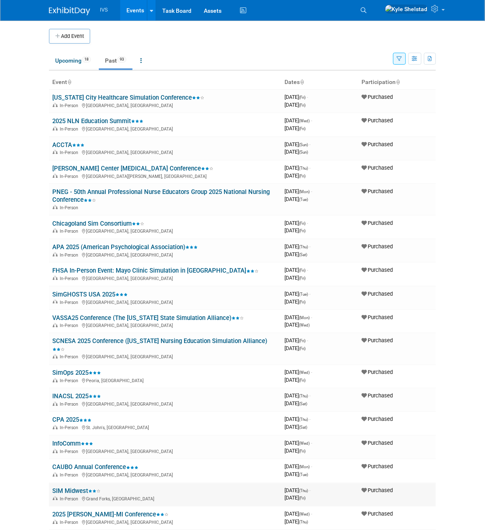
scroll to position [34, 0]
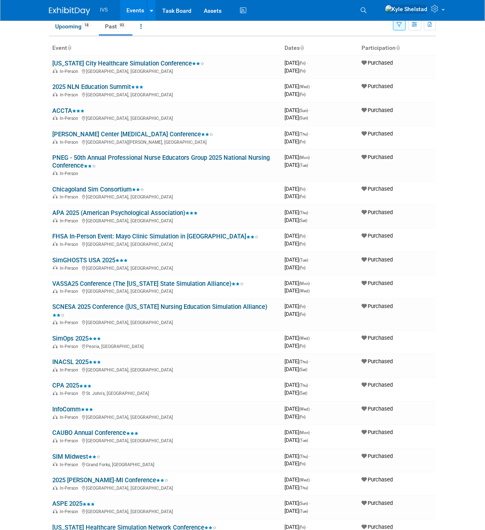
click at [79, 454] on link "SIM Midwest" at bounding box center [76, 457] width 48 height 7
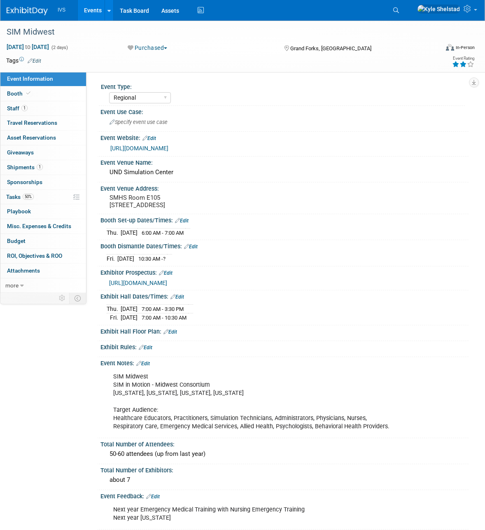
select select "Regional"
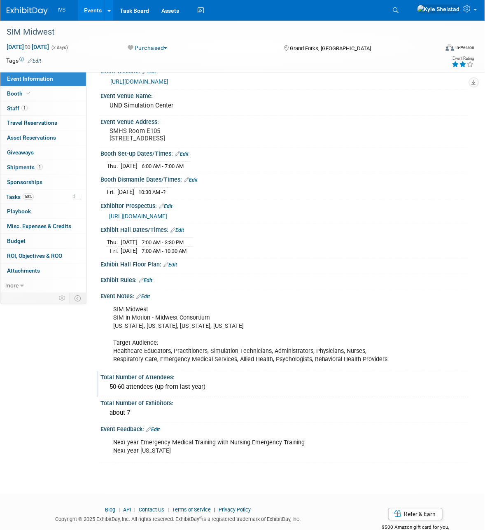
scroll to position [68, 0]
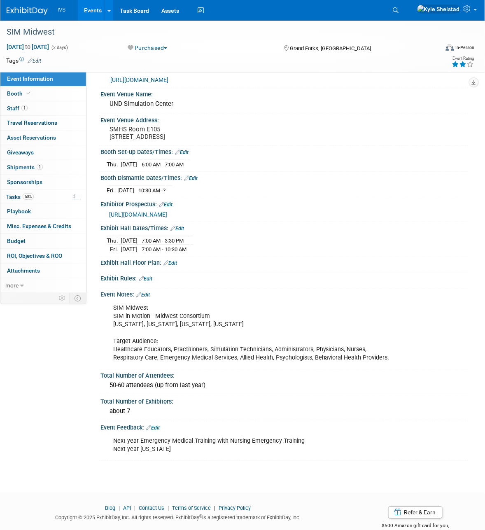
drag, startPoint x: 143, startPoint y: 448, endPoint x: 231, endPoint y: 464, distance: 89.9
click at [230, 458] on div "Next year Emergency Medical Training with Nursing Emergency Training Next year …" at bounding box center [252, 446] width 288 height 25
click at [238, 458] on div "Next year Emergency Medical Training with Nursing Emergency Training Next year …" at bounding box center [252, 446] width 288 height 25
click at [224, 451] on div "Next year Emergency Medical Training with Nursing Emergency Training Next year …" at bounding box center [252, 446] width 288 height 25
drag, startPoint x: 245, startPoint y: 450, endPoint x: 273, endPoint y: 455, distance: 28.3
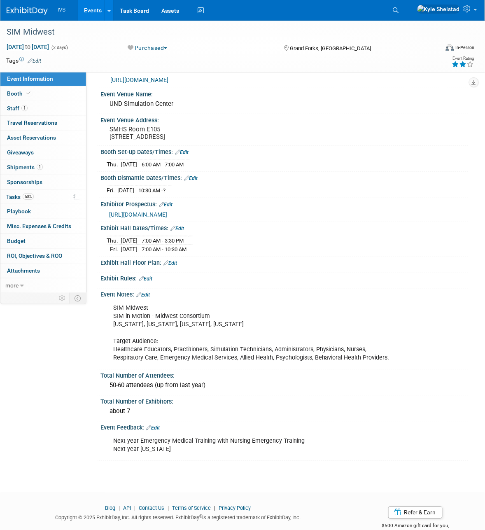
click at [272, 455] on div "Next year Emergency Medical Training with Nursing Emergency Training Next year …" at bounding box center [252, 446] width 288 height 25
click at [285, 451] on div "Next year Emergency Medical Training with Nursing Emergency Training Next year …" at bounding box center [252, 446] width 288 height 25
click at [175, 444] on div "Next year Emergency Medical Training with Nursing Emergency Training Next year …" at bounding box center [252, 446] width 288 height 25
click at [217, 454] on div "Next year Emergency Medical Training with Nursing Emergency Training Next year …" at bounding box center [252, 446] width 288 height 25
drag, startPoint x: 222, startPoint y: 454, endPoint x: 267, endPoint y: 455, distance: 44.9
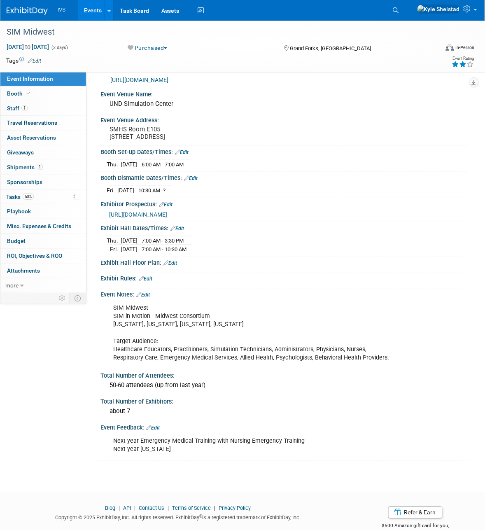
click at [223, 454] on div "Next year Emergency Medical Training with Nursing Emergency Training Next year …" at bounding box center [252, 446] width 288 height 25
click at [248, 443] on div "Next year Emergency Medical Training with Nursing Emergency Training Next year …" at bounding box center [252, 446] width 288 height 25
click at [239, 355] on div "SIM Midwest SIM in Motion - Midwest Consortium South Dakota, North Dakota, Mont…" at bounding box center [252, 333] width 288 height 66
click at [89, 9] on link "Events" at bounding box center [93, 10] width 30 height 21
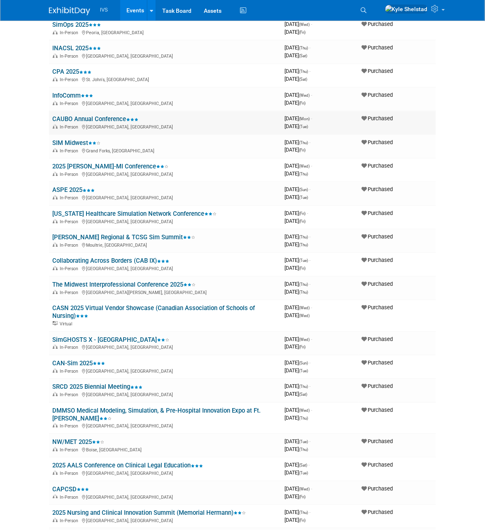
scroll to position [343, 0]
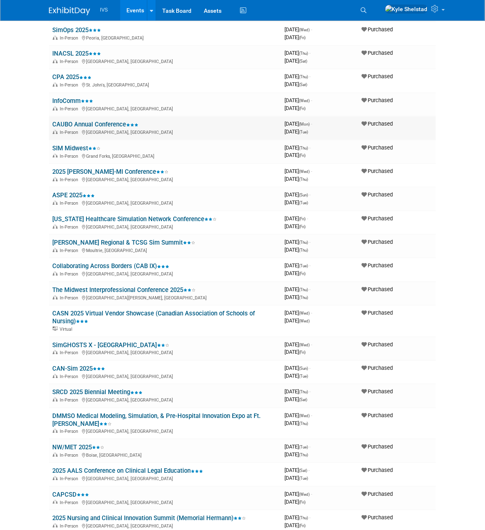
click at [110, 122] on link "CAUBO Annual Conference" at bounding box center [95, 124] width 86 height 7
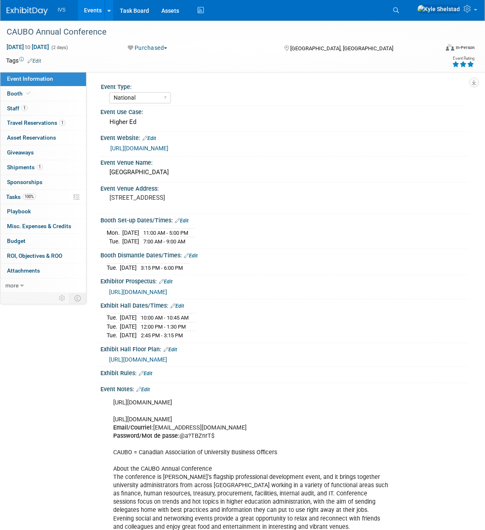
select select "National"
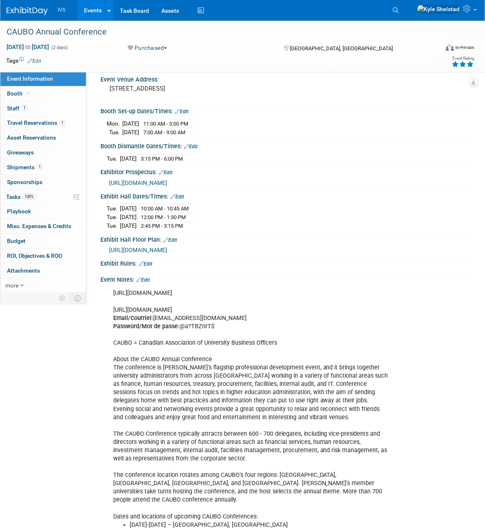
scroll to position [137, 0]
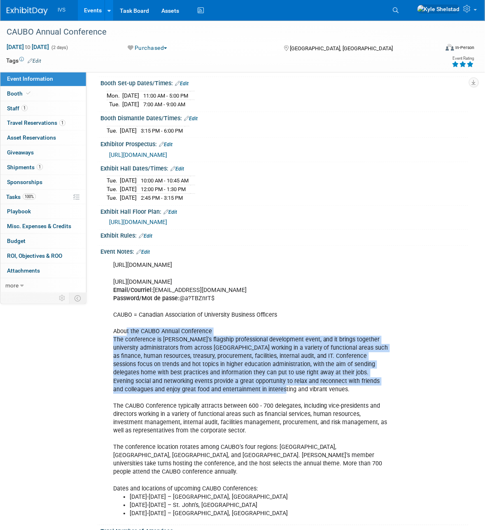
click at [314, 438] on div "[URL][DOMAIN_NAME] [URL][DOMAIN_NAME] Email/Courriel: [EMAIL_ADDRESS][DOMAIN_NA…" at bounding box center [252, 390] width 288 height 265
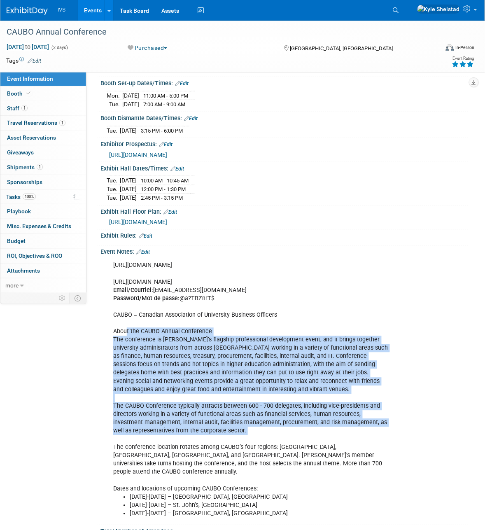
click at [322, 444] on div "[URL][DOMAIN_NAME] [URL][DOMAIN_NAME] Email/Courriel: [EMAIL_ADDRESS][DOMAIN_NA…" at bounding box center [252, 390] width 288 height 265
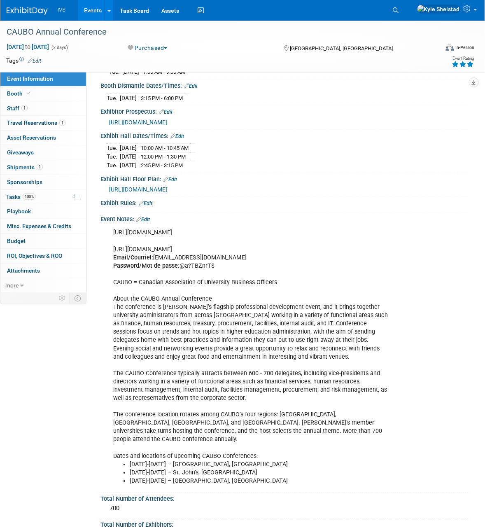
scroll to position [240, 0]
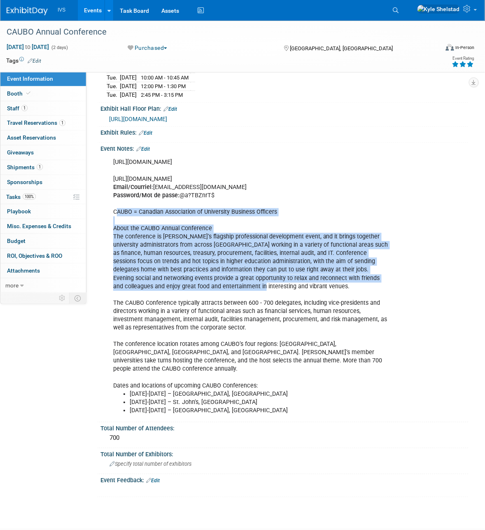
drag, startPoint x: 211, startPoint y: 275, endPoint x: 242, endPoint y: 305, distance: 43.4
click at [242, 305] on div "[URL][DOMAIN_NAME] [URL][DOMAIN_NAME] Email/Courriel: [EMAIL_ADDRESS][DOMAIN_NA…" at bounding box center [252, 287] width 288 height 265
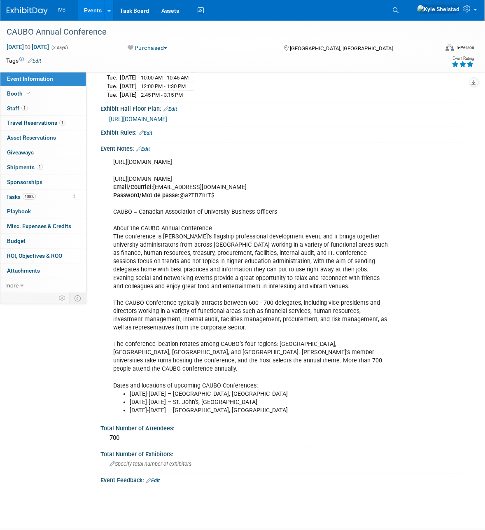
click at [246, 311] on div "[URL][DOMAIN_NAME] [URL][DOMAIN_NAME] Email/Courriel: [EMAIL_ADDRESS][DOMAIN_NA…" at bounding box center [252, 287] width 288 height 265
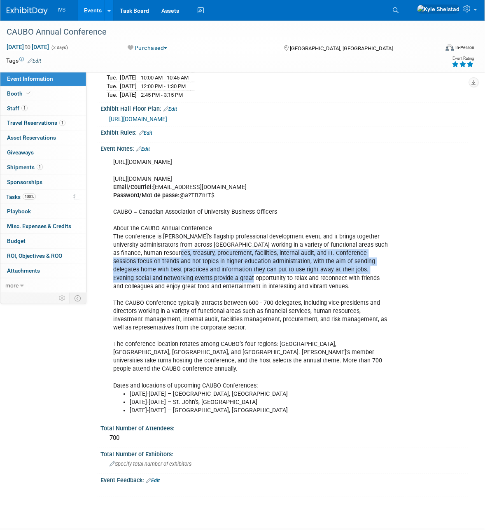
drag, startPoint x: 223, startPoint y: 279, endPoint x: 227, endPoint y: 281, distance: 5.0
click at [227, 281] on div "[URL][DOMAIN_NAME] [URL][DOMAIN_NAME] Email/Courriel: [EMAIL_ADDRESS][DOMAIN_NA…" at bounding box center [252, 287] width 288 height 265
click at [227, 281] on div "https://site.pheedloop.com/event/CAUBO2025/sponsorship/sponsorresourcecentre ht…" at bounding box center [252, 287] width 288 height 265
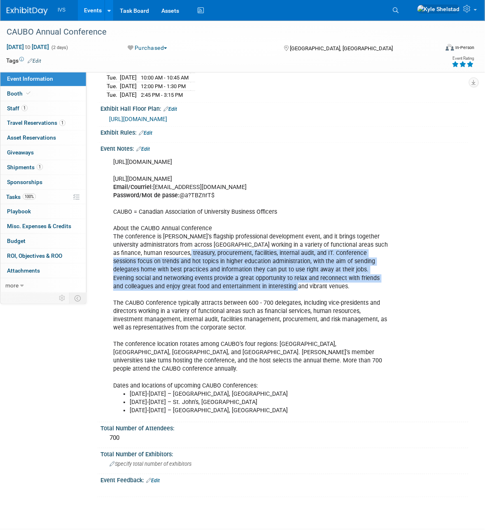
drag, startPoint x: 230, startPoint y: 266, endPoint x: 296, endPoint y: 293, distance: 71.3
click at [292, 291] on div "https://site.pheedloop.com/event/CAUBO2025/sponsorship/sponsorresourcecentre ht…" at bounding box center [252, 287] width 288 height 265
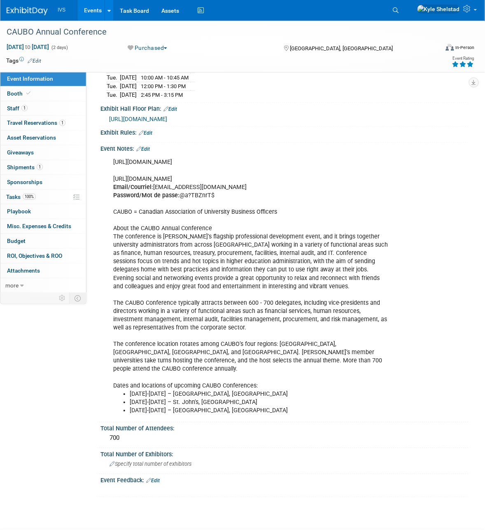
click at [299, 295] on div "https://site.pheedloop.com/event/CAUBO2025/sponsorship/sponsorresourcecentre ht…" at bounding box center [252, 287] width 288 height 265
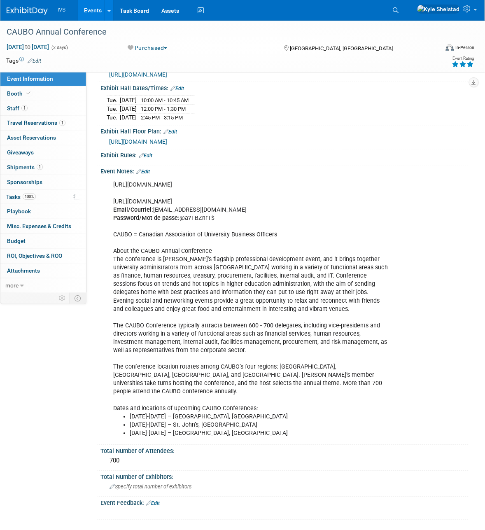
scroll to position [206, 0]
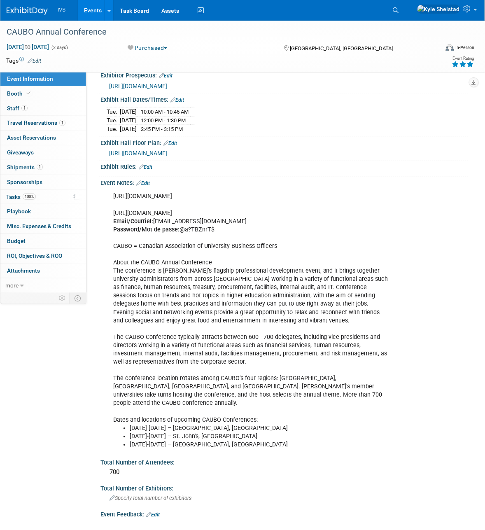
click at [96, 9] on link "Events" at bounding box center [93, 10] width 30 height 21
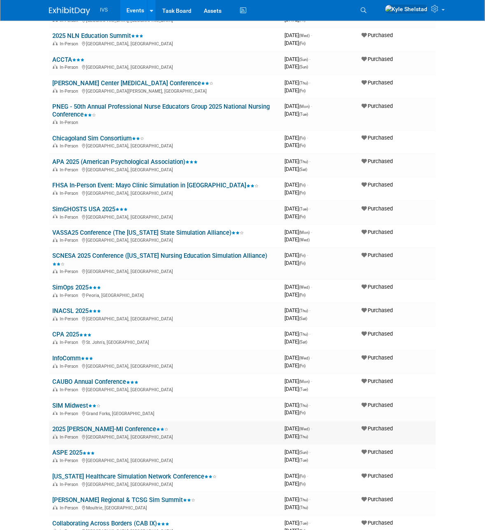
scroll to position [103, 0]
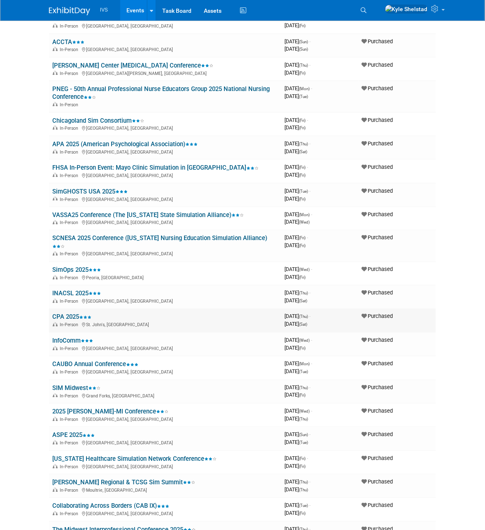
click at [65, 314] on link "CPA 2025" at bounding box center [71, 317] width 39 height 7
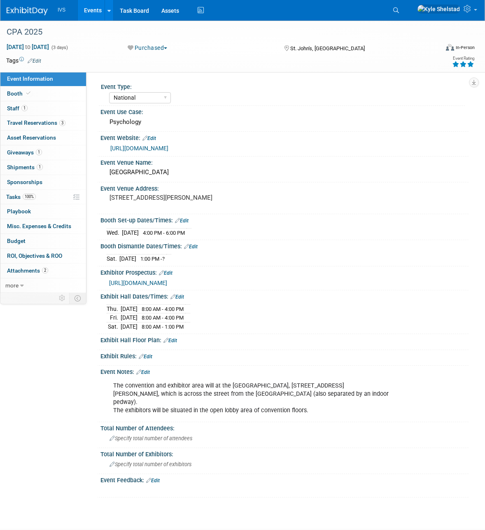
select select "National"
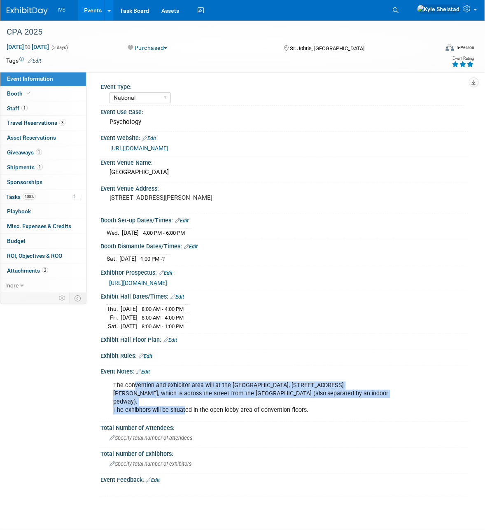
drag, startPoint x: 215, startPoint y: 407, endPoint x: 237, endPoint y: 409, distance: 21.9
click at [228, 409] on div "The convention and exhibitor area will at the [GEOGRAPHIC_DATA], [STREET_ADDRES…" at bounding box center [252, 398] width 288 height 41
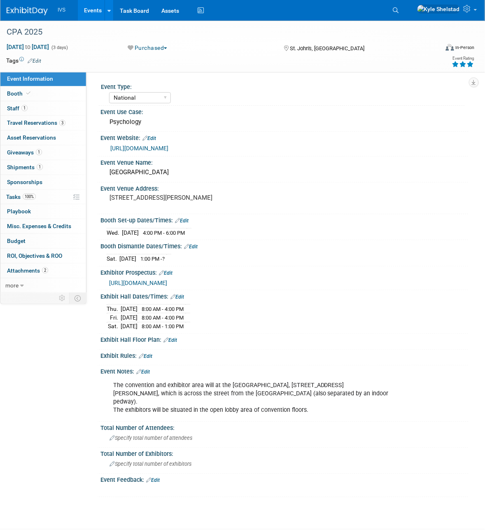
click at [238, 408] on div "The convention and exhibitor area will at the [GEOGRAPHIC_DATA], [STREET_ADDRES…" at bounding box center [252, 398] width 288 height 41
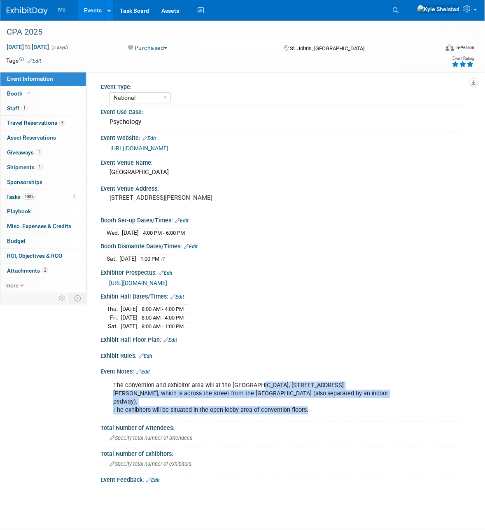
drag, startPoint x: 256, startPoint y: 384, endPoint x: 330, endPoint y: 408, distance: 77.9
click at [329, 408] on div "The convention and exhibitor area will at the [GEOGRAPHIC_DATA], [STREET_ADDRES…" at bounding box center [252, 398] width 288 height 41
click at [330, 409] on div "The convention and exhibitor area will at the St. John’s Convention Centre, 101…" at bounding box center [252, 398] width 288 height 41
click at [307, 396] on div "The convention and exhibitor area will at the St. John’s Convention Centre, 101…" at bounding box center [252, 398] width 288 height 41
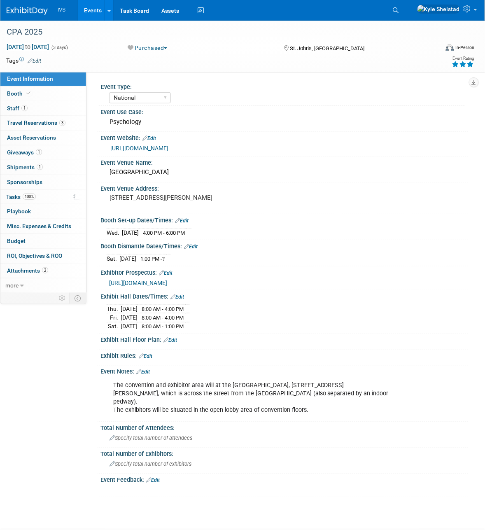
click at [95, 12] on link "Events" at bounding box center [93, 10] width 30 height 21
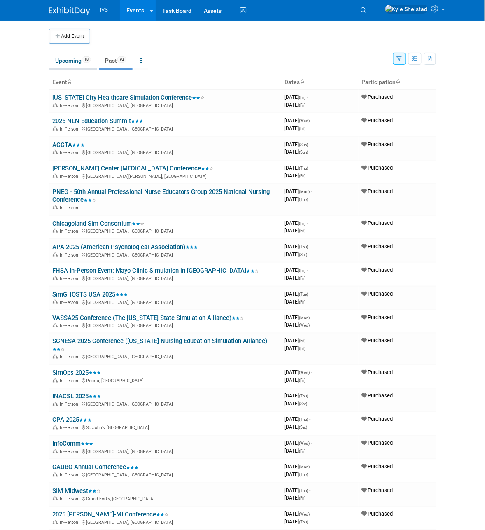
click at [87, 59] on span "18" at bounding box center [86, 59] width 9 height 6
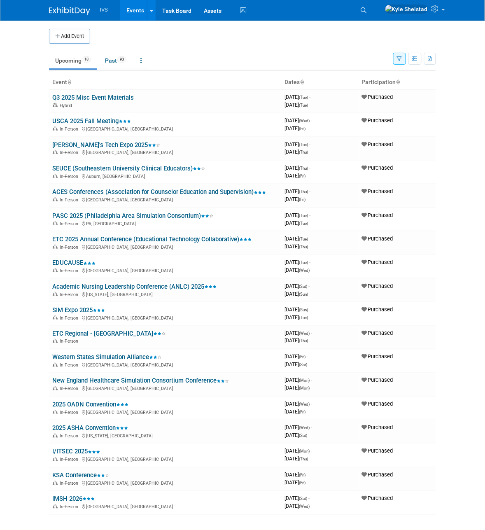
click at [398, 60] on icon "button" at bounding box center [399, 58] width 5 height 5
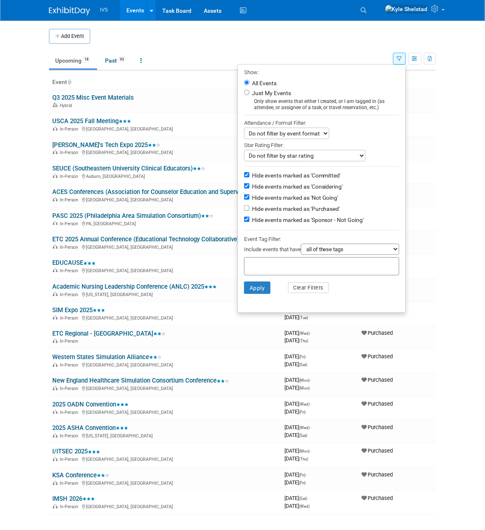
click at [324, 175] on label "Hide events marked as 'Committed'" at bounding box center [296, 175] width 91 height 8
click at [250, 175] on input "Hide events marked as 'Committed'" at bounding box center [246, 174] width 5 height 5
checkbox input "false"
click at [327, 188] on label "Hide events marked as 'Considering'" at bounding box center [297, 187] width 93 height 8
click at [250, 188] on input "Hide events marked as 'Considering'" at bounding box center [246, 185] width 5 height 5
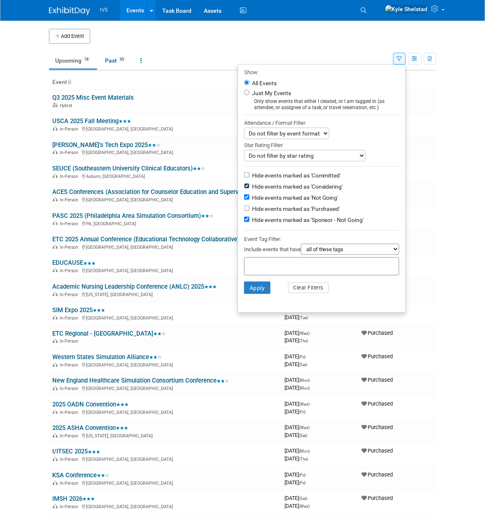
checkbox input "false"
click at [252, 288] on button "Apply" at bounding box center [257, 288] width 26 height 12
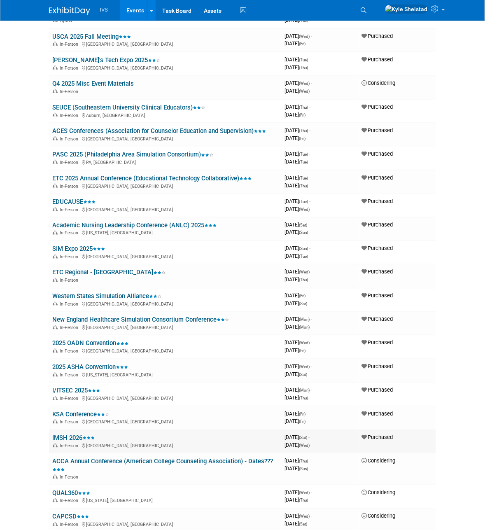
scroll to position [34, 0]
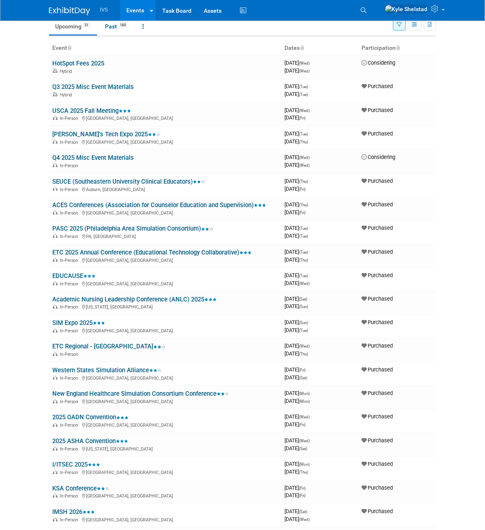
click at [35, 321] on body "IVS Events Add Event Bulk Upload Events Shareable Event Boards Recently Viewed …" at bounding box center [242, 231] width 485 height 530
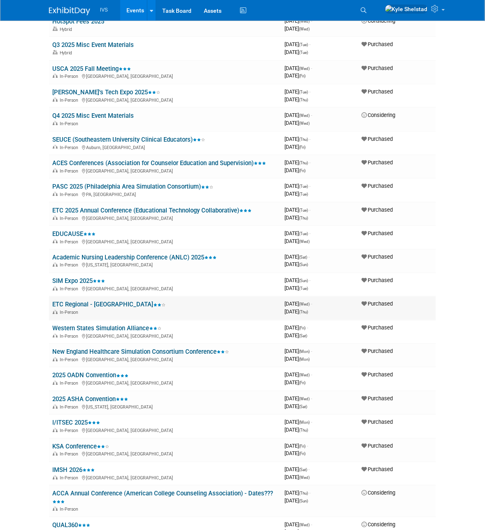
scroll to position [0, 0]
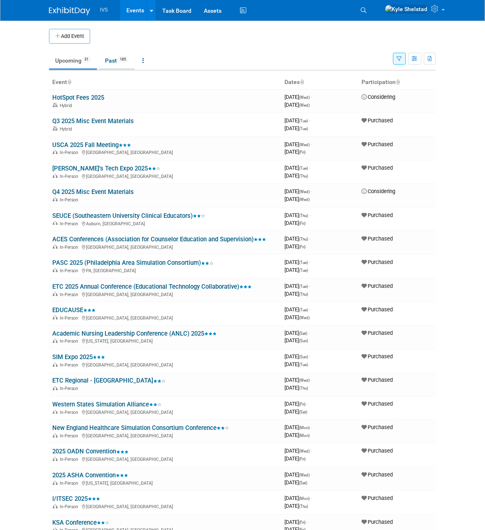
click at [120, 59] on link "Past 185" at bounding box center [117, 61] width 36 height 16
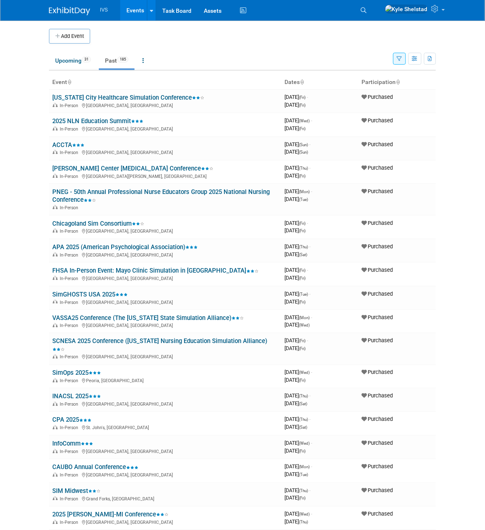
click at [400, 62] on button "button" at bounding box center [400, 59] width 13 height 12
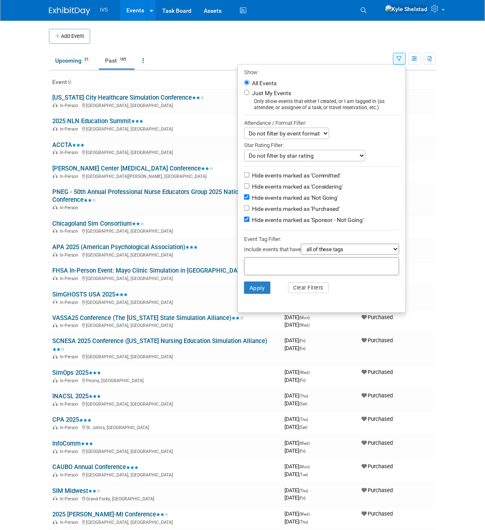
click at [309, 174] on label "Hide events marked as 'Committed'" at bounding box center [296, 175] width 91 height 8
click at [250, 174] on input "Hide events marked as 'Committed'" at bounding box center [246, 174] width 5 height 5
checkbox input "true"
click at [312, 185] on label "Hide events marked as 'Considering'" at bounding box center [297, 187] width 93 height 8
click at [250, 185] on input "Hide events marked as 'Considering'" at bounding box center [246, 185] width 5 height 5
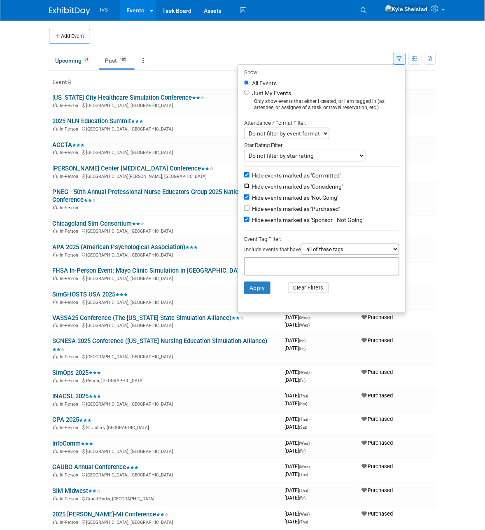
checkbox input "true"
click at [252, 291] on button "Apply" at bounding box center [257, 288] width 26 height 12
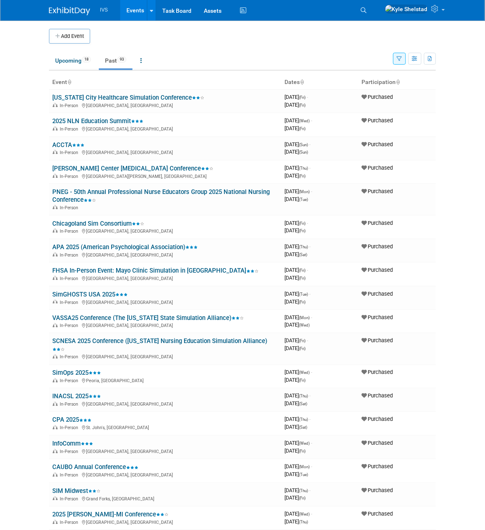
click at [405, 62] on button "button" at bounding box center [400, 59] width 13 height 12
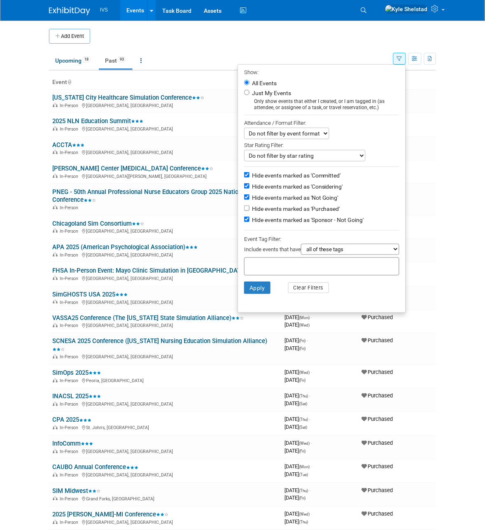
click at [326, 173] on label "Hide events marked as 'Committed'" at bounding box center [296, 175] width 91 height 8
click at [250, 173] on input "Hide events marked as 'Committed'" at bounding box center [246, 174] width 5 height 5
checkbox input "false"
click at [250, 286] on button "Apply" at bounding box center [257, 288] width 26 height 12
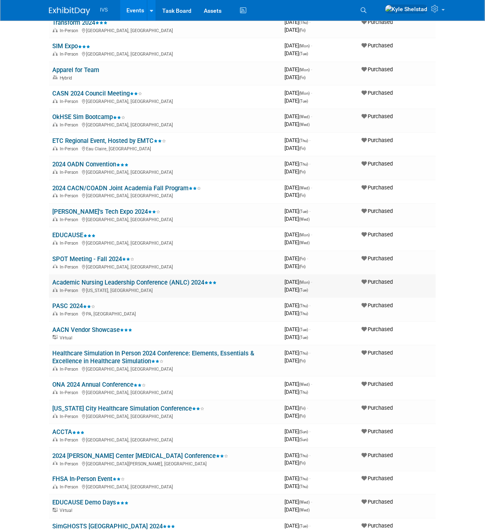
scroll to position [1136, 0]
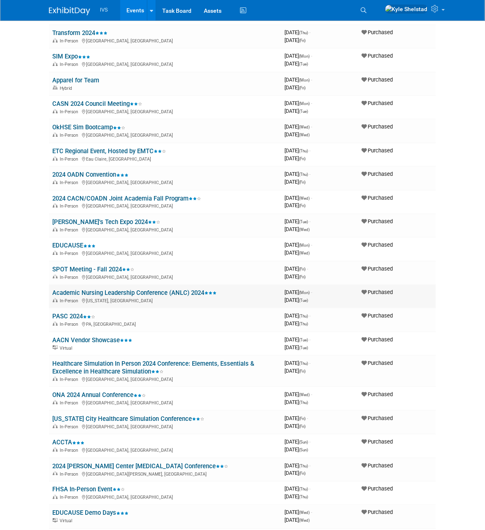
click at [176, 289] on link "Academic Nursing Leadership Conference (ANLC) 2024" at bounding box center [134, 292] width 164 height 7
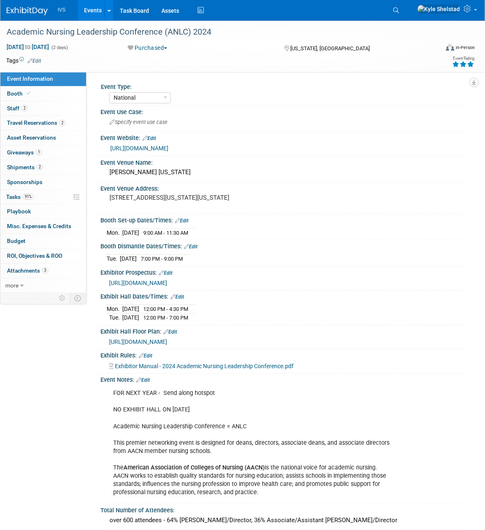
select select "National"
click at [60, 108] on link "2 Staff 2" at bounding box center [43, 108] width 86 height 14
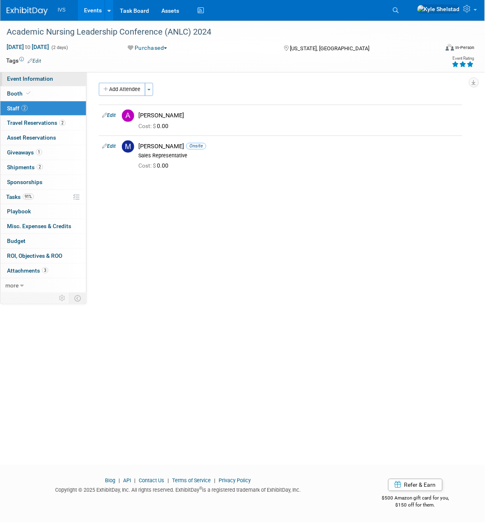
click at [60, 81] on link "Event Information" at bounding box center [43, 79] width 86 height 14
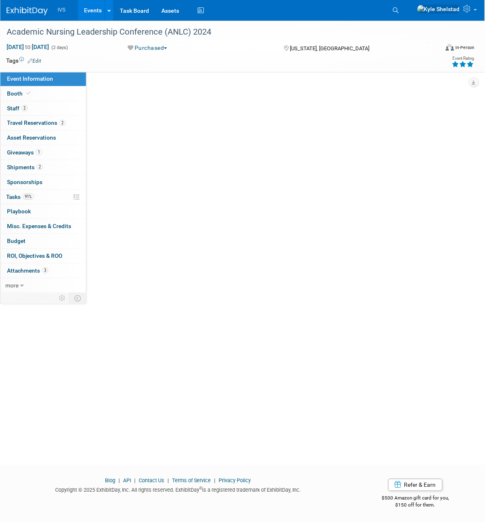
select select "National"
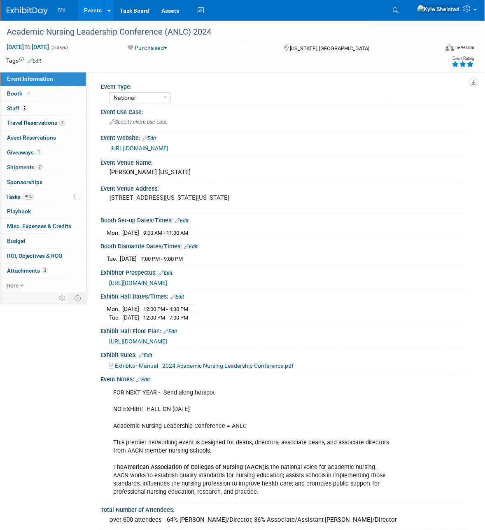
click at [96, 9] on link "Events" at bounding box center [93, 10] width 30 height 21
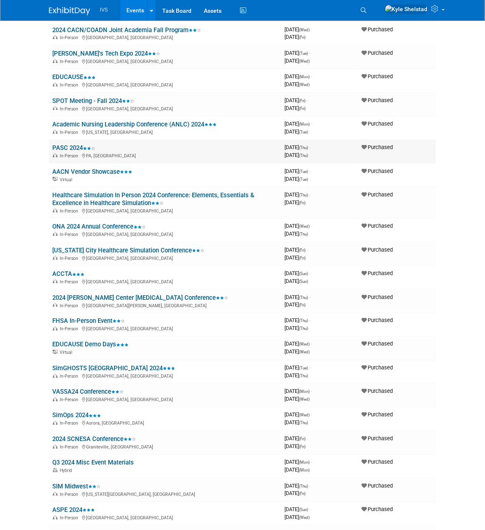
scroll to position [1030, 0]
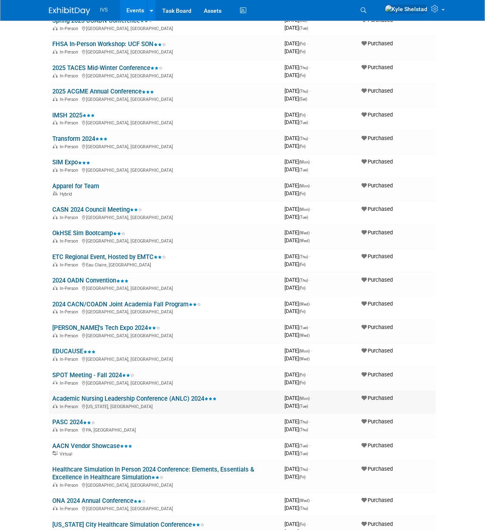
click at [137, 395] on link "Academic Nursing Leadership Conference (ANLC) 2024" at bounding box center [134, 398] width 164 height 7
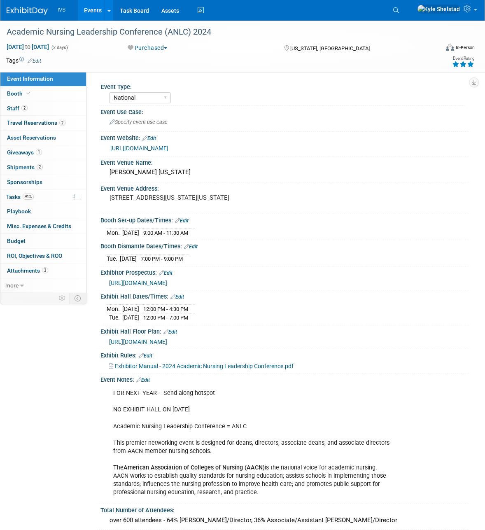
select select "National"
click at [195, 198] on pre "[STREET_ADDRESS][US_STATE][US_STATE]" at bounding box center [178, 197] width 136 height 7
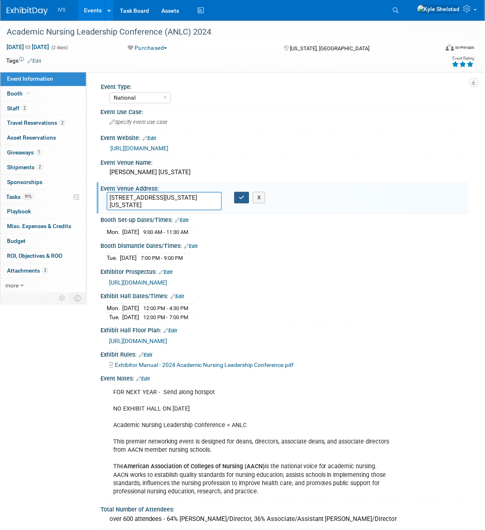
click at [241, 201] on button "button" at bounding box center [241, 198] width 15 height 12
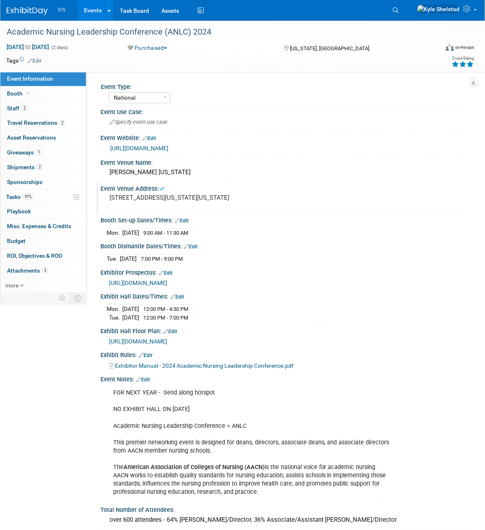
scroll to position [170, 0]
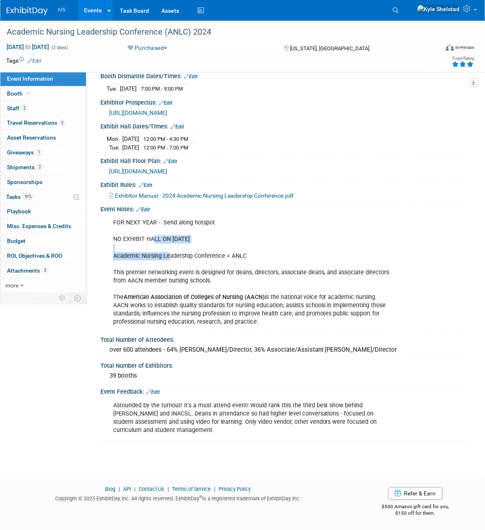
click at [187, 274] on div "FOR NEXT YEAR - Send along hotspot NO EXHIBIT HALL ON [DATE] Academic Nursing L…" at bounding box center [252, 273] width 288 height 116
click at [186, 273] on div "FOR NEXT YEAR - Send along hotspot NO EXHIBIT HALL ON [DATE] Academic Nursing L…" at bounding box center [252, 273] width 288 height 116
click at [147, 279] on div "FOR NEXT YEAR - Send along hotspot NO EXHIBIT HALL ON [DATE] Academic Nursing L…" at bounding box center [252, 273] width 288 height 116
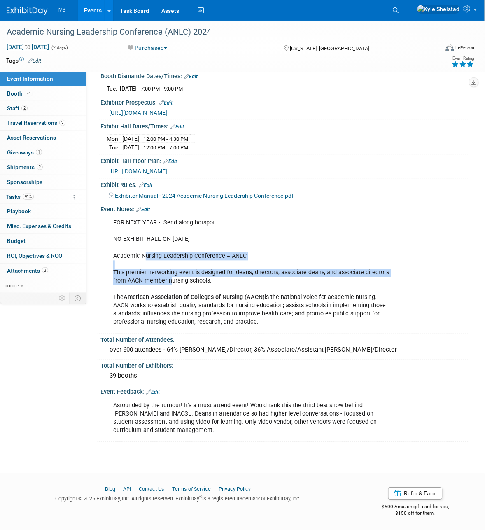
click at [213, 314] on div "FOR NEXT YEAR - Send along hotspot NO EXHIBIT HALL ON [DATE] Academic Nursing L…" at bounding box center [252, 273] width 288 height 116
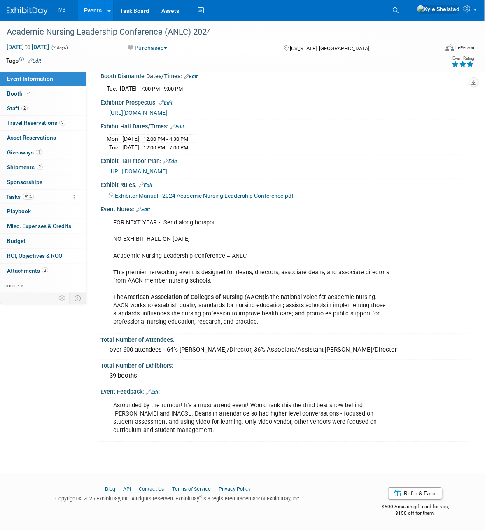
click at [238, 312] on div "FOR NEXT YEAR - Send along hotspot NO EXHIBIT HALL ON [DATE] Academic Nursing L…" at bounding box center [252, 273] width 288 height 116
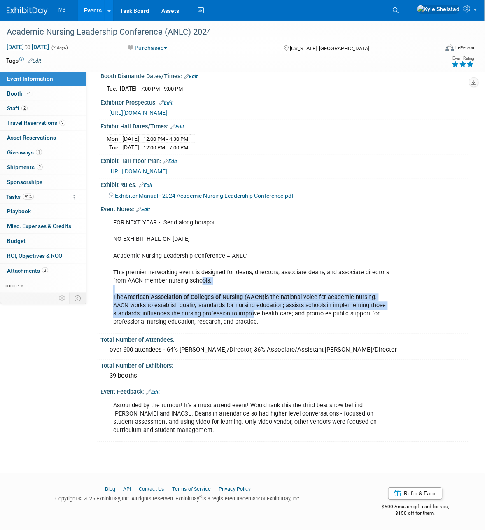
drag, startPoint x: 251, startPoint y: 318, endPoint x: 198, endPoint y: 285, distance: 61.6
click at [200, 285] on div "FOR NEXT YEAR - Send along hotspot NO EXHIBIT HALL ON OCT 16 Academic Nursing L…" at bounding box center [252, 273] width 288 height 116
click at [198, 288] on div "FOR NEXT YEAR - Send along hotspot NO EXHIBIT HALL ON OCT 16 Academic Nursing L…" at bounding box center [252, 273] width 288 height 116
click at [174, 300] on b "American Association of Colleges of Nursing (AACN)" at bounding box center [194, 297] width 141 height 7
drag, startPoint x: 143, startPoint y: 297, endPoint x: 145, endPoint y: 293, distance: 4.5
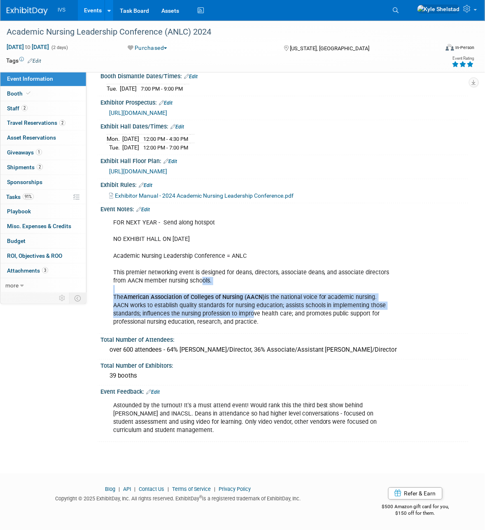
click at [144, 297] on b "American Association of Colleges of Nursing (AACN)" at bounding box center [194, 297] width 141 height 7
drag, startPoint x: 139, startPoint y: 275, endPoint x: 297, endPoint y: 343, distance: 171.5
click at [298, 343] on div "Event Type: National Regional Sponsorship Event Use Case: Specify event use cas…" at bounding box center [281, 177] width 364 height 532
click at [297, 343] on div "Total Number of Attendees:" at bounding box center [285, 339] width 368 height 10
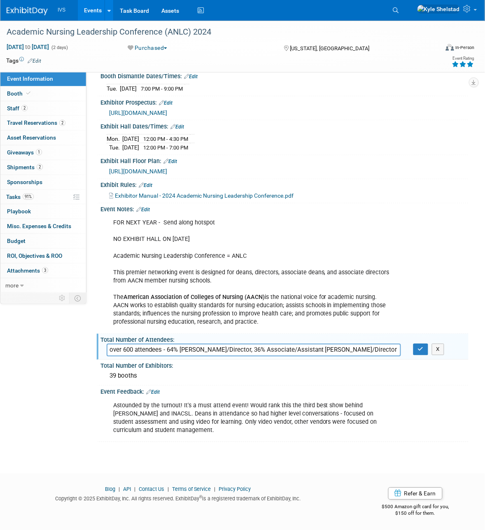
drag, startPoint x: 291, startPoint y: 323, endPoint x: 187, endPoint y: 281, distance: 112.3
click at [188, 281] on div "FOR NEXT YEAR - Send along hotspot NO EXHIBIT HALL ON OCT 16 Academic Nursing L…" at bounding box center [252, 273] width 288 height 116
click at [190, 283] on div "FOR NEXT YEAR - Send along hotspot NO EXHIBIT HALL ON OCT 16 Academic Nursing L…" at bounding box center [252, 273] width 288 height 116
click at [419, 353] on button "button" at bounding box center [421, 350] width 15 height 12
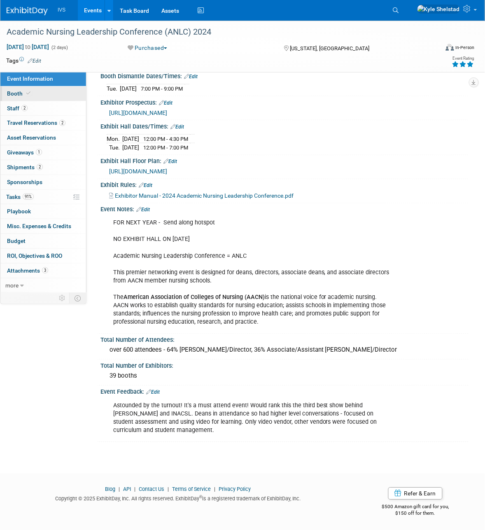
click at [50, 93] on link "Booth" at bounding box center [43, 94] width 86 height 14
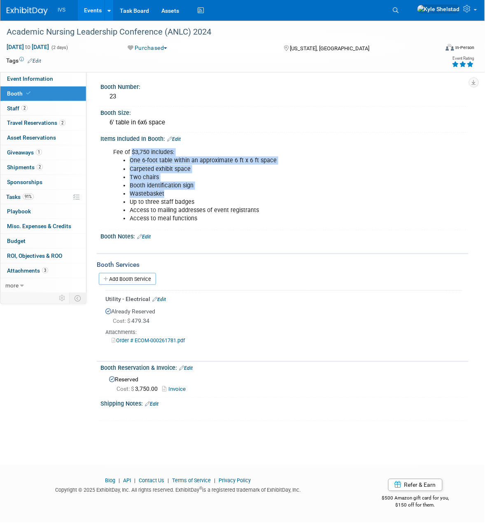
drag, startPoint x: 143, startPoint y: 166, endPoint x: 166, endPoint y: 195, distance: 36.4
click at [164, 193] on div "Fee of $3,750 includes: One 6-foot table within an approximate 6 ft x 6 ft spac…" at bounding box center [252, 185] width 288 height 83
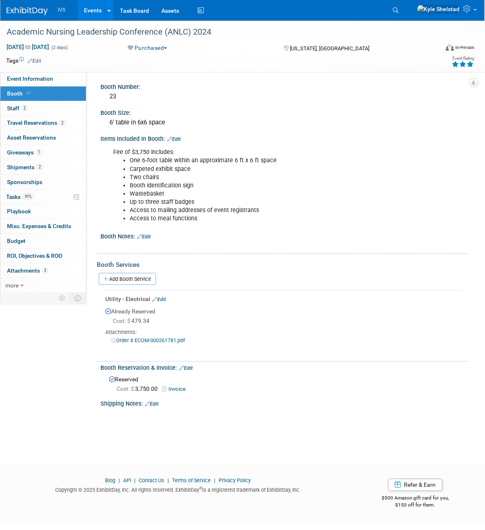
click at [174, 200] on li "Up to three staff badges" at bounding box center [260, 202] width 260 height 8
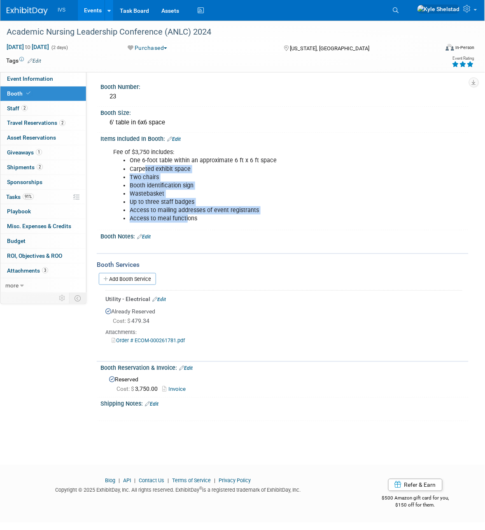
drag, startPoint x: 188, startPoint y: 220, endPoint x: 144, endPoint y: 167, distance: 67.9
click at [144, 167] on ul "One 6-foot table within an approximate 6 ft x 6 ft space Carpeted exhibit space…" at bounding box center [251, 190] width 277 height 66
click at [143, 165] on li "Carpeted exhibit space" at bounding box center [260, 169] width 260 height 8
drag, startPoint x: 143, startPoint y: 163, endPoint x: 203, endPoint y: 233, distance: 92.0
click at [203, 233] on div "Booth Number: 23 Booth Size: 6' table in 6x6 space Edit Fee of $3,750 includes:…" at bounding box center [281, 251] width 364 height 341
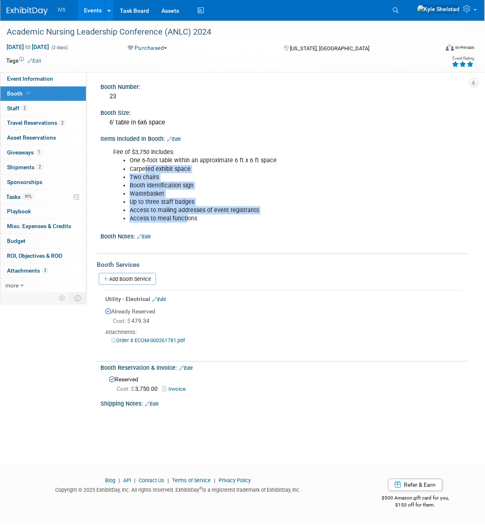
click at [196, 217] on li "Access to meal functions" at bounding box center [260, 219] width 260 height 8
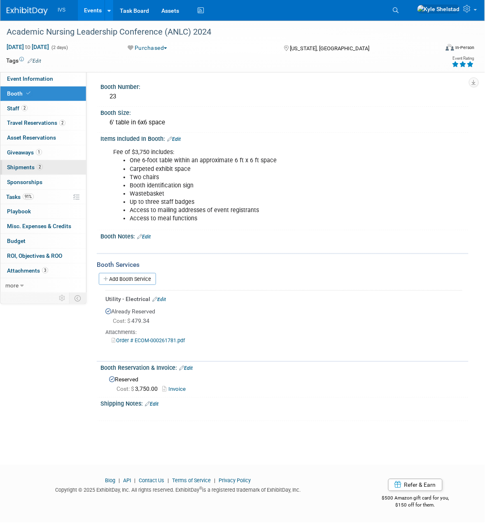
click at [60, 170] on link "2 Shipments 2" at bounding box center [43, 167] width 86 height 14
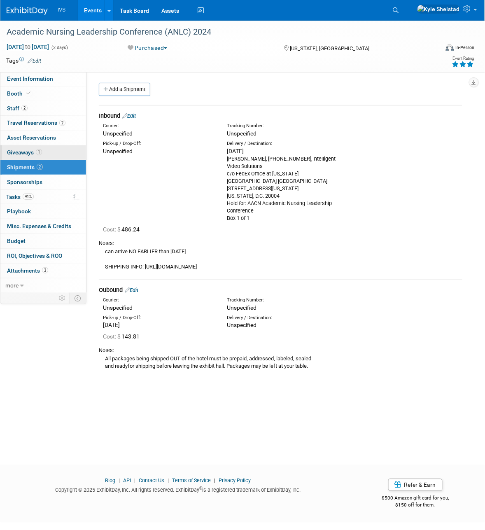
click at [66, 154] on link "1 Giveaways 1" at bounding box center [43, 152] width 86 height 14
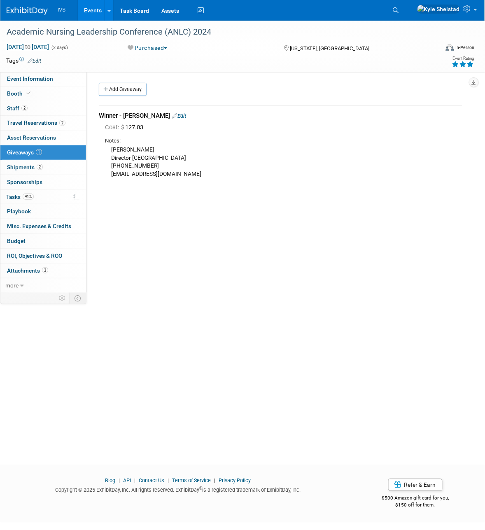
click at [89, 9] on link "Events" at bounding box center [93, 10] width 30 height 21
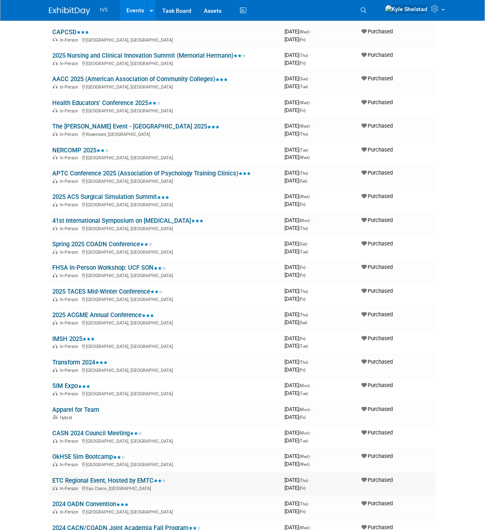
scroll to position [843, 0]
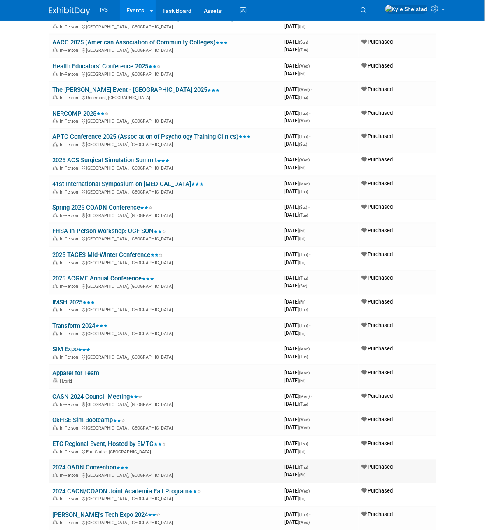
click at [99, 464] on link "2024 OADN Convention" at bounding box center [90, 467] width 76 height 7
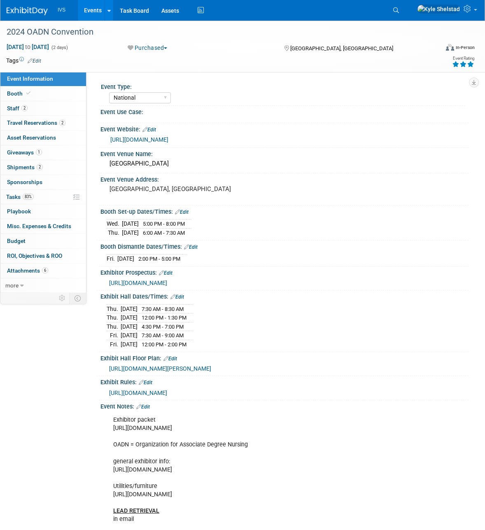
select select "National"
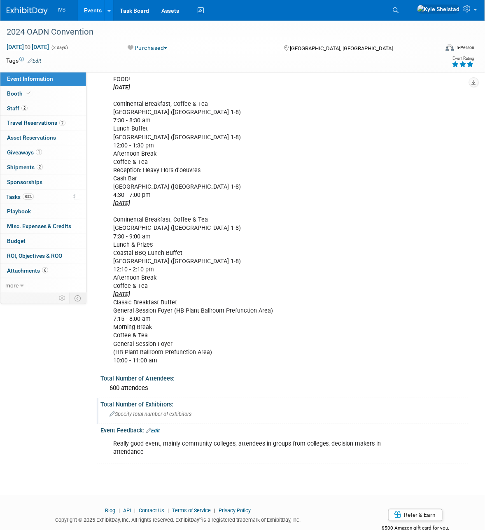
scroll to position [546, 0]
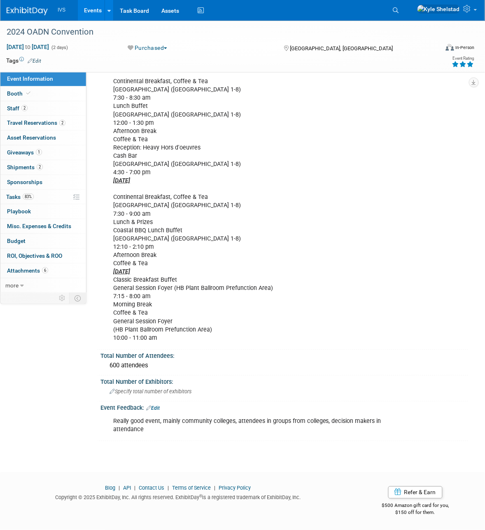
drag, startPoint x: 135, startPoint y: 417, endPoint x: 264, endPoint y: 421, distance: 128.6
click at [253, 421] on div "Really good event, mainly community colleges, attendees in groups from colleges…" at bounding box center [252, 425] width 288 height 25
click at [264, 422] on div "Really good event, mainly community colleges, attendees in groups from colleges…" at bounding box center [252, 425] width 288 height 25
drag, startPoint x: 178, startPoint y: 421, endPoint x: 301, endPoint y: 439, distance: 124.9
click at [298, 439] on div "Really good event, mainly community colleges, attendees in groups from colleges…" at bounding box center [285, 425] width 368 height 28
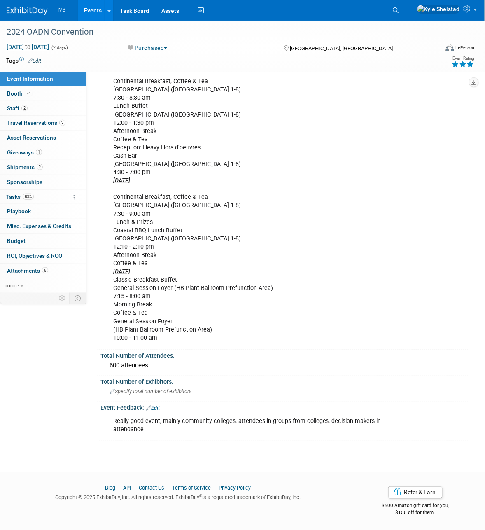
click at [213, 424] on div "Really good event, mainly community colleges, attendees in groups from colleges…" at bounding box center [252, 425] width 288 height 25
drag, startPoint x: 225, startPoint y: 422, endPoint x: 246, endPoint y: 427, distance: 20.7
click at [232, 423] on div "Really good event, mainly community colleges, attendees in groups from colleges…" at bounding box center [252, 425] width 288 height 25
click at [91, 12] on link "Events" at bounding box center [93, 10] width 30 height 21
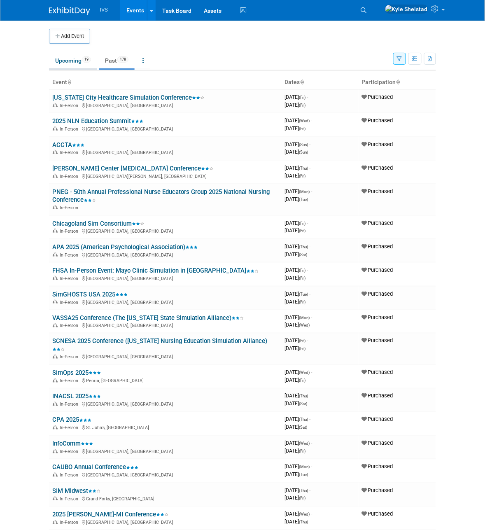
click at [60, 63] on link "Upcoming 19" at bounding box center [73, 61] width 48 height 16
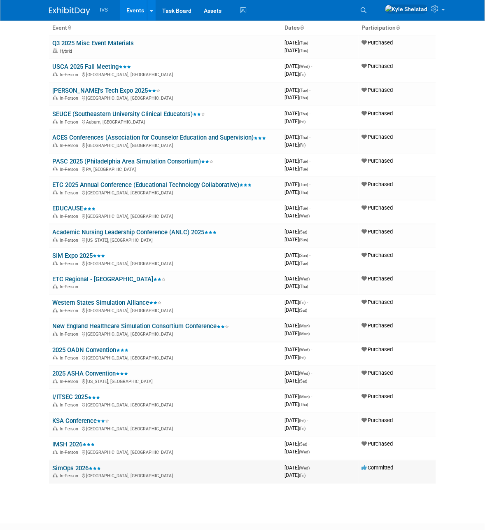
scroll to position [100, 0]
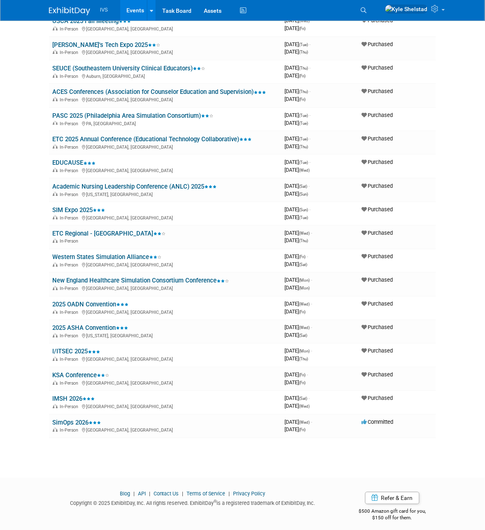
click at [66, 348] on link "I/ITSEC 2025" at bounding box center [76, 351] width 48 height 7
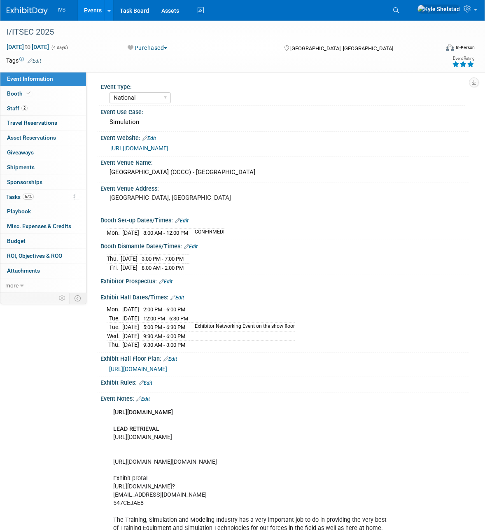
select select "National"
click at [54, 108] on link "2 Staff 2" at bounding box center [43, 108] width 86 height 14
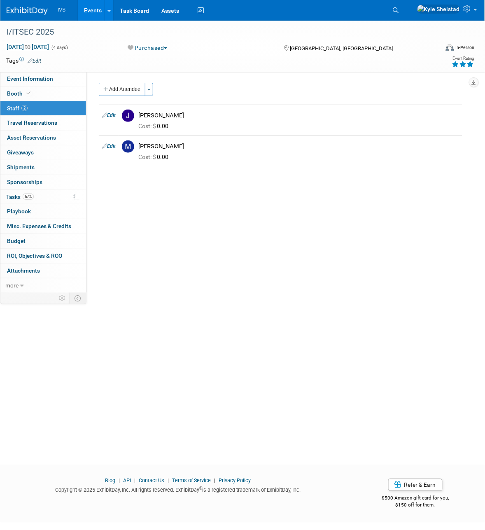
click at [96, 7] on link "Events" at bounding box center [93, 10] width 30 height 21
